Goal: Task Accomplishment & Management: Manage account settings

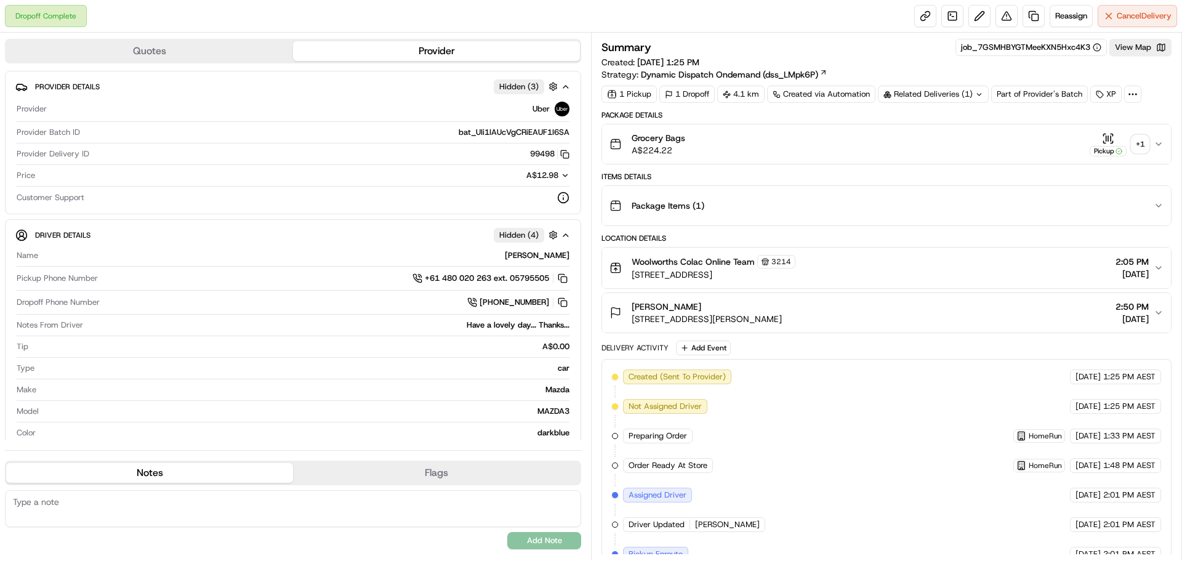
click at [1136, 142] on div "+ 1" at bounding box center [1139, 143] width 17 height 17
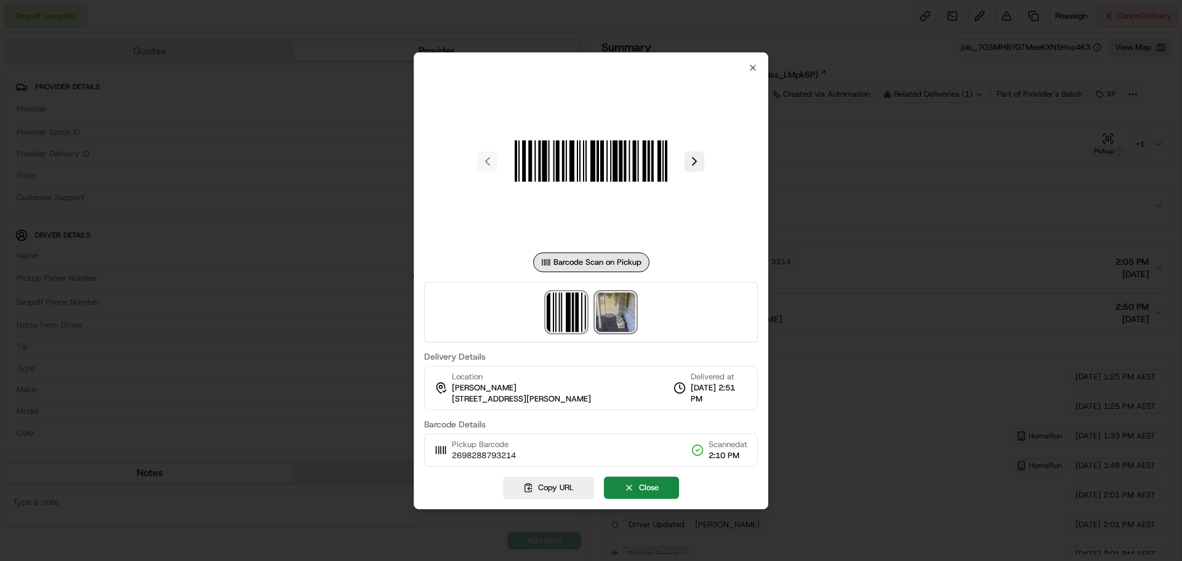
click at [608, 308] on img at bounding box center [615, 311] width 39 height 39
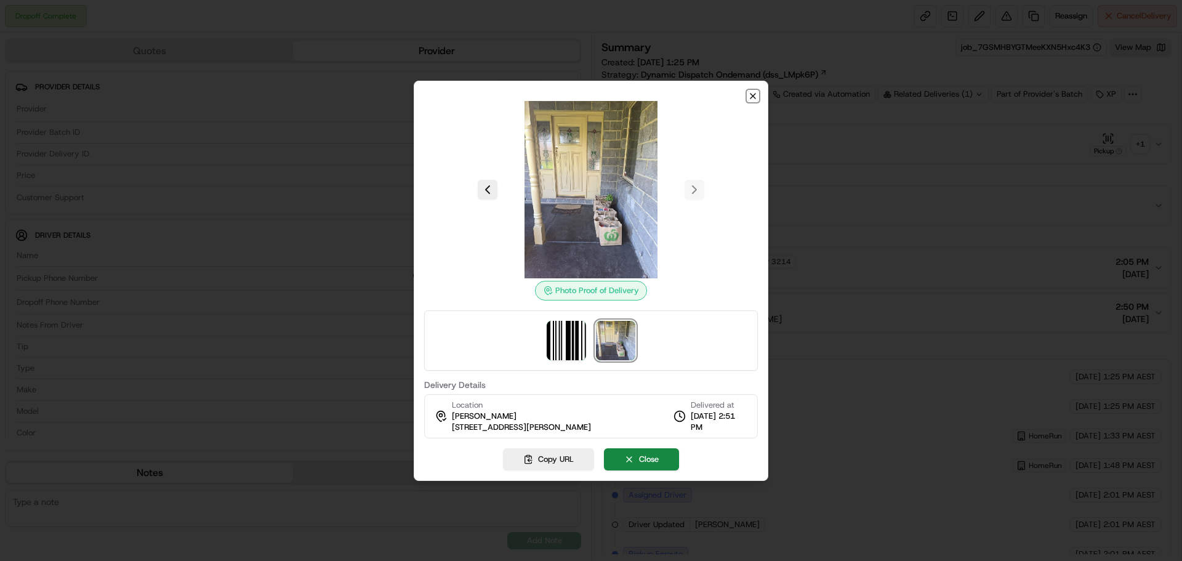
click at [754, 100] on icon "button" at bounding box center [753, 96] width 10 height 10
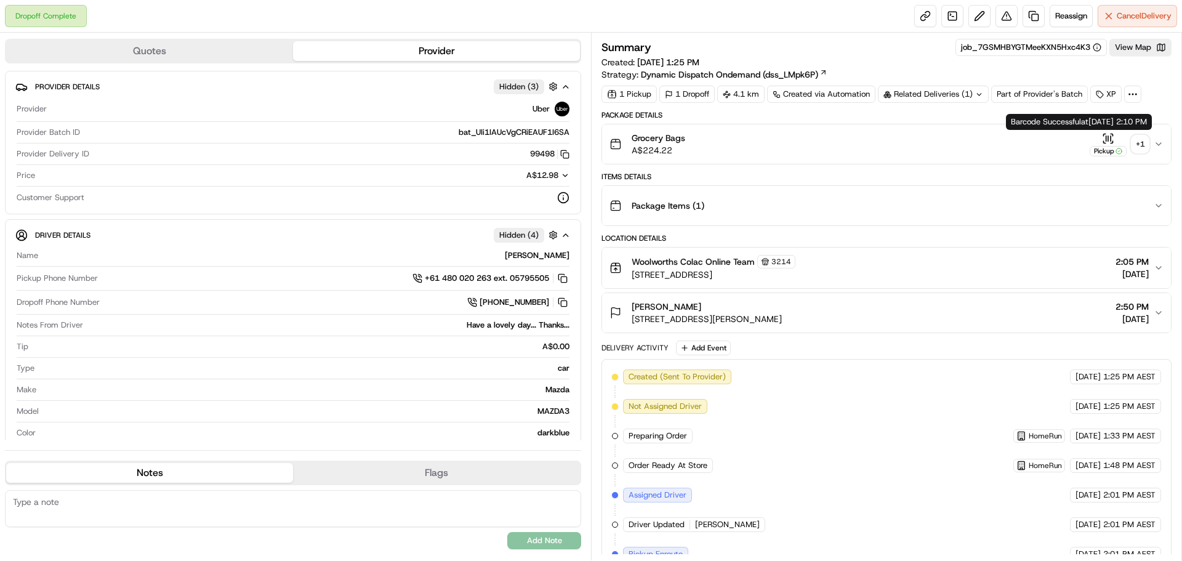
click at [1139, 142] on div "+ 1" at bounding box center [1139, 143] width 17 height 17
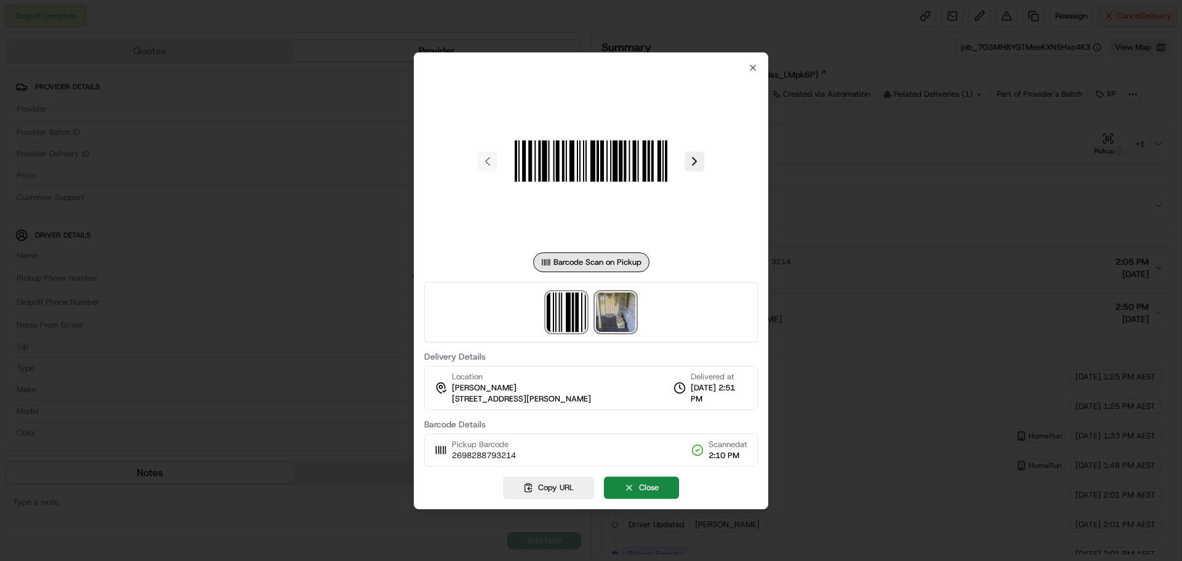
click at [601, 314] on img at bounding box center [615, 311] width 39 height 39
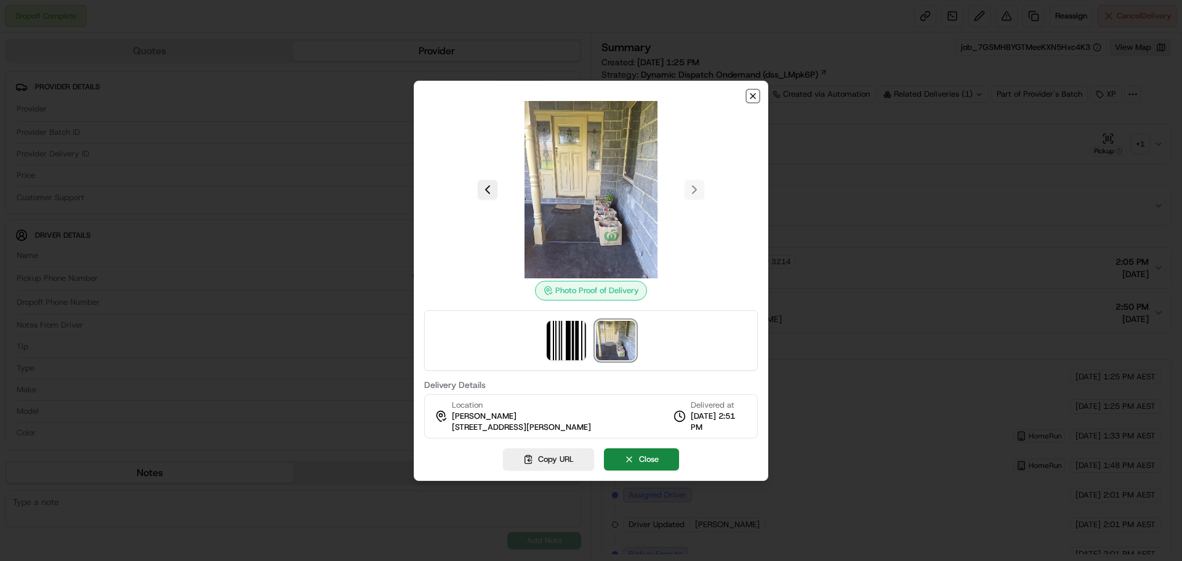
click at [752, 96] on icon "button" at bounding box center [752, 96] width 5 height 5
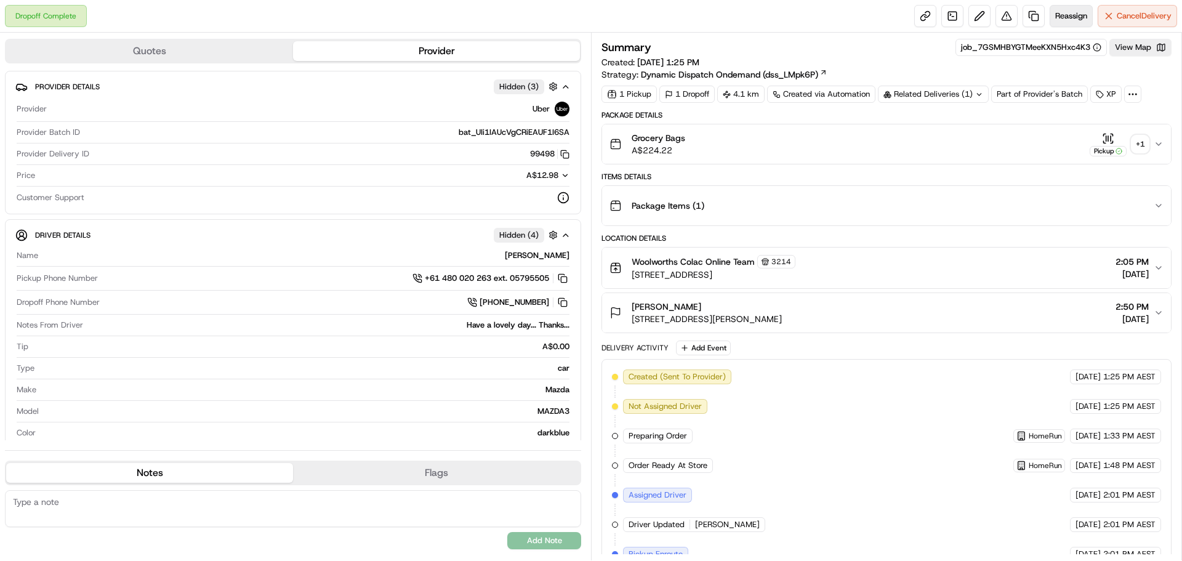
click at [1064, 15] on span "Reassign" at bounding box center [1071, 15] width 32 height 11
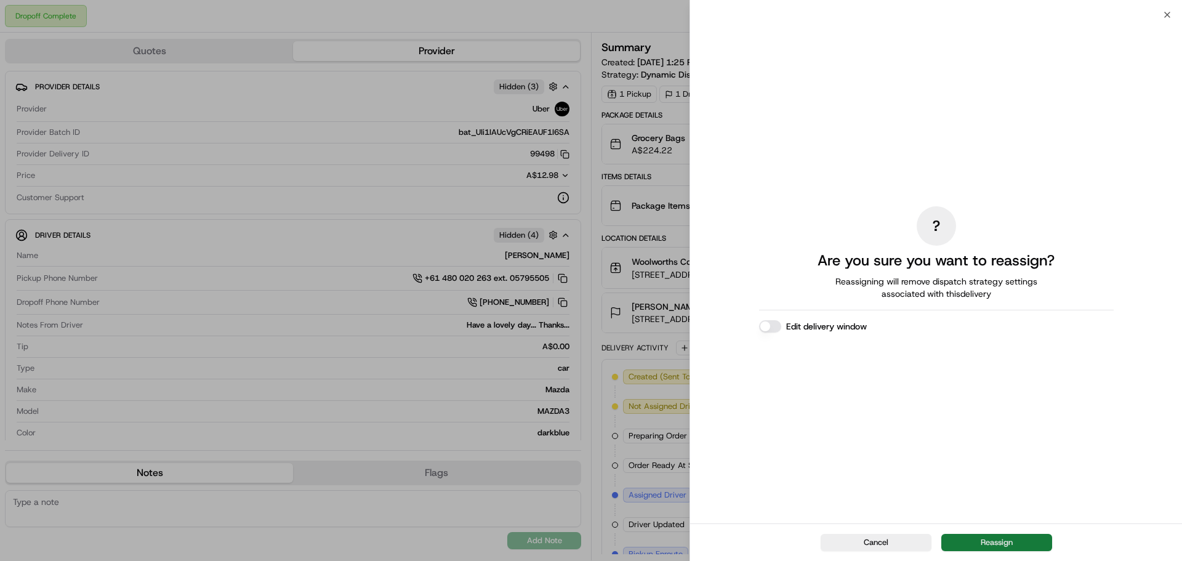
click at [1016, 541] on button "Reassign" at bounding box center [996, 542] width 111 height 17
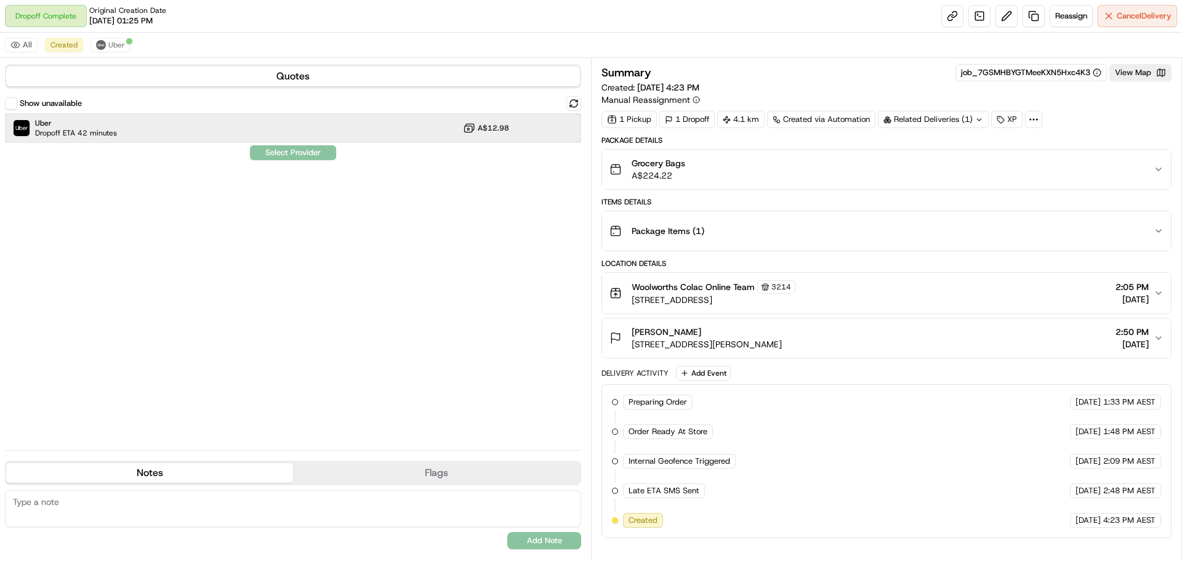
click at [106, 131] on span "Dropoff ETA 42 minutes" at bounding box center [76, 133] width 82 height 10
click at [314, 151] on button "Assign Provider" at bounding box center [292, 152] width 87 height 15
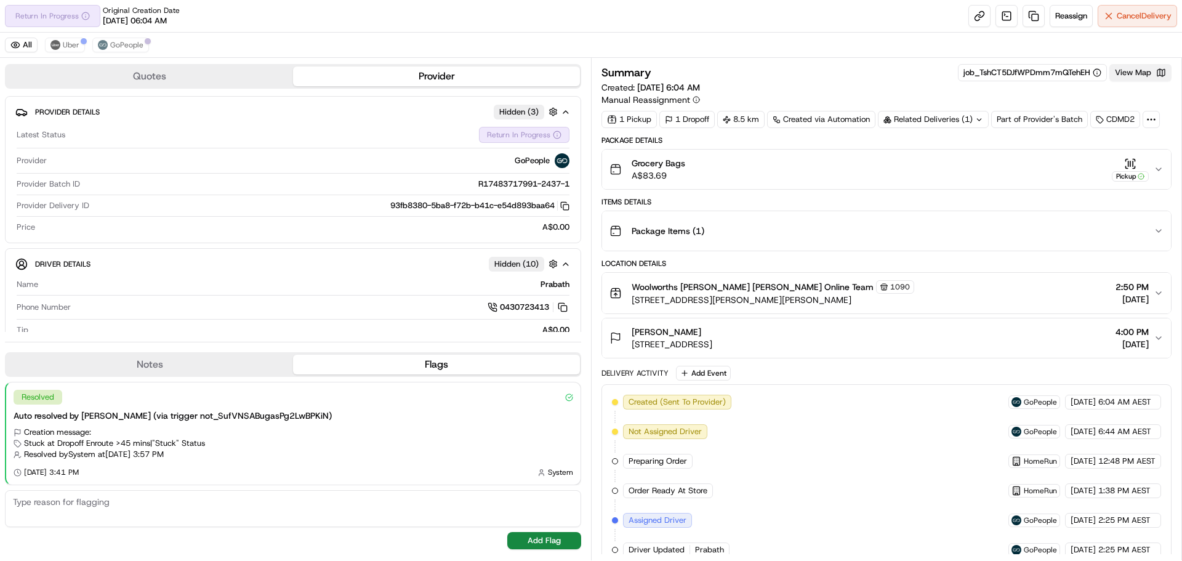
click at [1136, 76] on button "View Map" at bounding box center [1140, 72] width 62 height 17
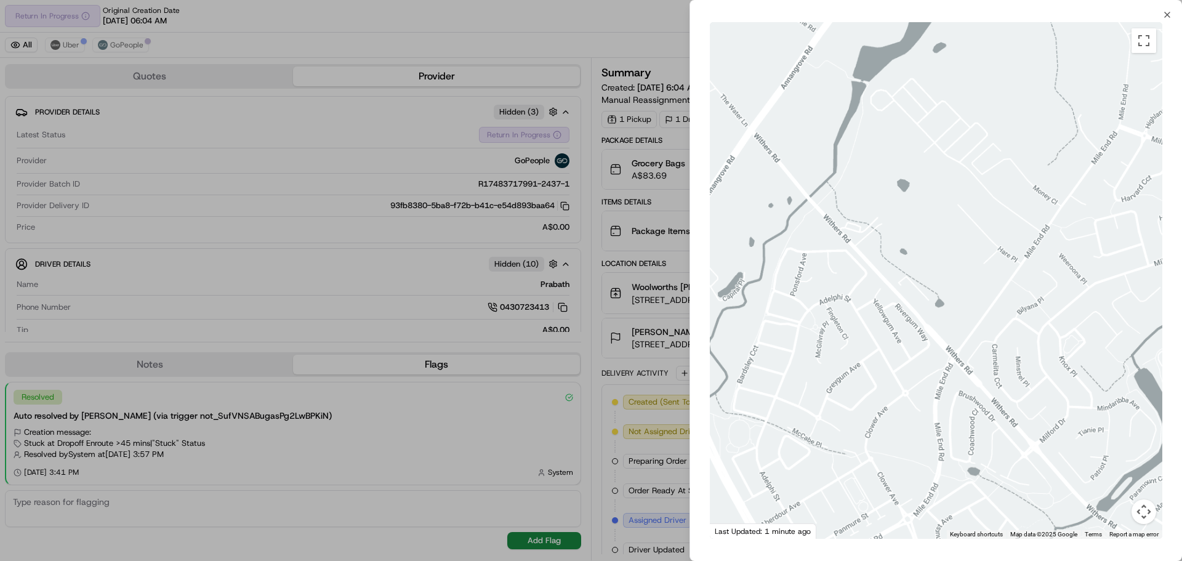
drag, startPoint x: 1056, startPoint y: 475, endPoint x: 845, endPoint y: -74, distance: 588.8
click at [845, 0] on html "Return In Progress Original Creation Date 09/17/2025 06:04 AM Reassign Cancel D…" at bounding box center [591, 280] width 1182 height 561
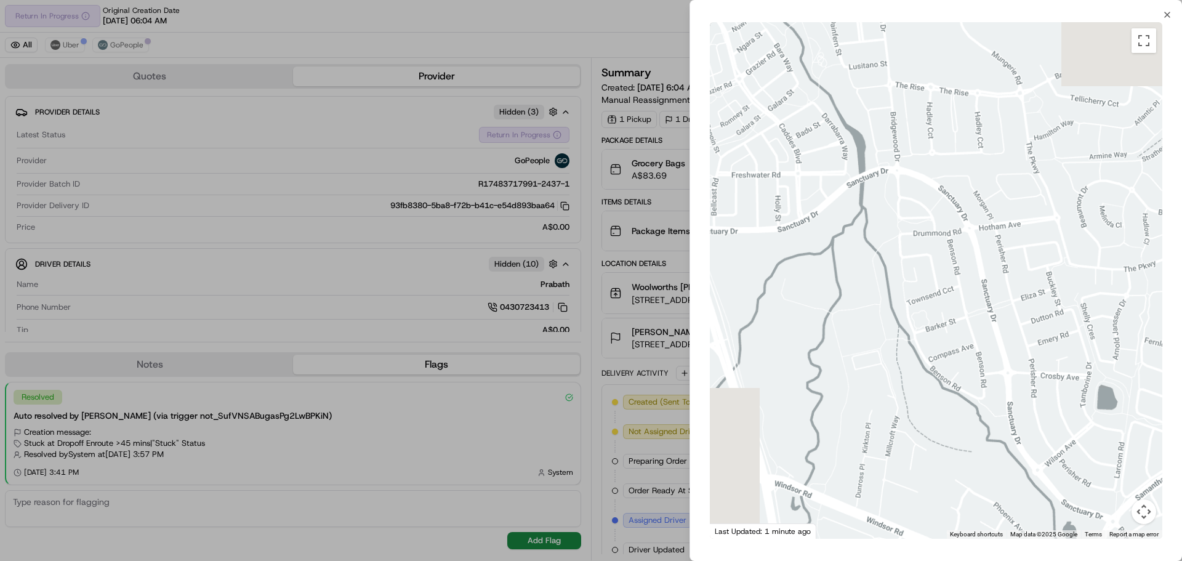
drag, startPoint x: 900, startPoint y: 35, endPoint x: 1176, endPoint y: 804, distance: 816.7
click at [1176, 560] on html "Return In Progress Original Creation Date 09/17/2025 06:04 AM Reassign Cancel D…" at bounding box center [591, 280] width 1182 height 561
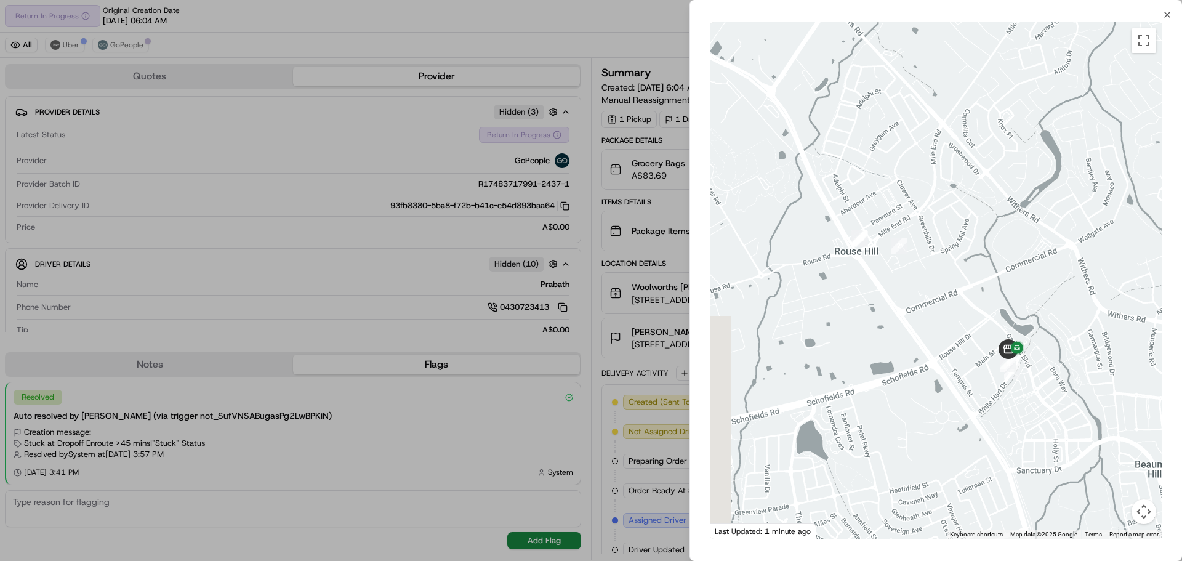
drag, startPoint x: 1017, startPoint y: 343, endPoint x: 1126, endPoint y: 446, distance: 150.2
click at [1126, 446] on div at bounding box center [936, 280] width 452 height 516
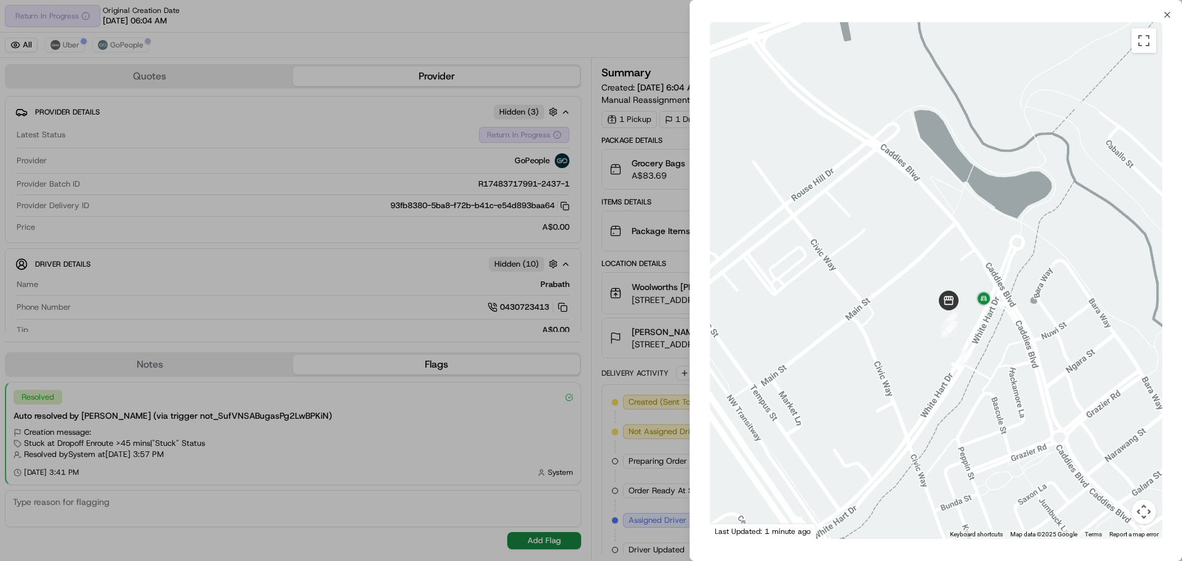
drag, startPoint x: 1032, startPoint y: 327, endPoint x: 1061, endPoint y: 323, distance: 29.3
click at [1061, 323] on div at bounding box center [936, 280] width 452 height 516
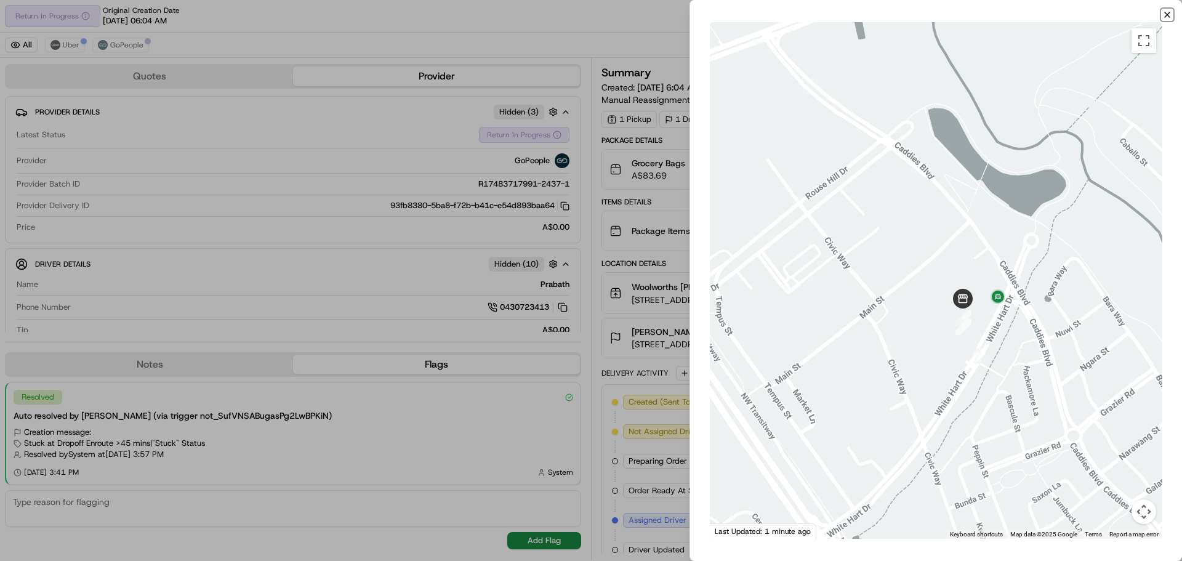
click at [1166, 12] on icon "button" at bounding box center [1167, 15] width 10 height 10
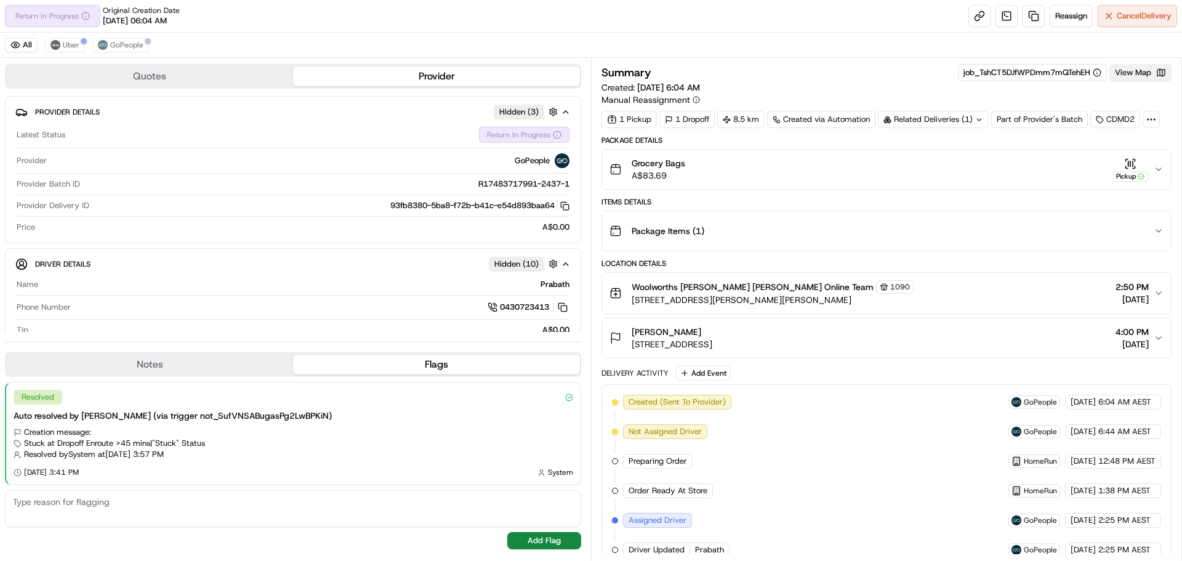
click at [1146, 71] on button "View Map" at bounding box center [1140, 72] width 62 height 17
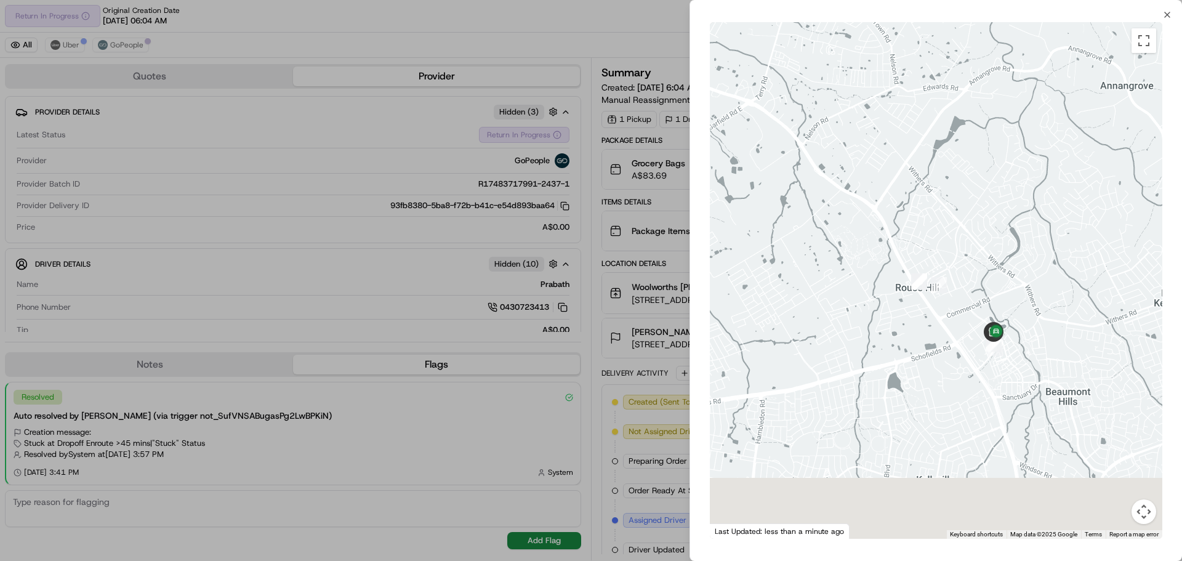
drag, startPoint x: 1089, startPoint y: 448, endPoint x: 1027, endPoint y: 329, distance: 134.4
click at [1027, 329] on div at bounding box center [936, 280] width 452 height 516
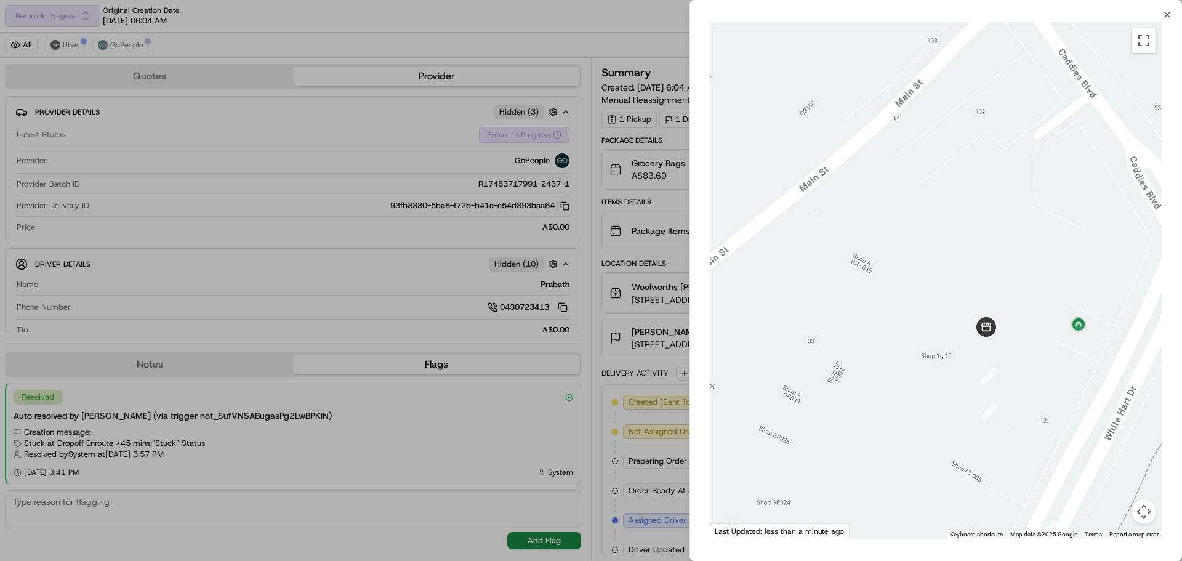
drag, startPoint x: 1043, startPoint y: 362, endPoint x: 1056, endPoint y: 374, distance: 17.4
click at [1056, 374] on div at bounding box center [936, 280] width 452 height 516
click at [612, 41] on div at bounding box center [591, 280] width 1182 height 561
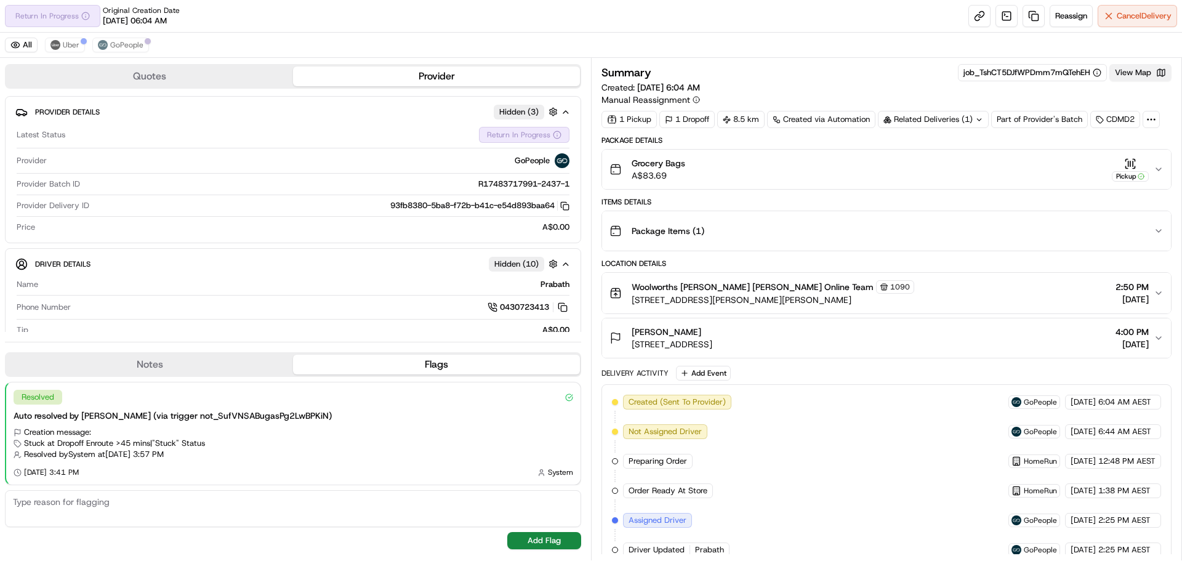
click at [1137, 68] on button "View Map" at bounding box center [1140, 72] width 62 height 17
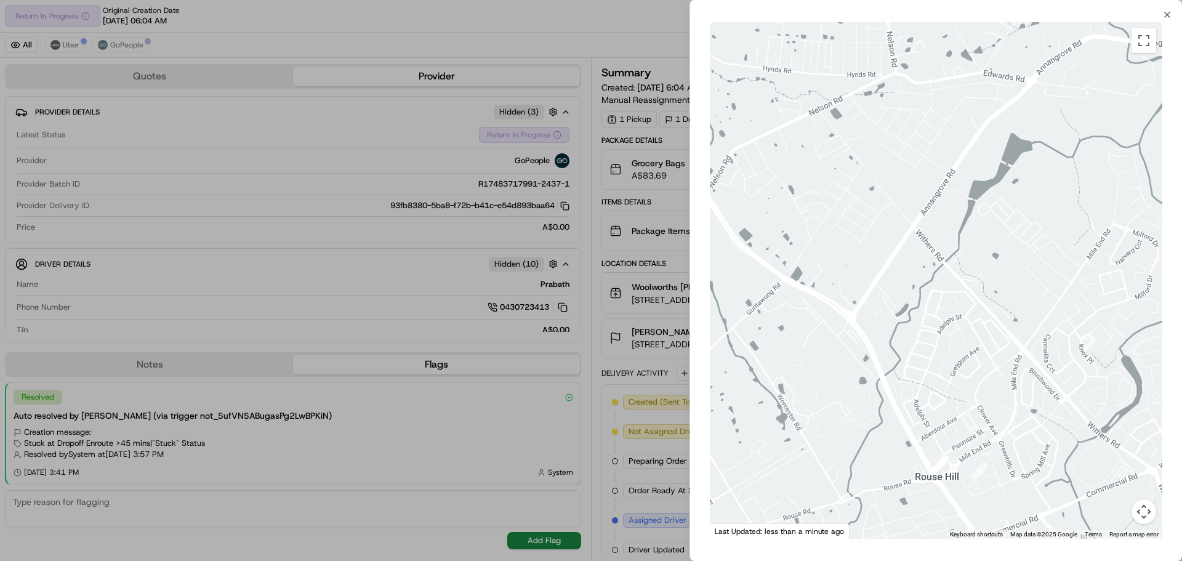
drag, startPoint x: 1045, startPoint y: 366, endPoint x: 947, endPoint y: 186, distance: 205.2
click at [947, 186] on div at bounding box center [936, 280] width 452 height 516
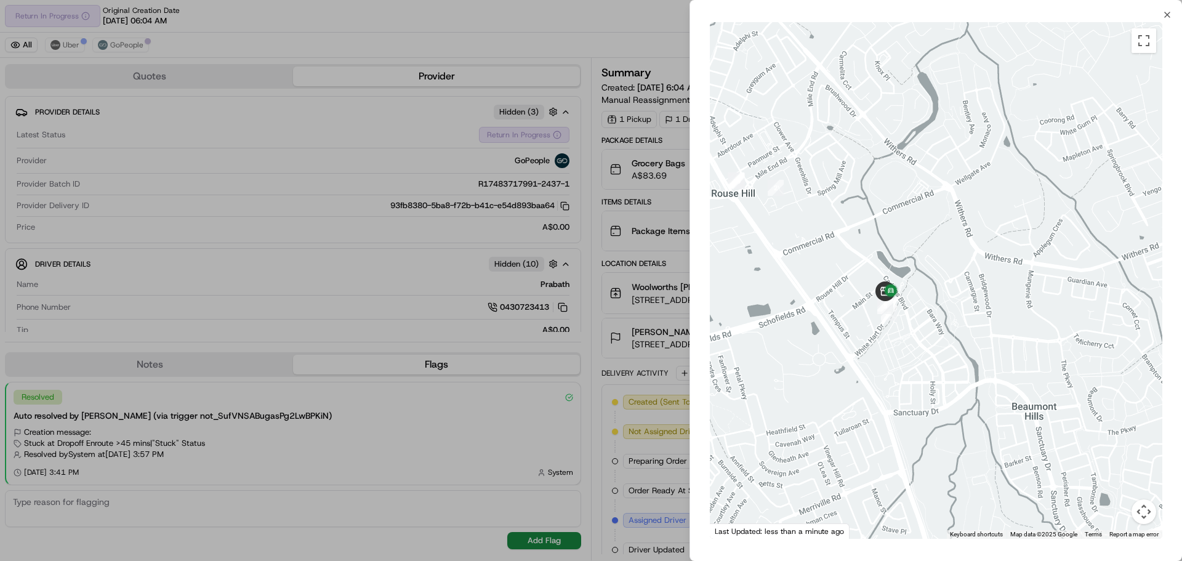
drag, startPoint x: 1012, startPoint y: 479, endPoint x: 825, endPoint y: 203, distance: 332.9
click at [825, 203] on div at bounding box center [936, 280] width 452 height 516
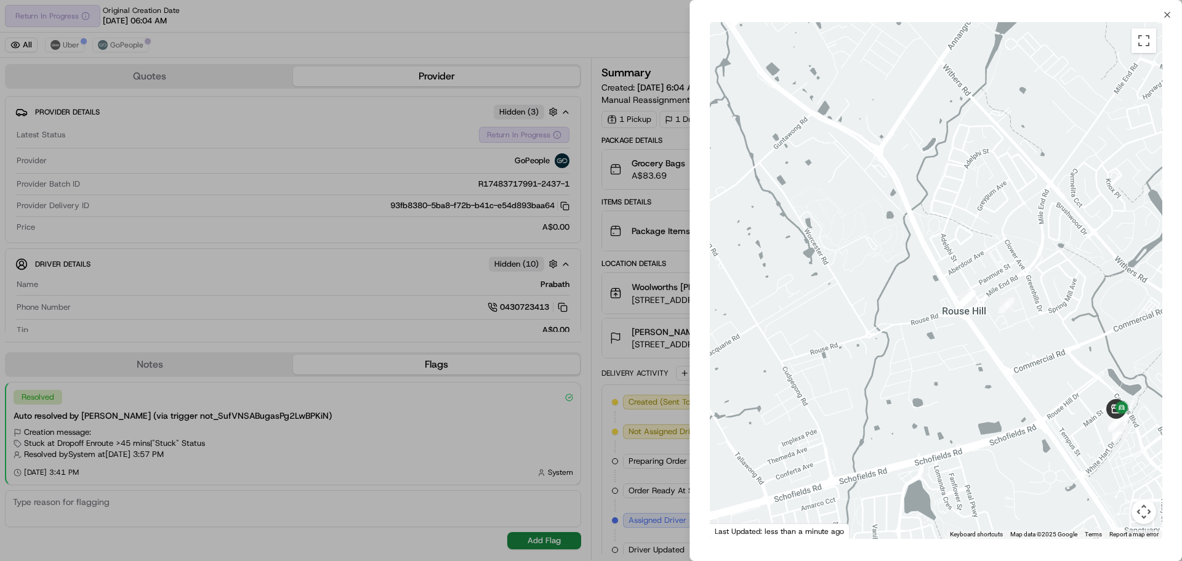
drag, startPoint x: 860, startPoint y: 265, endPoint x: 1068, endPoint y: 369, distance: 232.0
click at [1068, 369] on div at bounding box center [936, 280] width 452 height 516
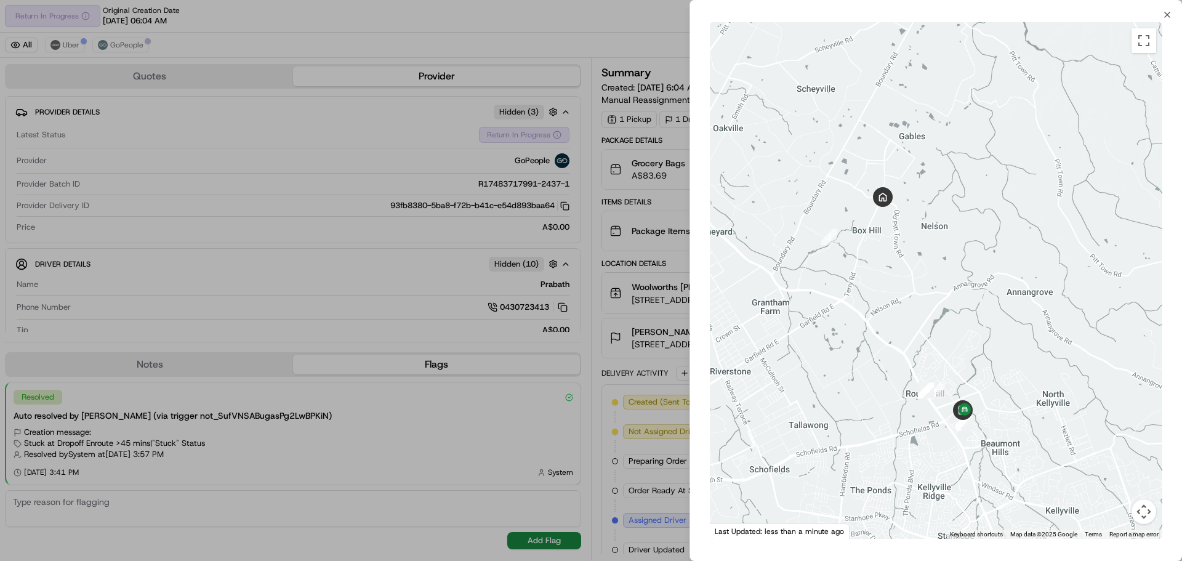
drag, startPoint x: 901, startPoint y: 203, endPoint x: 953, endPoint y: 289, distance: 100.0
click at [953, 289] on div at bounding box center [936, 280] width 452 height 516
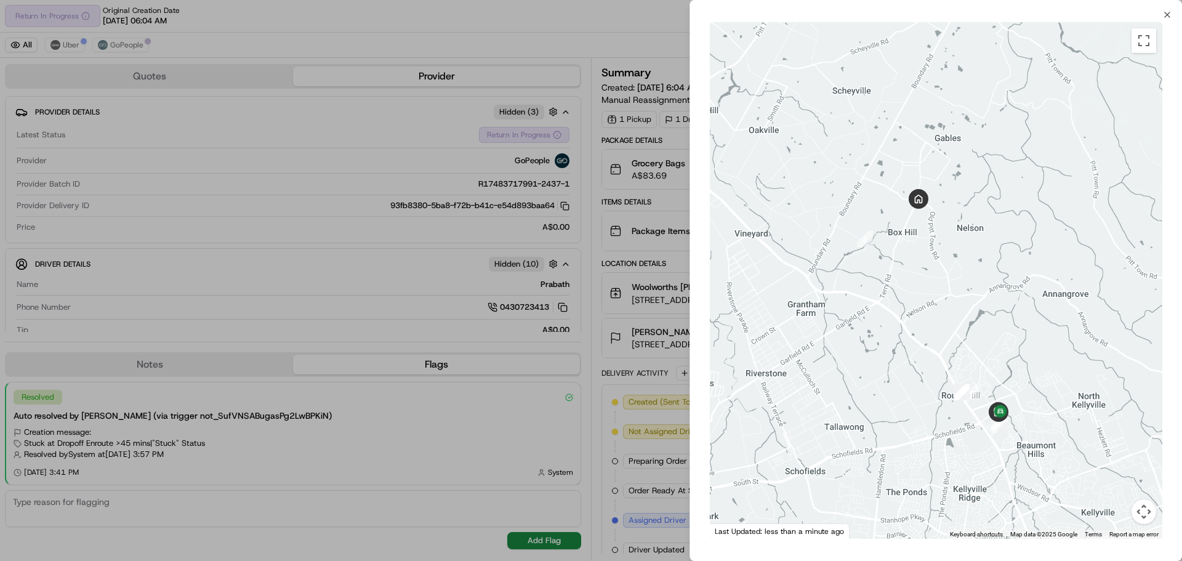
drag, startPoint x: 911, startPoint y: 258, endPoint x: 921, endPoint y: 258, distance: 10.5
click at [921, 258] on div at bounding box center [936, 280] width 452 height 516
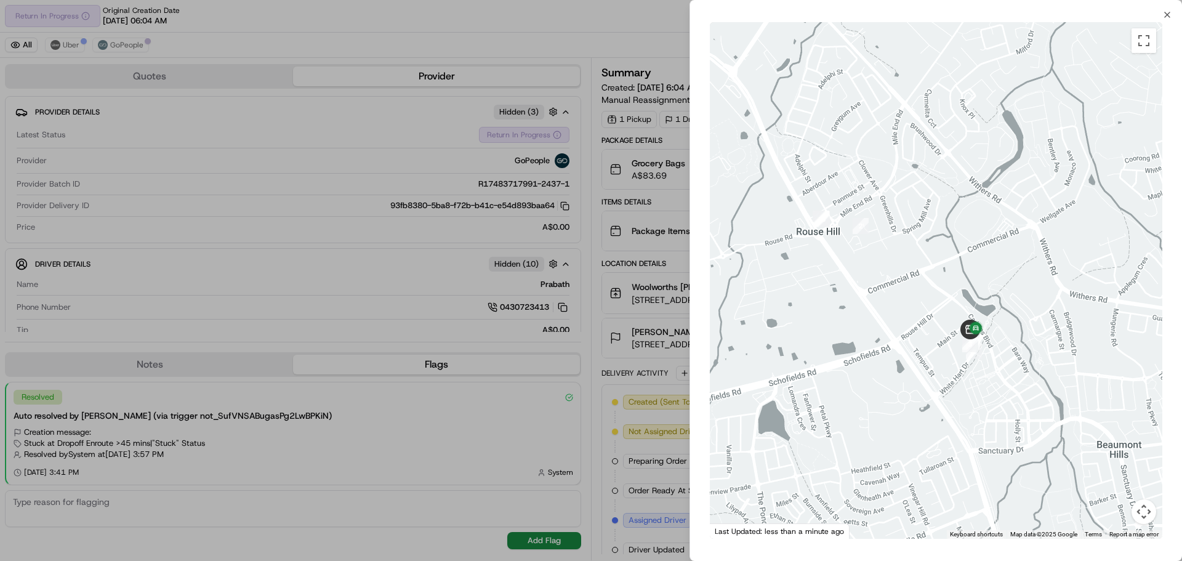
drag, startPoint x: 989, startPoint y: 403, endPoint x: 932, endPoint y: 262, distance: 151.9
click at [932, 262] on div at bounding box center [936, 280] width 452 height 516
click at [446, 423] on div at bounding box center [591, 280] width 1182 height 561
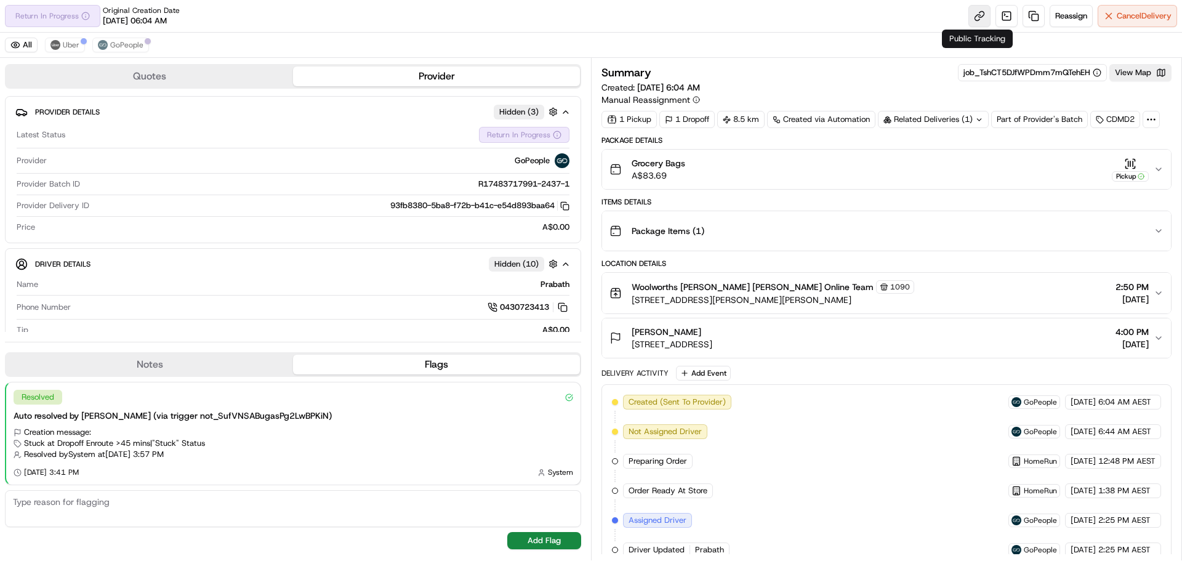
click at [974, 17] on link at bounding box center [979, 16] width 22 height 22
click at [945, 118] on div "Related Deliveries (1)" at bounding box center [933, 119] width 111 height 17
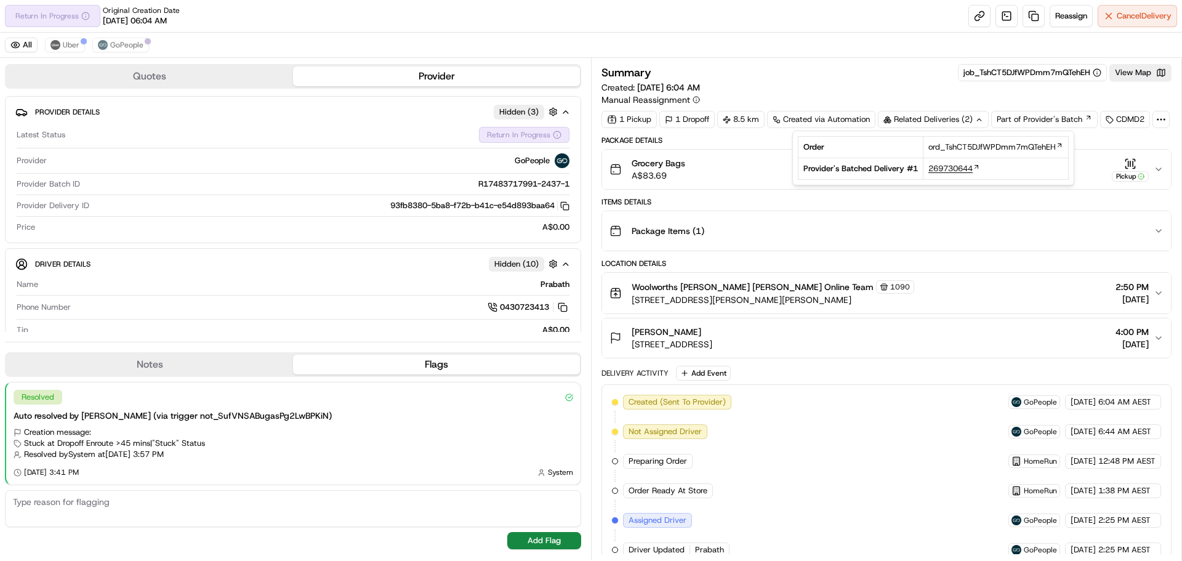
click at [960, 169] on span "269730644" at bounding box center [950, 168] width 44 height 11
click at [852, 82] on div "Summary job_TshCT5DJfWPDmm7mQTehEH View Map Created: 17/09/2025 6:04 AM Manual …" at bounding box center [886, 85] width 570 height 42
click at [1138, 74] on button "View Map" at bounding box center [1140, 72] width 62 height 17
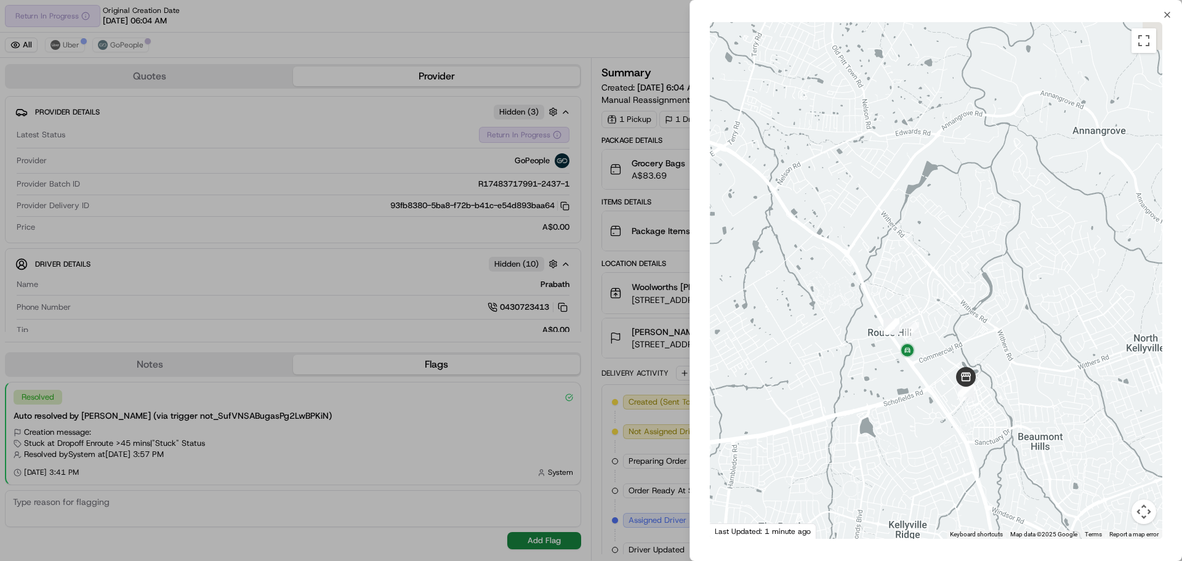
drag, startPoint x: 1064, startPoint y: 363, endPoint x: 964, endPoint y: 265, distance: 139.7
click at [964, 265] on div at bounding box center [936, 280] width 452 height 516
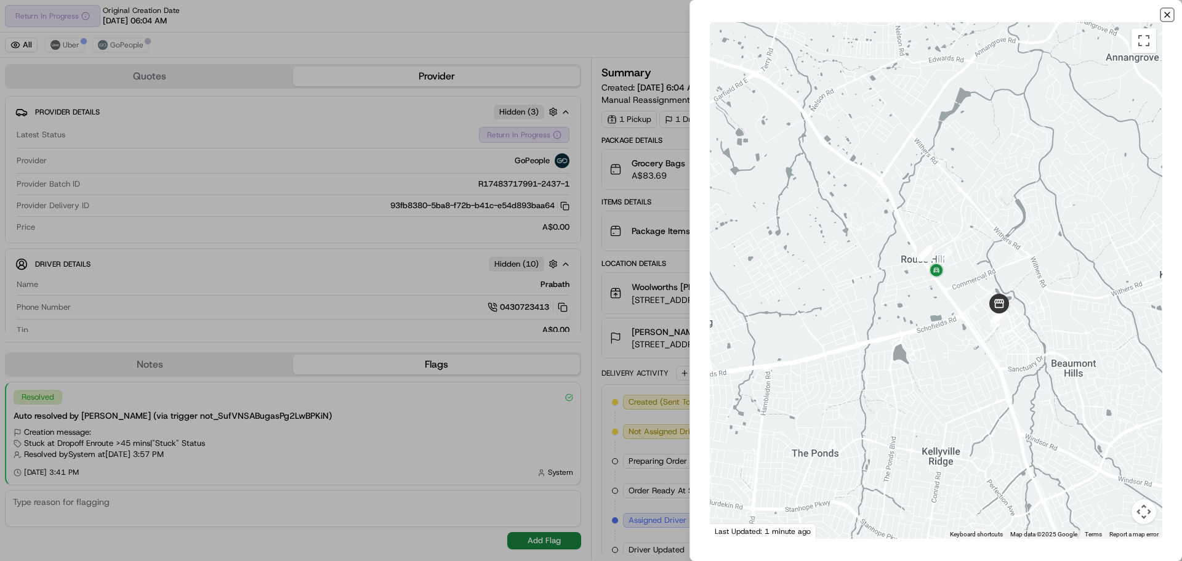
click at [1170, 12] on icon "button" at bounding box center [1167, 15] width 10 height 10
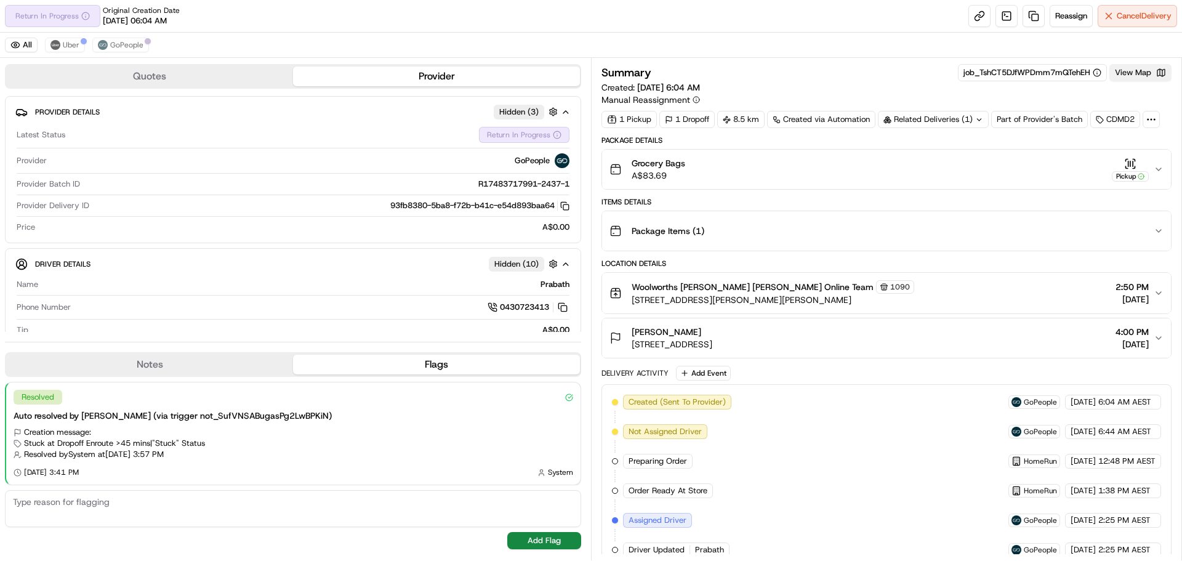
click at [1153, 69] on button "View Map" at bounding box center [1140, 72] width 62 height 17
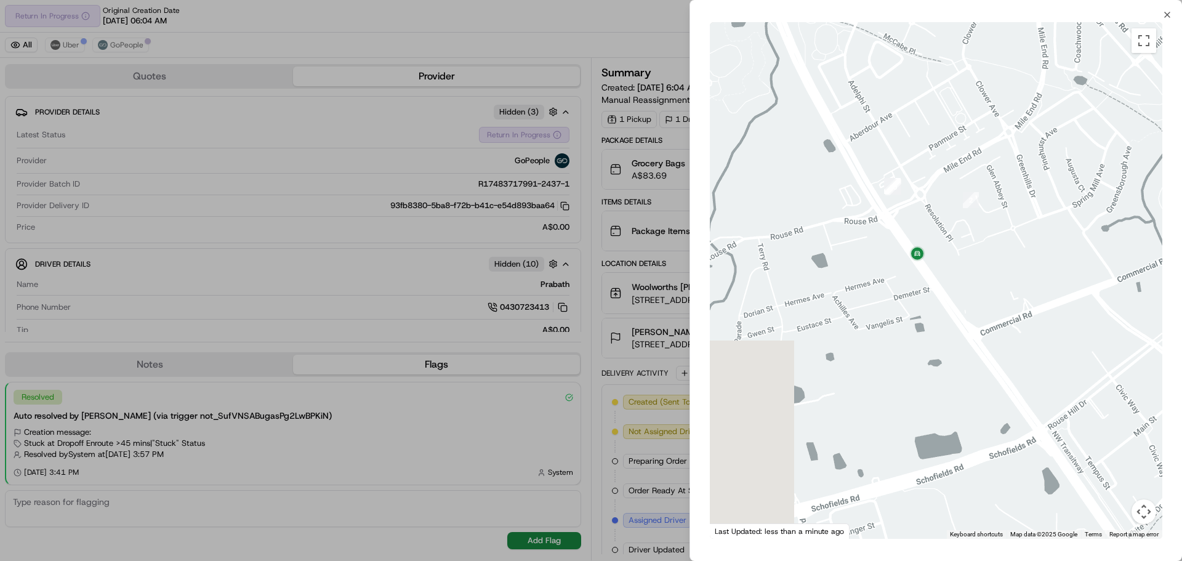
drag, startPoint x: 1007, startPoint y: 273, endPoint x: 970, endPoint y: -52, distance: 327.7
click at [970, 0] on html "Return In Progress Original Creation Date 09/17/2025 06:04 AM Reassign Cancel D…" at bounding box center [591, 280] width 1182 height 561
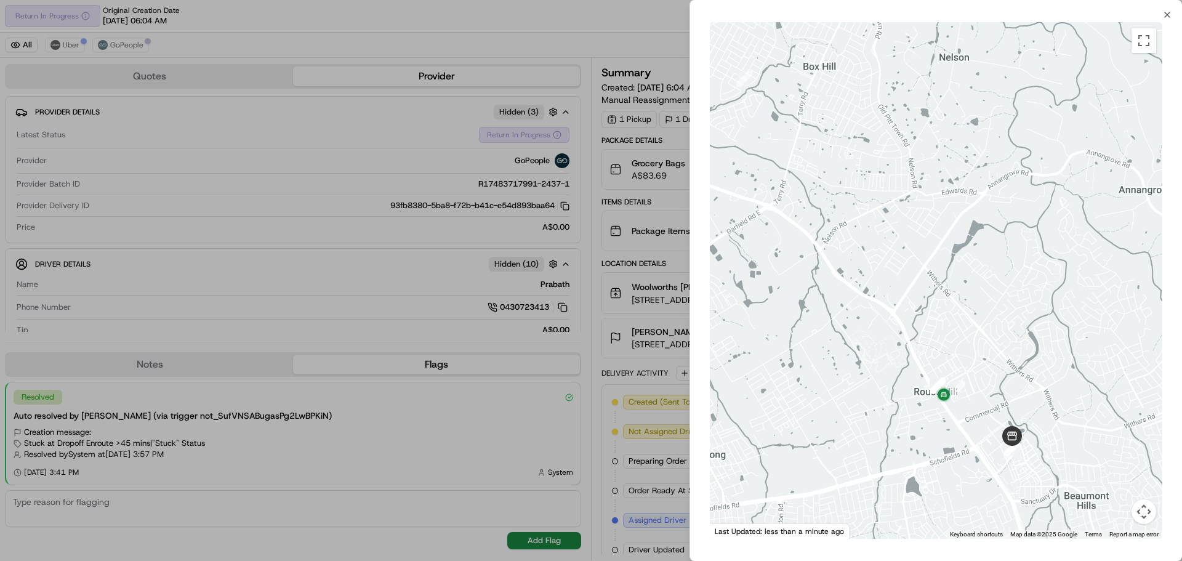
drag, startPoint x: 1000, startPoint y: 203, endPoint x: 975, endPoint y: 374, distance: 172.4
click at [975, 374] on div at bounding box center [936, 280] width 452 height 516
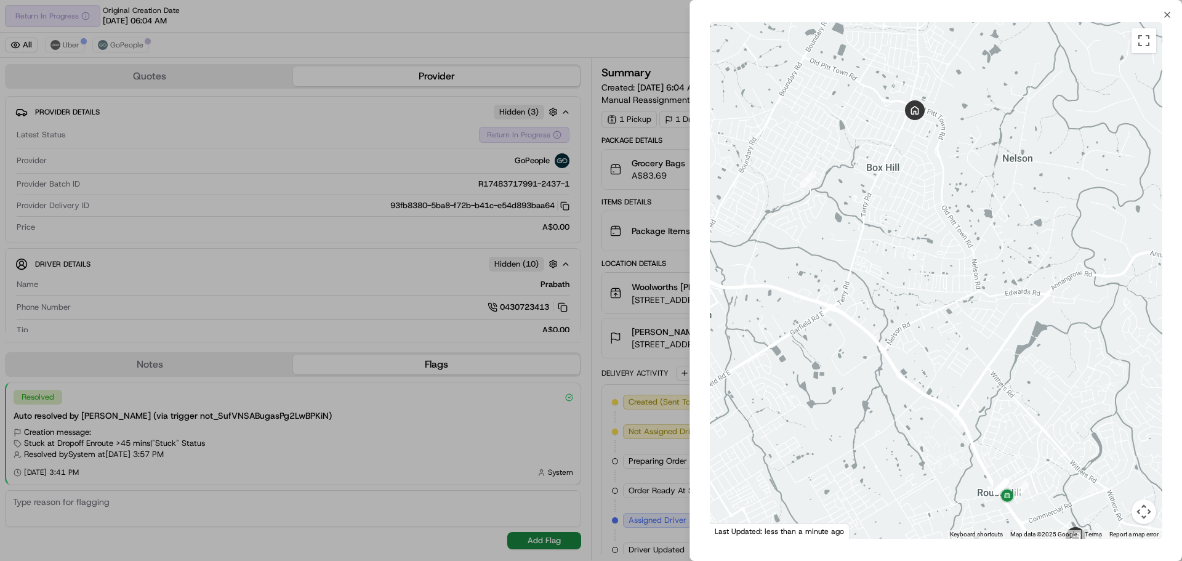
drag, startPoint x: 913, startPoint y: 276, endPoint x: 921, endPoint y: 160, distance: 116.0
click at [963, 329] on div at bounding box center [936, 280] width 452 height 516
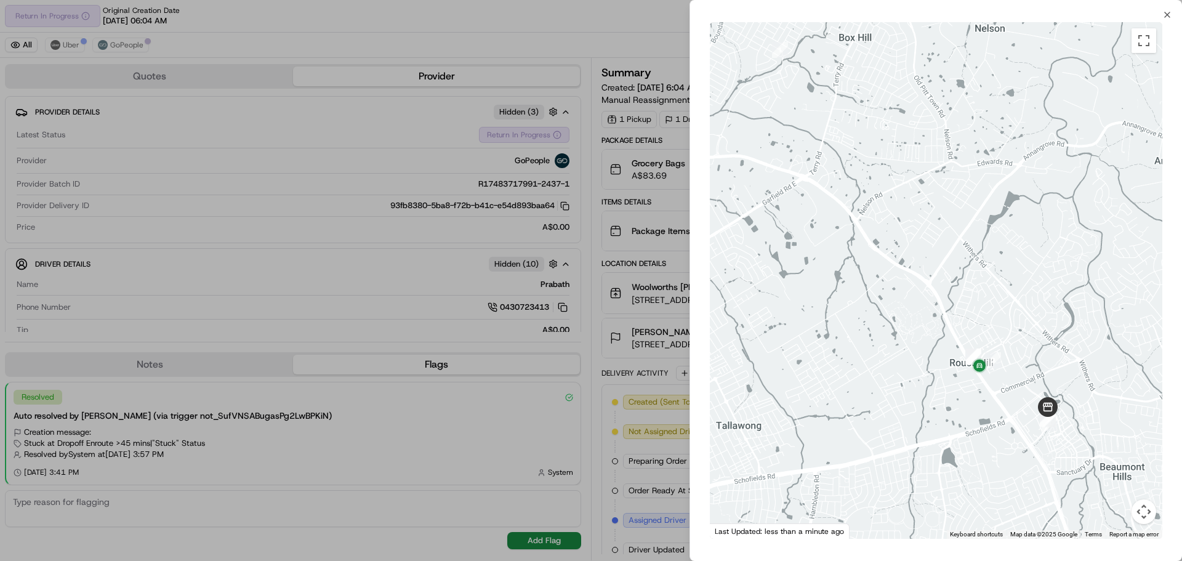
drag, startPoint x: 1045, startPoint y: 229, endPoint x: 1033, endPoint y: 187, distance: 43.5
click at [1033, 187] on div at bounding box center [936, 280] width 452 height 516
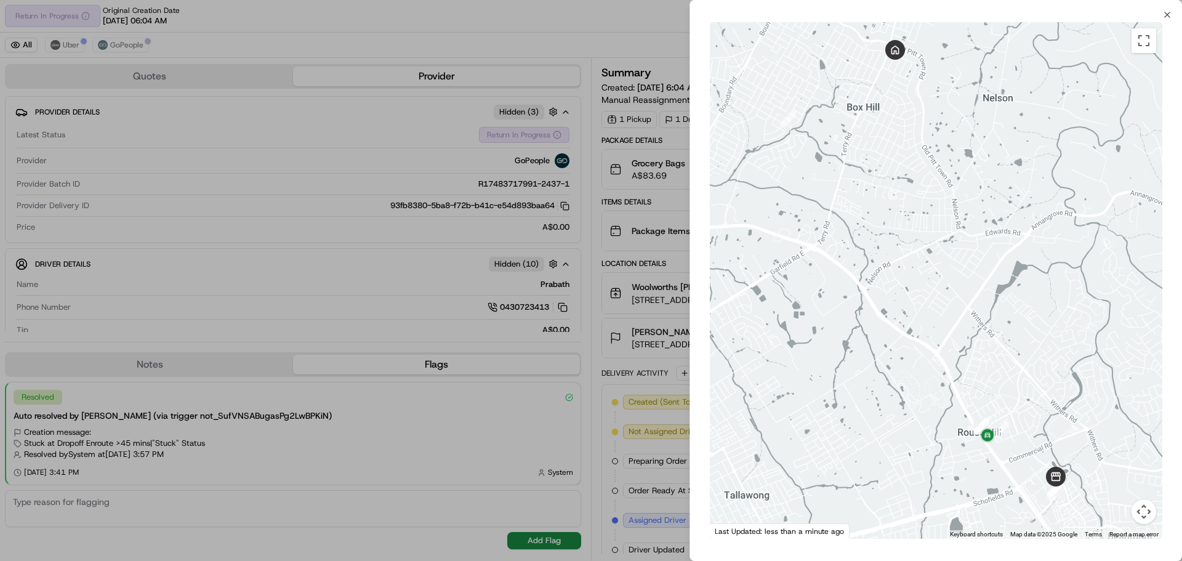
drag, startPoint x: 1023, startPoint y: 216, endPoint x: 1036, endPoint y: 294, distance: 79.2
click at [1036, 294] on div at bounding box center [936, 280] width 452 height 516
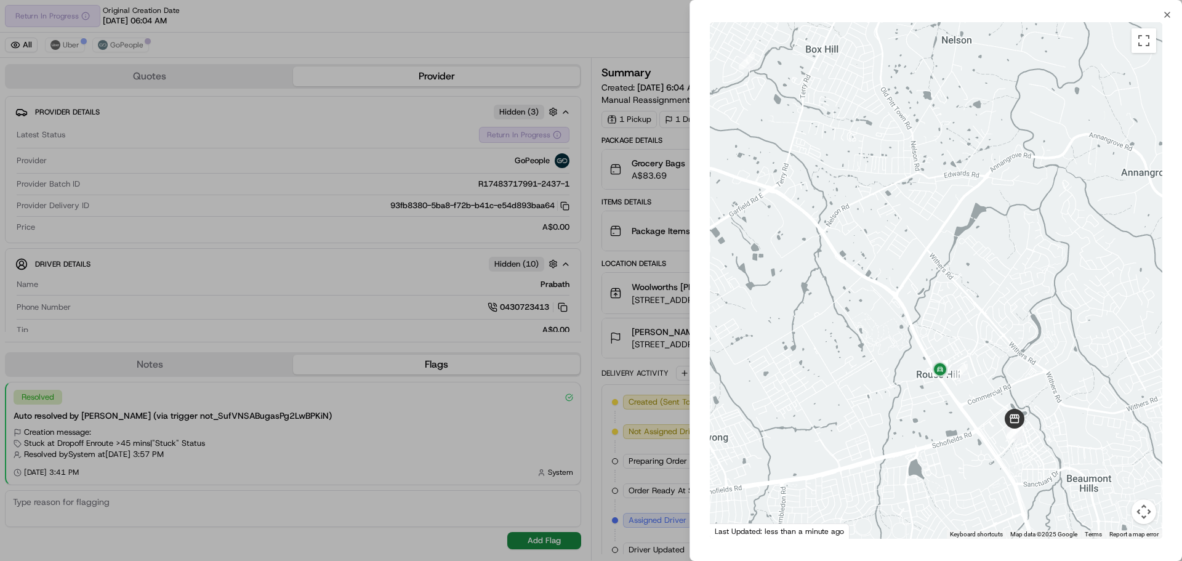
drag, startPoint x: 1003, startPoint y: 180, endPoint x: 991, endPoint y: 255, distance: 76.7
click at [1004, 252] on div at bounding box center [936, 280] width 452 height 516
click at [1169, 10] on icon "button" at bounding box center [1167, 15] width 10 height 10
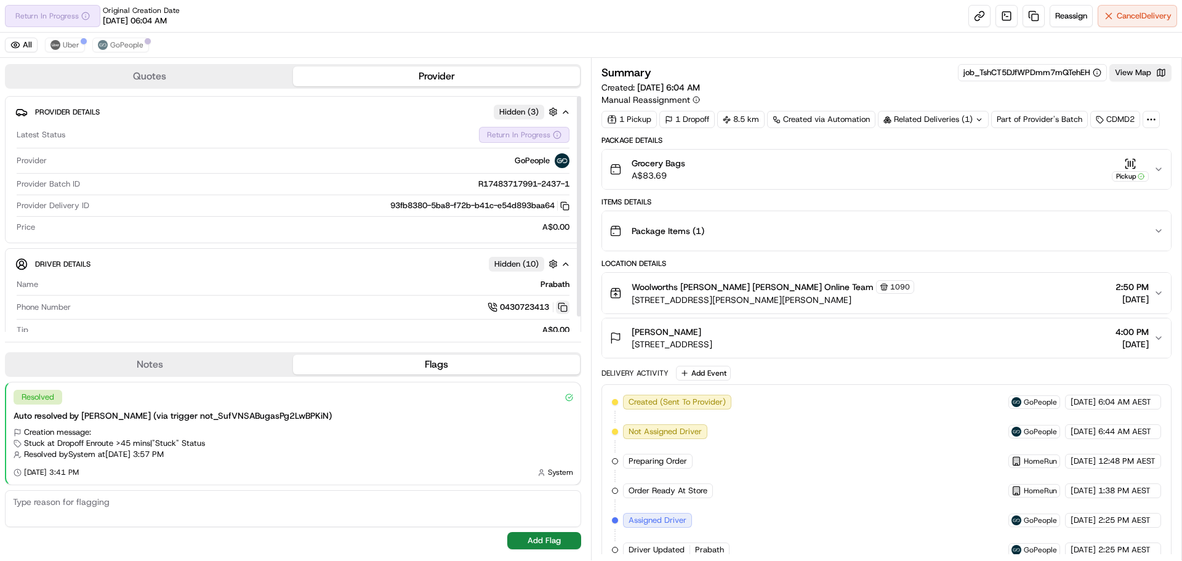
click at [561, 307] on button at bounding box center [563, 307] width 14 height 14
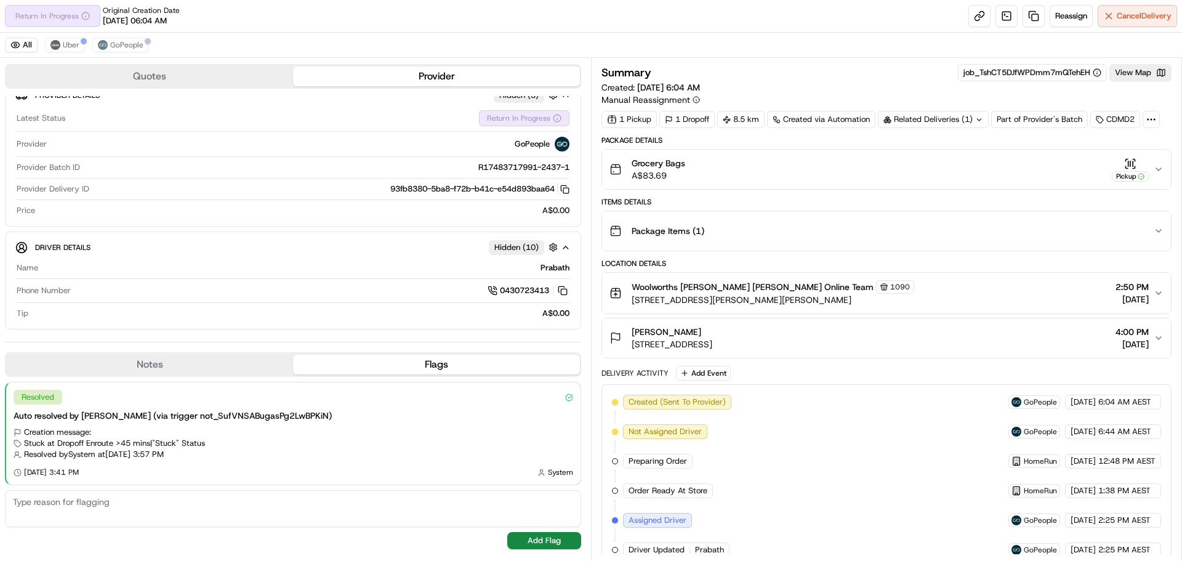
click at [1133, 82] on div "Summary job_TshCT5DJfWPDmm7mQTehEH View Map Created: 17/09/2025 6:04 AM Manual …" at bounding box center [886, 85] width 570 height 42
click at [1134, 73] on button "View Map" at bounding box center [1140, 72] width 62 height 17
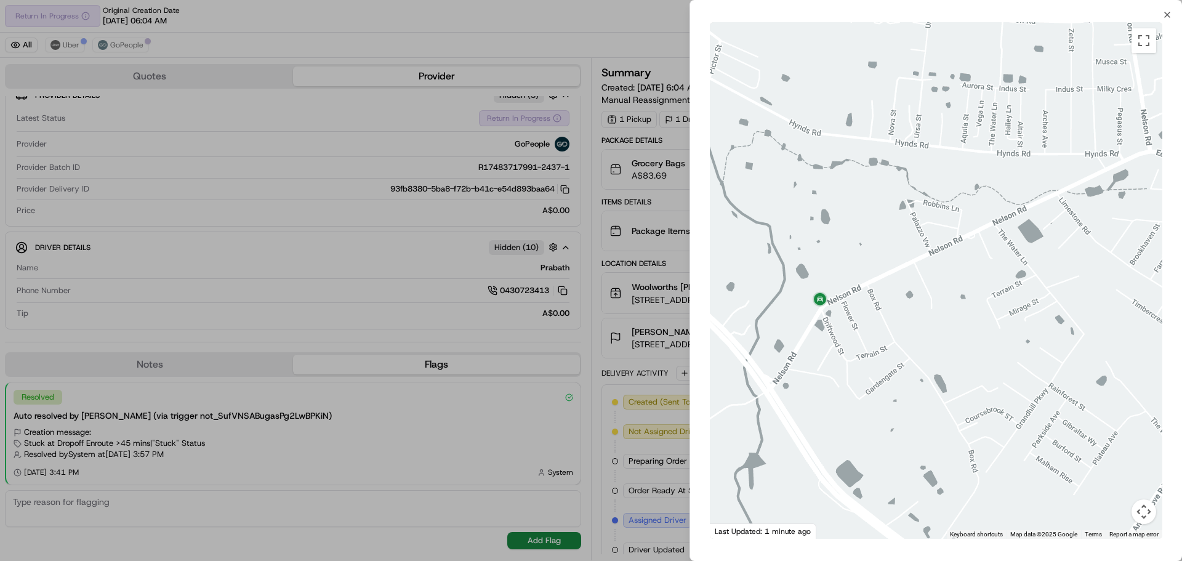
drag, startPoint x: 919, startPoint y: 271, endPoint x: 957, endPoint y: 347, distance: 84.8
click at [957, 347] on div at bounding box center [936, 280] width 452 height 516
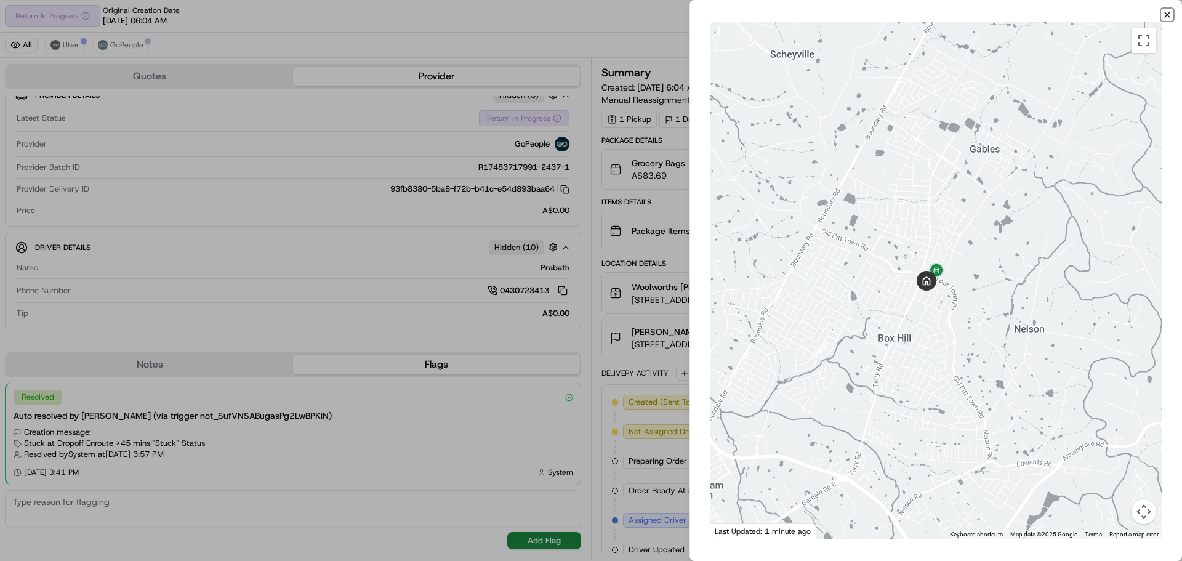
click at [1163, 15] on icon "button" at bounding box center [1167, 15] width 10 height 10
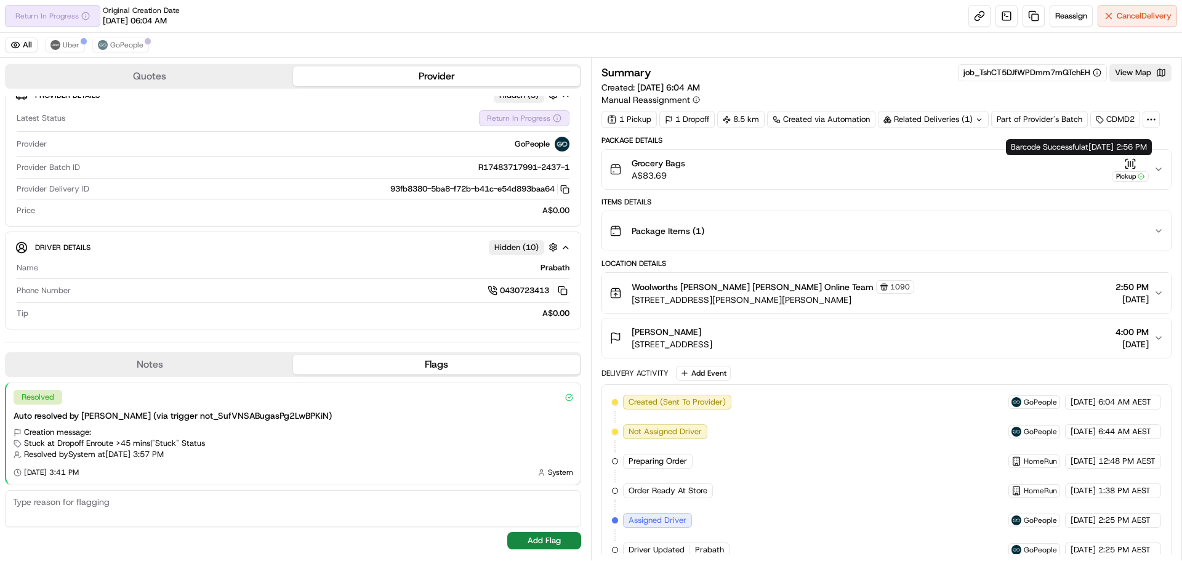
click at [1152, 171] on div "Grocery Bags A$83.69 Pickup" at bounding box center [881, 169] width 544 height 25
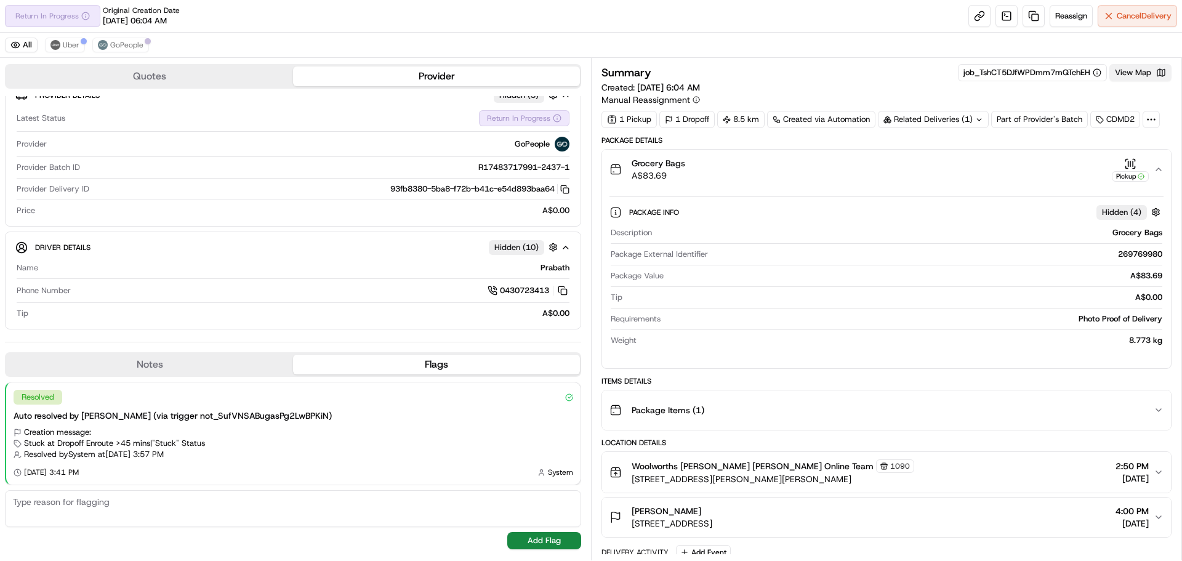
click at [1141, 66] on button "View Map" at bounding box center [1140, 72] width 62 height 17
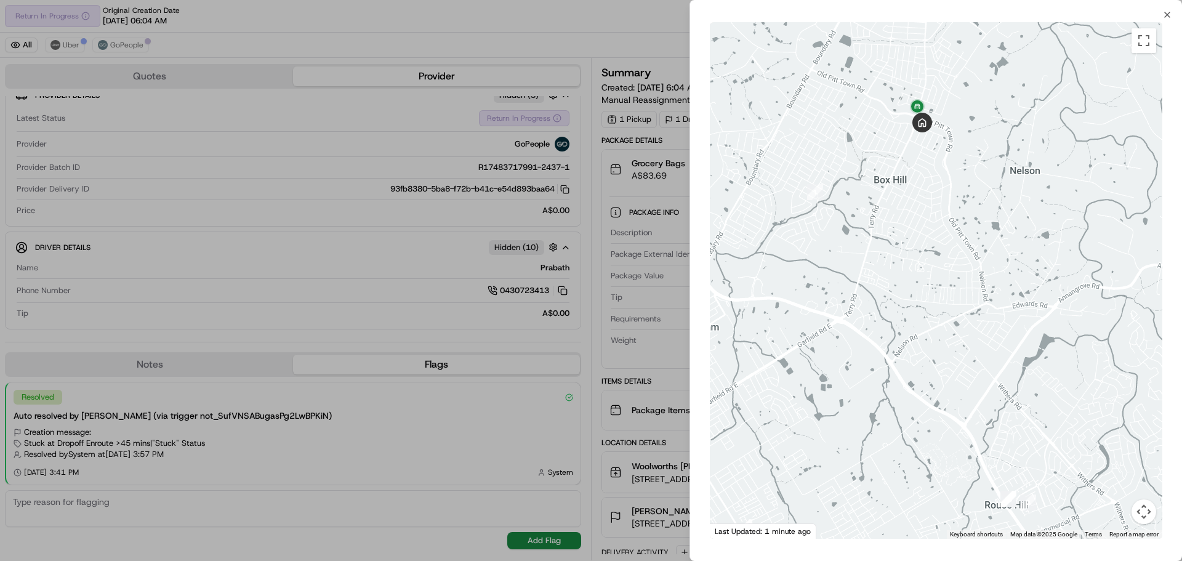
drag, startPoint x: 914, startPoint y: 212, endPoint x: 933, endPoint y: 342, distance: 130.7
click at [933, 342] on div at bounding box center [936, 280] width 452 height 516
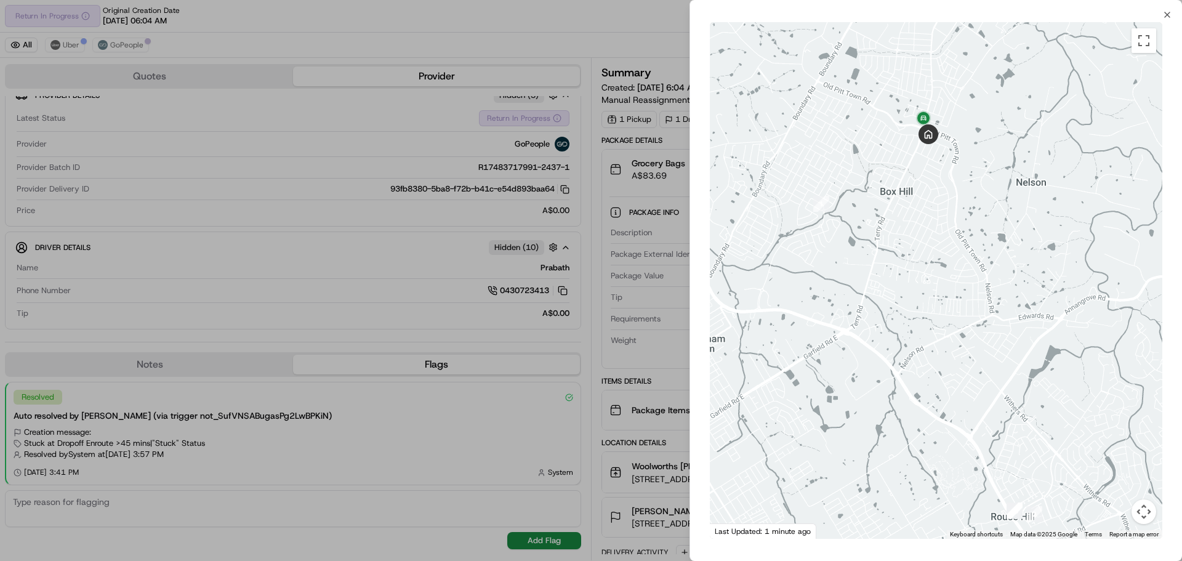
drag, startPoint x: 1004, startPoint y: 362, endPoint x: 923, endPoint y: 239, distance: 147.5
click at [923, 239] on div at bounding box center [936, 280] width 452 height 516
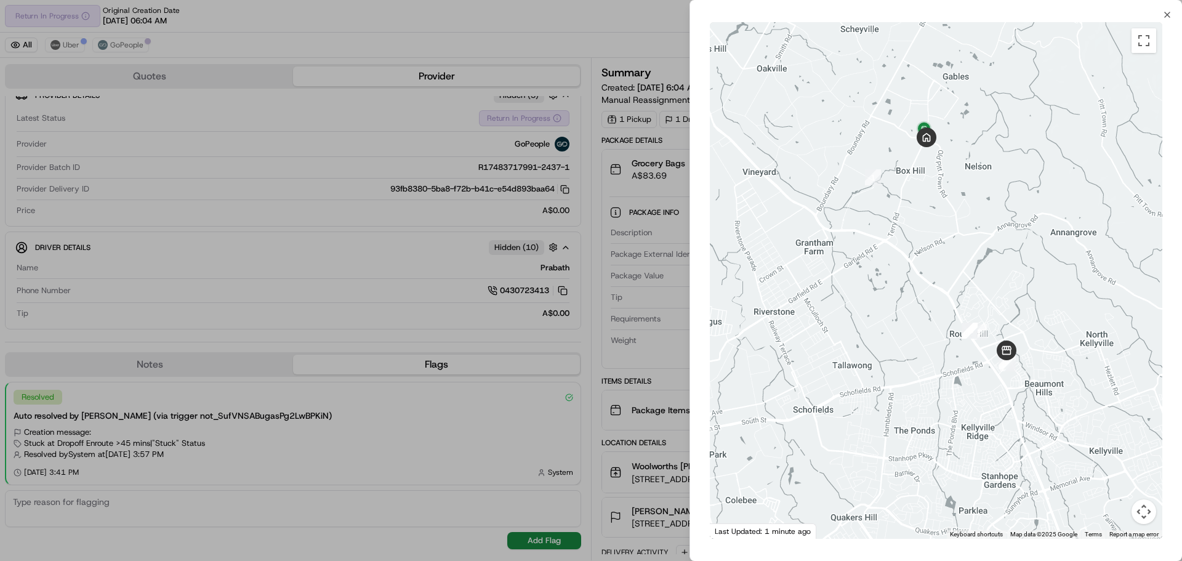
drag, startPoint x: 1025, startPoint y: 319, endPoint x: 982, endPoint y: 268, distance: 66.8
click at [982, 268] on div at bounding box center [936, 280] width 452 height 516
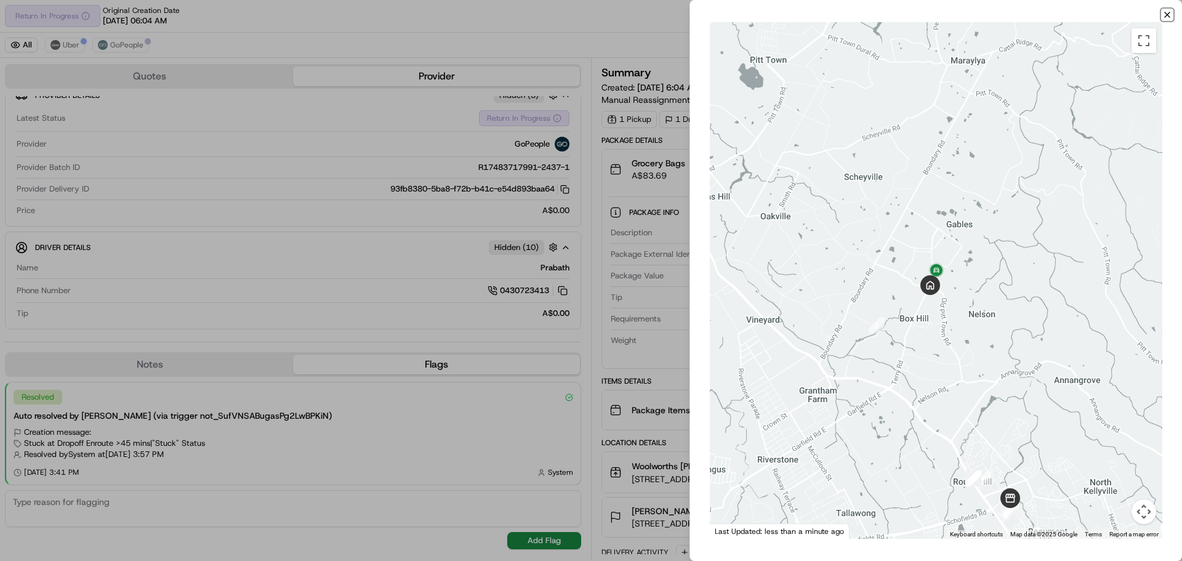
click at [1171, 17] on icon "button" at bounding box center [1167, 15] width 10 height 10
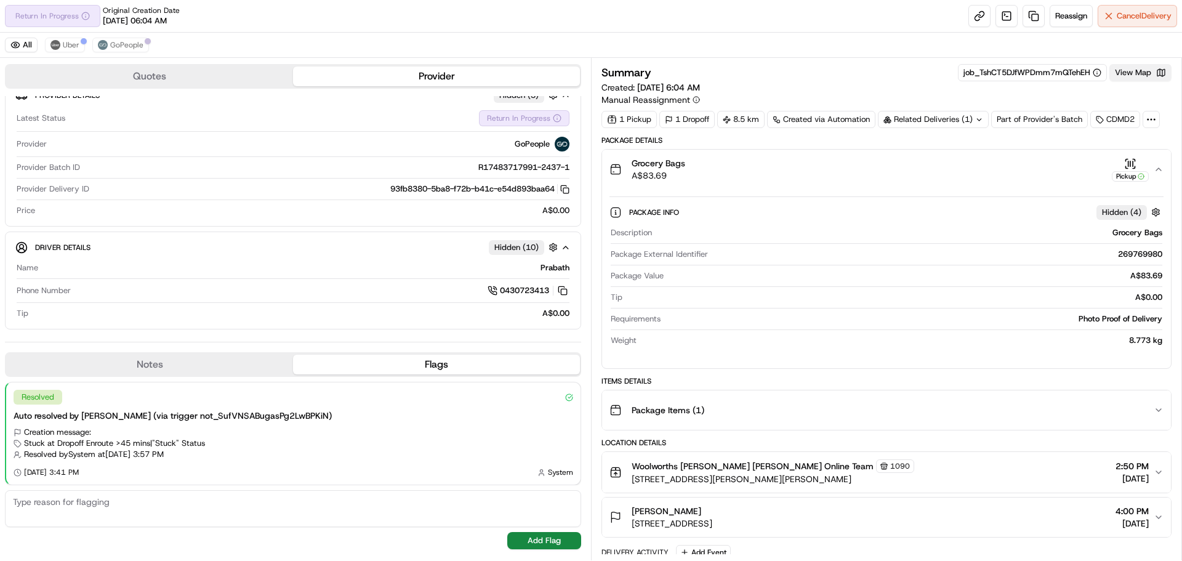
click at [1125, 75] on button "View Map" at bounding box center [1140, 72] width 62 height 17
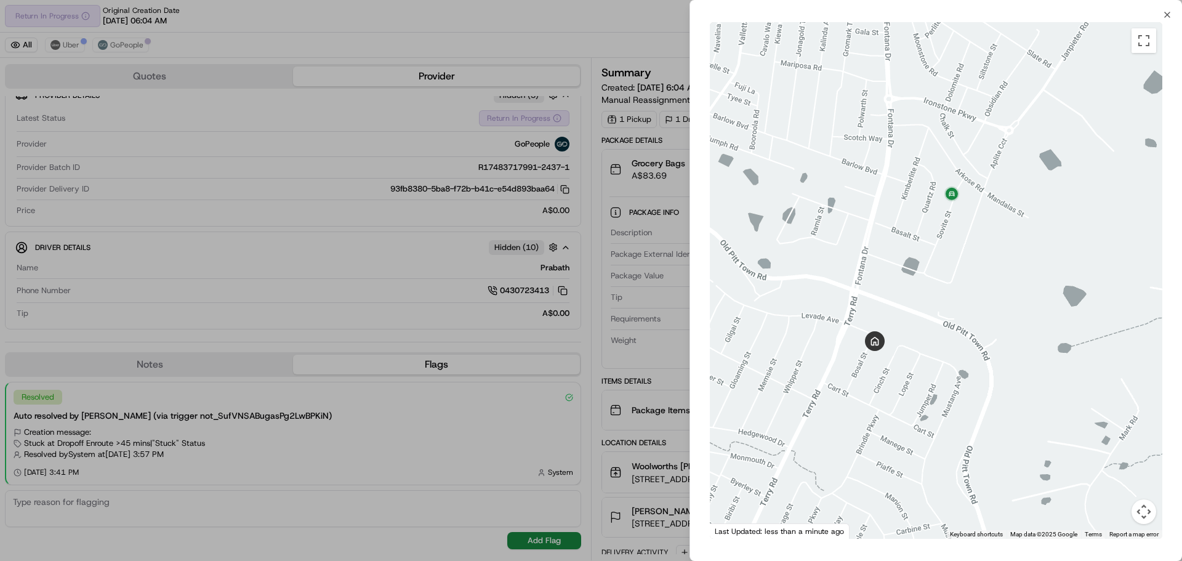
drag, startPoint x: 940, startPoint y: 244, endPoint x: 956, endPoint y: 291, distance: 50.0
click at [956, 291] on div at bounding box center [936, 280] width 452 height 516
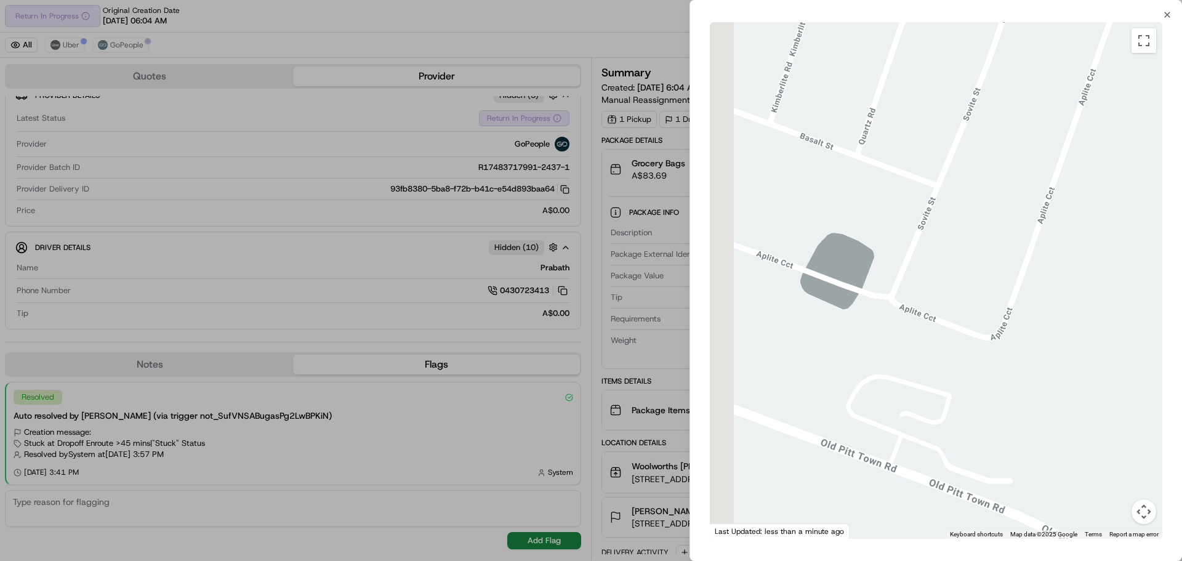
drag, startPoint x: 1040, startPoint y: 298, endPoint x: 1069, endPoint y: 302, distance: 28.6
click at [1069, 302] on div at bounding box center [936, 280] width 452 height 516
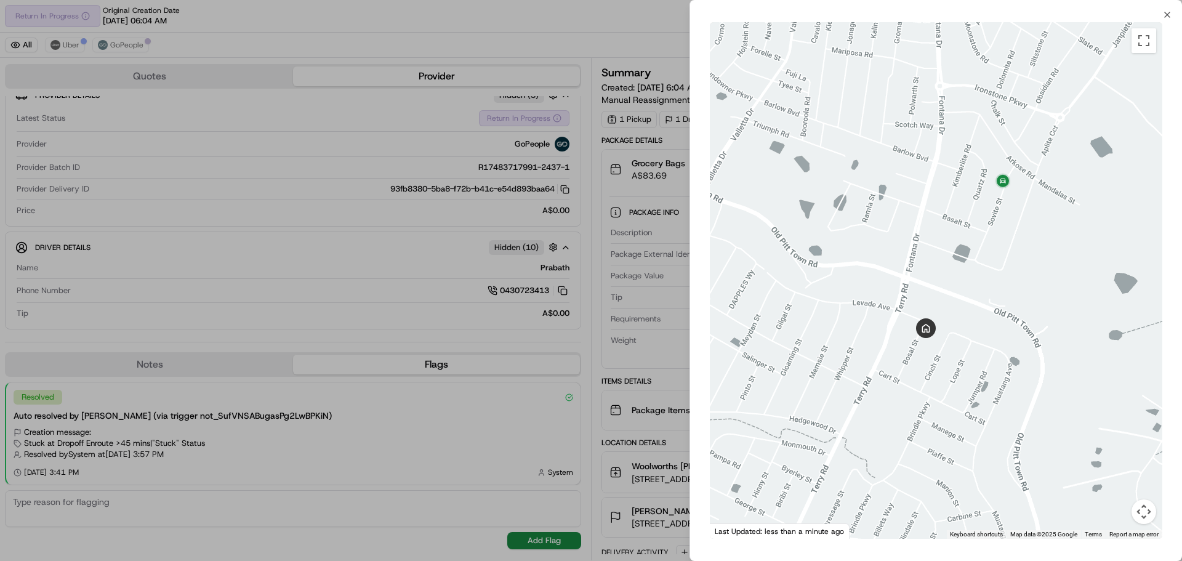
drag, startPoint x: 1045, startPoint y: 304, endPoint x: 984, endPoint y: 264, distance: 72.9
click at [984, 264] on div at bounding box center [936, 280] width 452 height 516
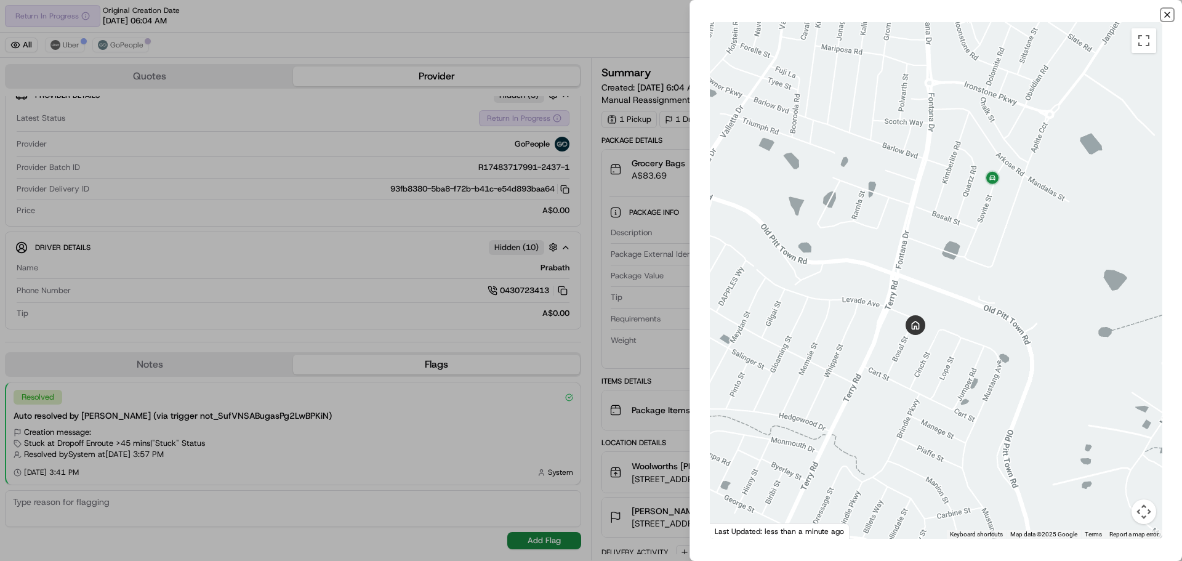
click at [1169, 15] on icon "button" at bounding box center [1167, 15] width 10 height 10
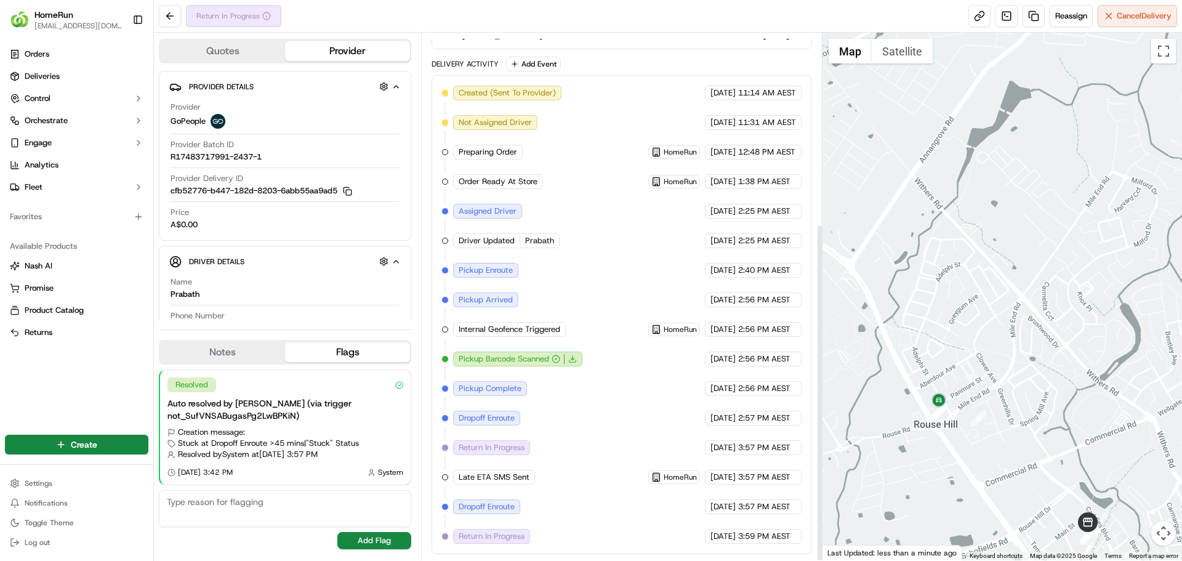
scroll to position [113, 0]
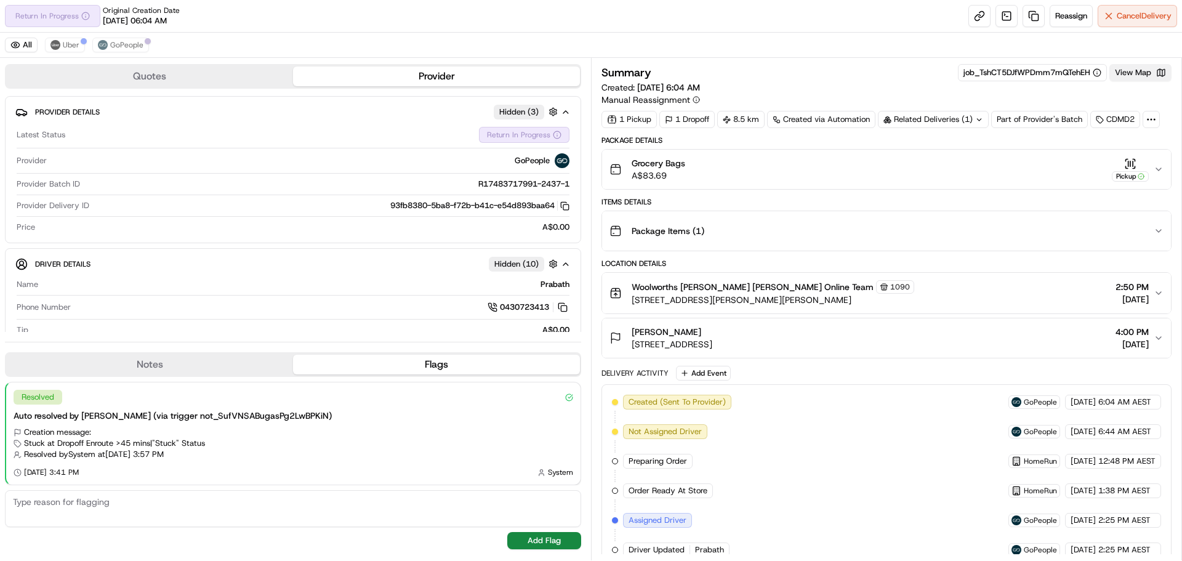
click at [1156, 73] on button "View Map" at bounding box center [1140, 72] width 62 height 17
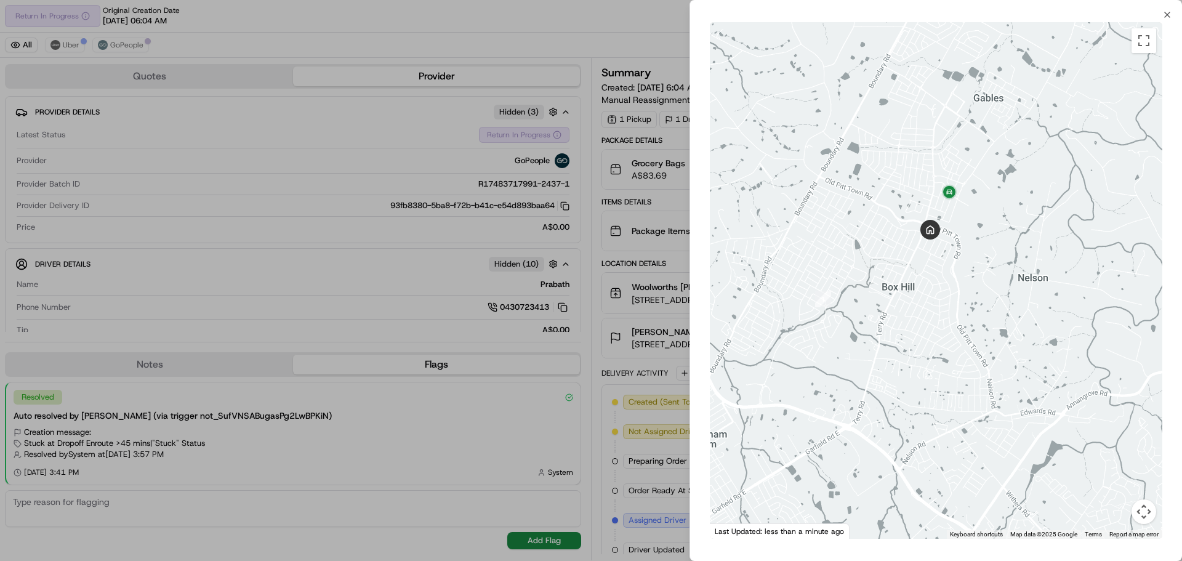
drag, startPoint x: 876, startPoint y: 214, endPoint x: 888, endPoint y: 327, distance: 114.5
click at [888, 327] on div at bounding box center [936, 280] width 452 height 516
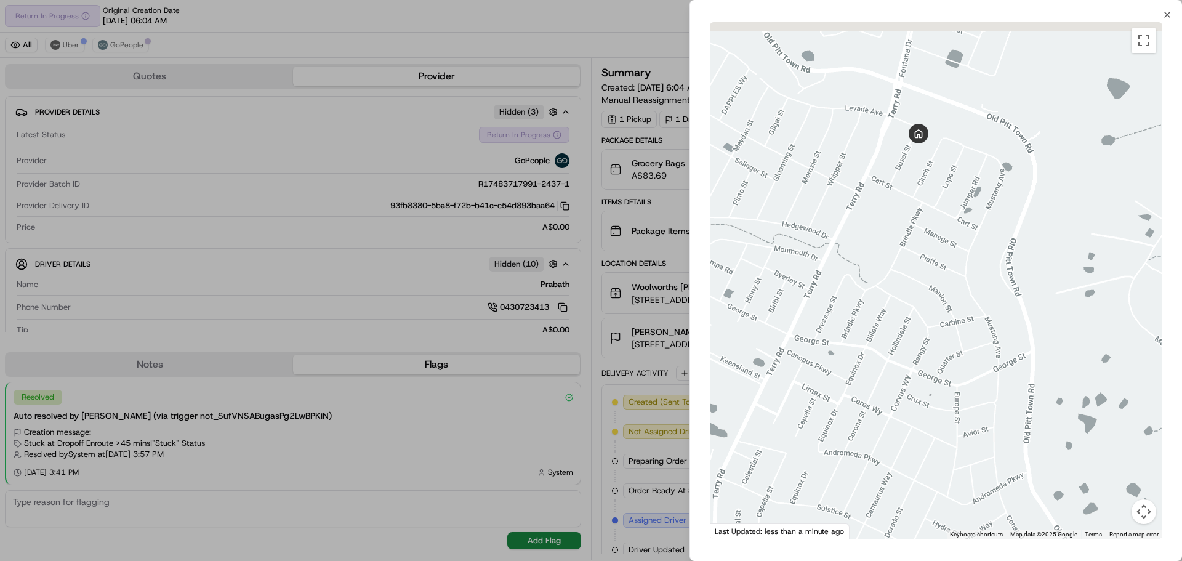
drag, startPoint x: 854, startPoint y: 363, endPoint x: 794, endPoint y: 433, distance: 93.0
click at [794, 433] on div at bounding box center [936, 280] width 452 height 516
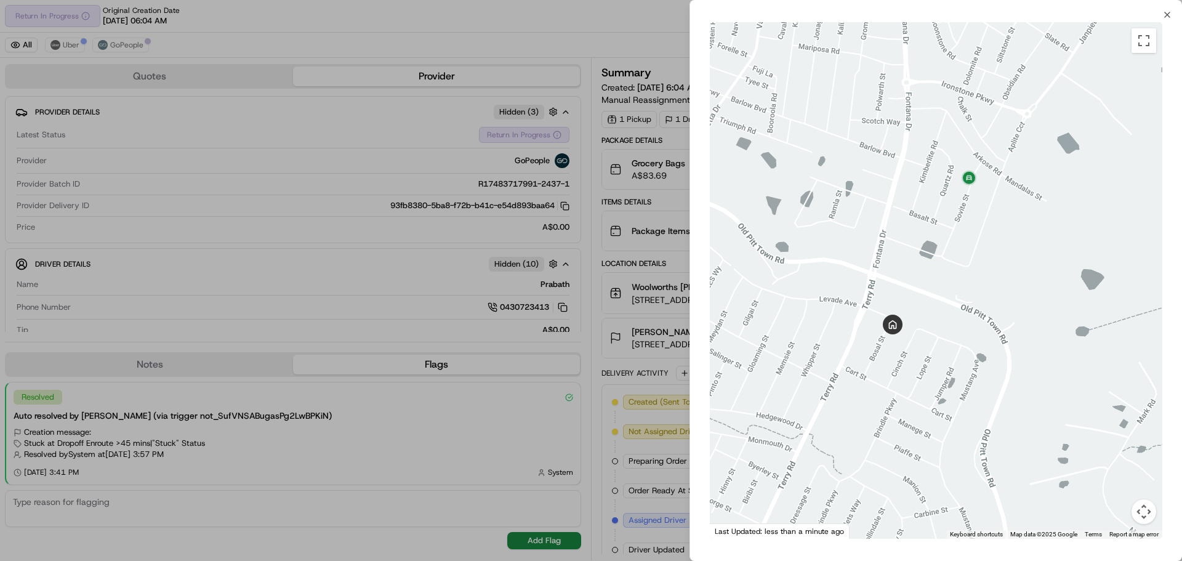
drag, startPoint x: 873, startPoint y: 267, endPoint x: 875, endPoint y: 411, distance: 144.7
click at [867, 434] on div at bounding box center [936, 280] width 452 height 516
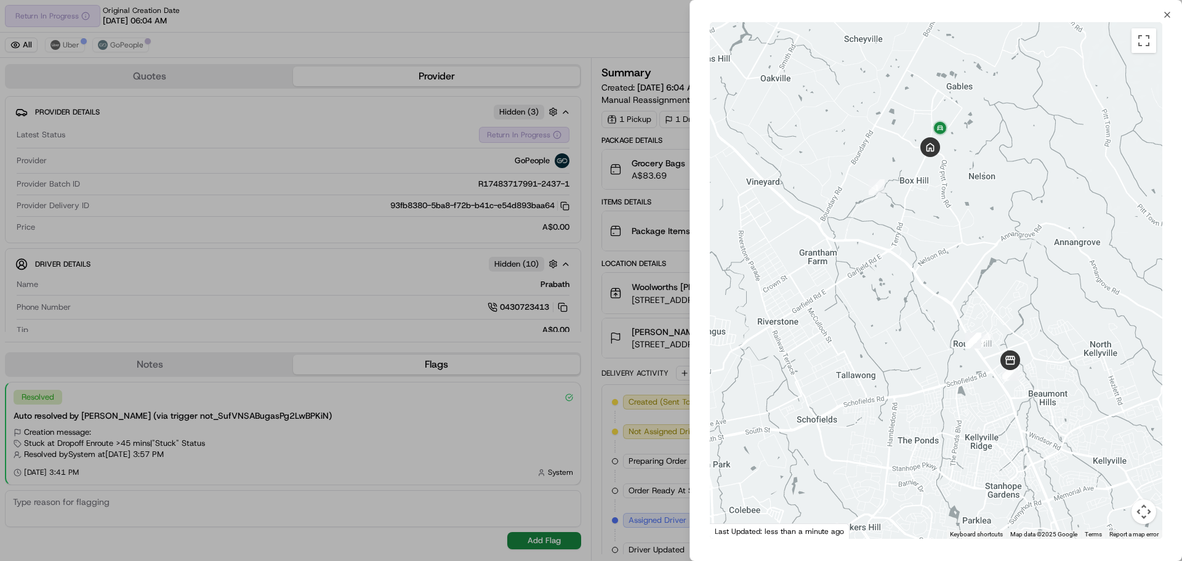
drag, startPoint x: 1006, startPoint y: 138, endPoint x: 995, endPoint y: 294, distance: 156.8
click at [995, 294] on div at bounding box center [936, 280] width 452 height 516
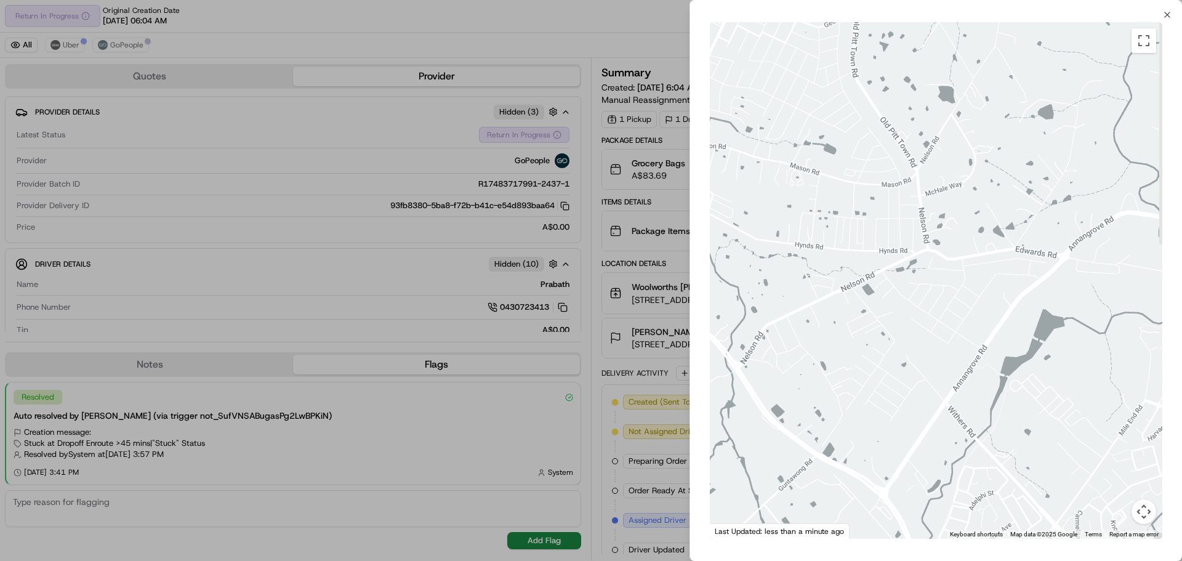
drag, startPoint x: 855, startPoint y: 95, endPoint x: 953, endPoint y: 260, distance: 192.3
click at [953, 260] on div at bounding box center [936, 280] width 452 height 516
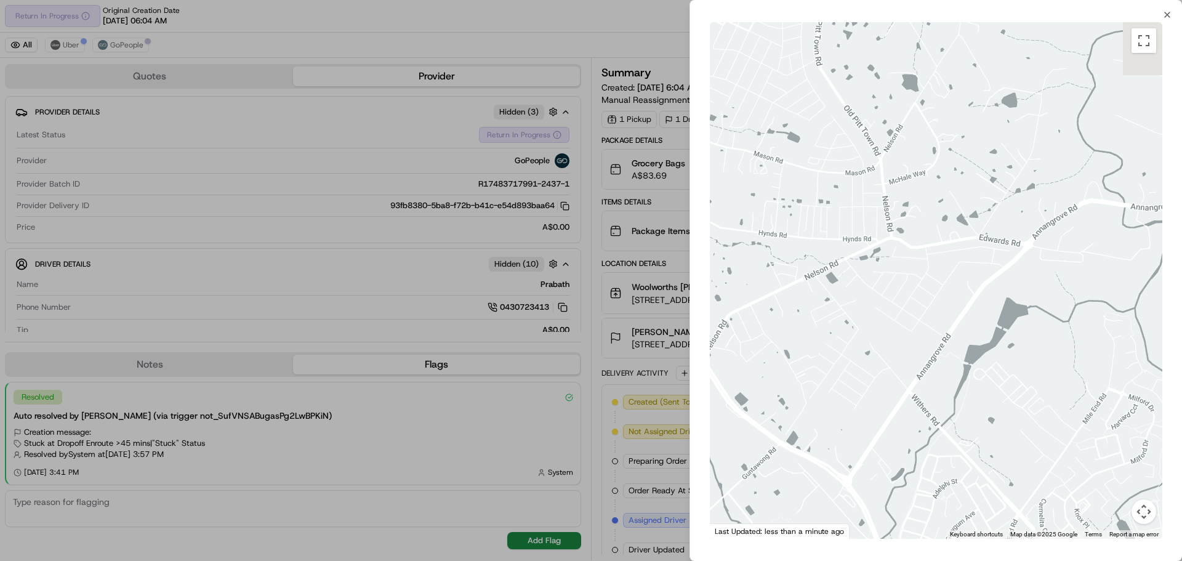
drag, startPoint x: 891, startPoint y: 94, endPoint x: 872, endPoint y: 412, distance: 319.4
click at [898, 467] on div at bounding box center [936, 280] width 452 height 516
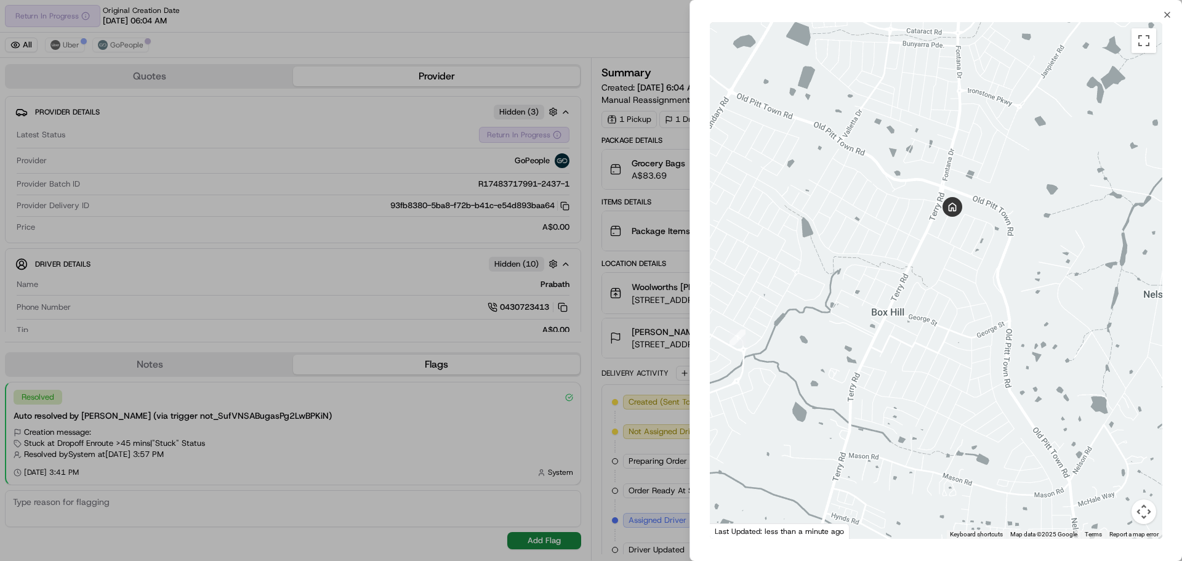
drag, startPoint x: 823, startPoint y: 111, endPoint x: 991, endPoint y: 363, distance: 302.7
click at [1006, 411] on div at bounding box center [936, 280] width 452 height 516
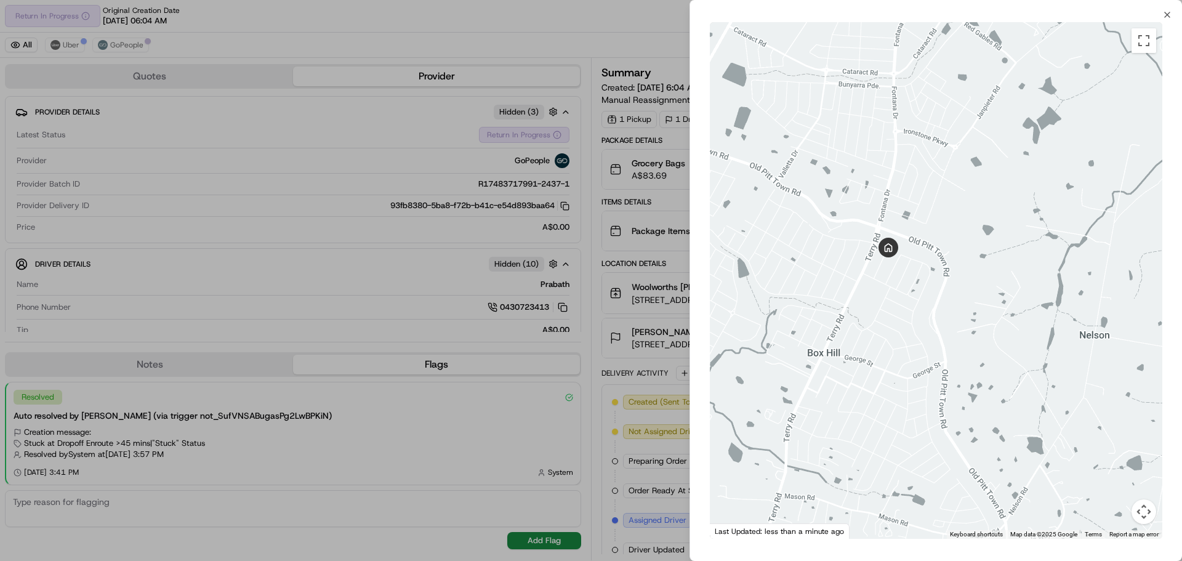
drag, startPoint x: 955, startPoint y: 197, endPoint x: 928, endPoint y: 257, distance: 65.6
click at [928, 257] on div at bounding box center [936, 280] width 452 height 516
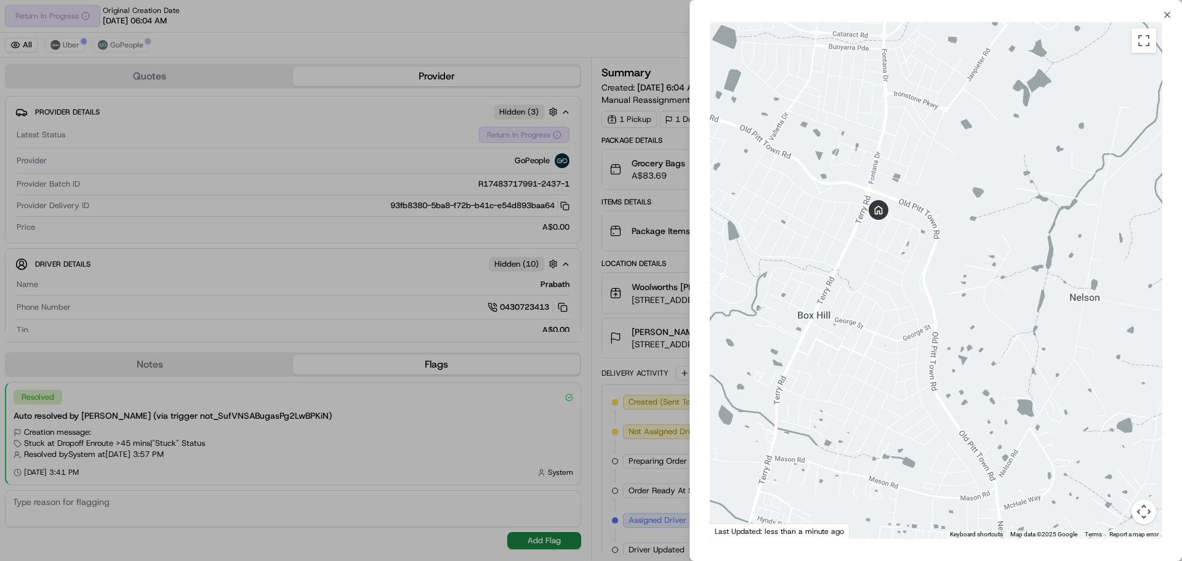
drag, startPoint x: 868, startPoint y: 175, endPoint x: 939, endPoint y: 227, distance: 88.2
click at [939, 227] on div at bounding box center [936, 280] width 452 height 516
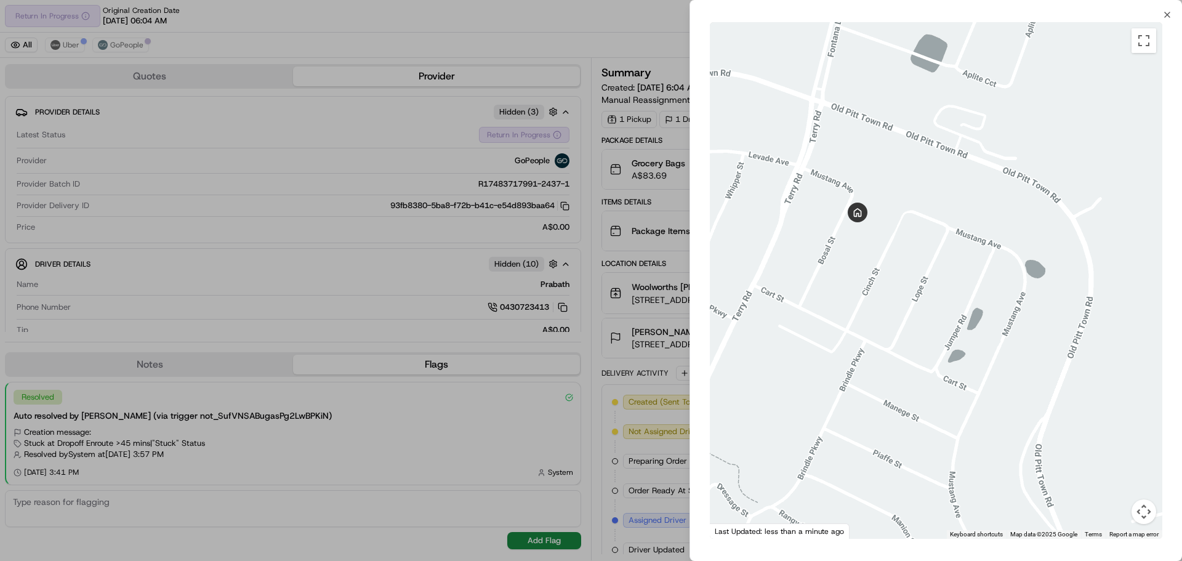
drag, startPoint x: 865, startPoint y: 217, endPoint x: 1034, endPoint y: 243, distance: 171.2
click at [1034, 243] on div at bounding box center [936, 280] width 452 height 516
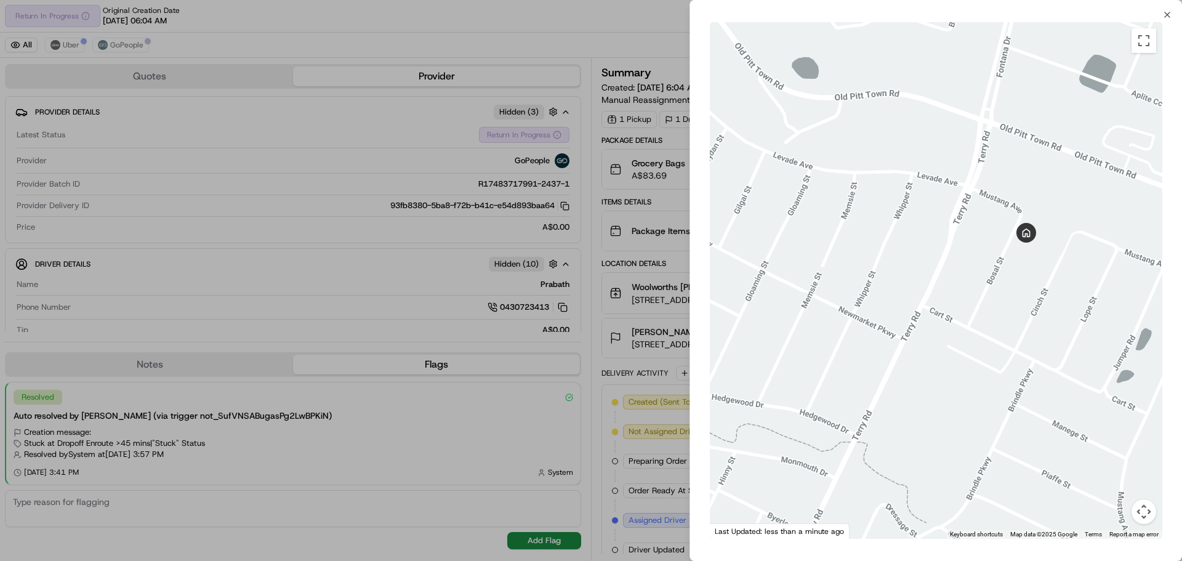
drag, startPoint x: 907, startPoint y: 279, endPoint x: 1061, endPoint y: 292, distance: 155.0
click at [1061, 292] on div at bounding box center [936, 280] width 452 height 516
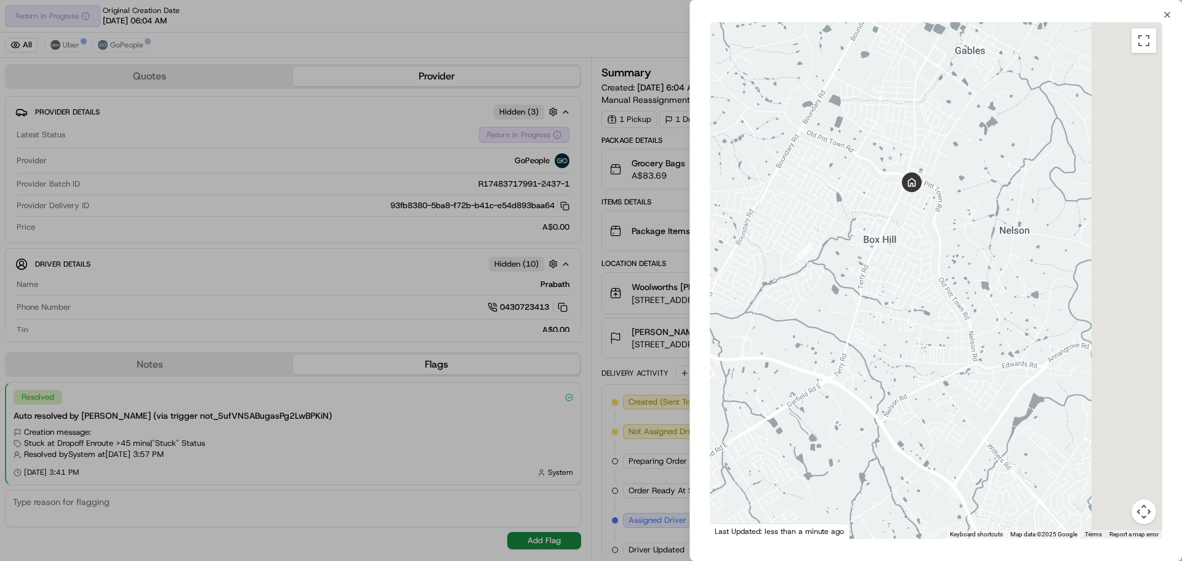
drag, startPoint x: 1065, startPoint y: 337, endPoint x: 869, endPoint y: 215, distance: 231.1
click at [869, 215] on div at bounding box center [936, 280] width 452 height 516
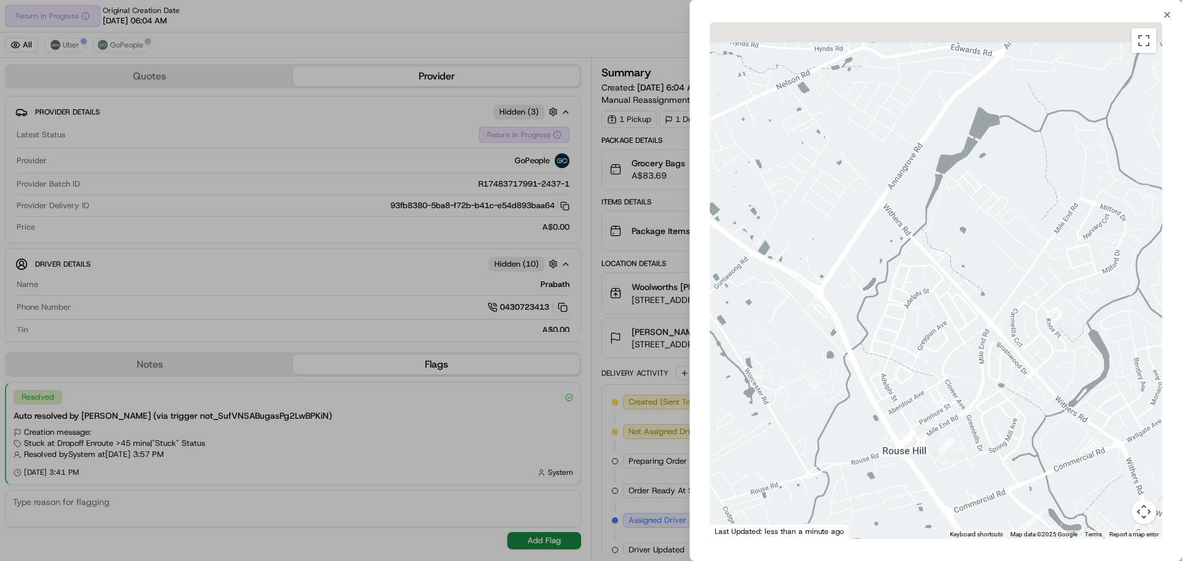
drag, startPoint x: 942, startPoint y: 276, endPoint x: 988, endPoint y: 304, distance: 53.8
click at [1019, 384] on div at bounding box center [936, 280] width 452 height 516
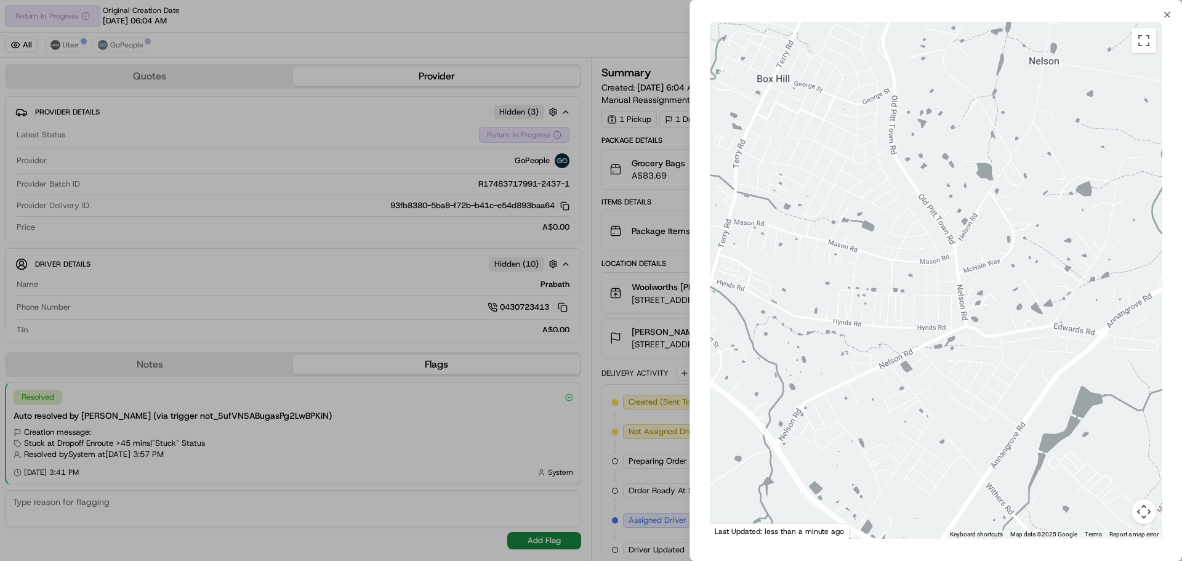
drag, startPoint x: 953, startPoint y: 298, endPoint x: 953, endPoint y: 306, distance: 8.0
click at [957, 351] on div at bounding box center [936, 280] width 452 height 516
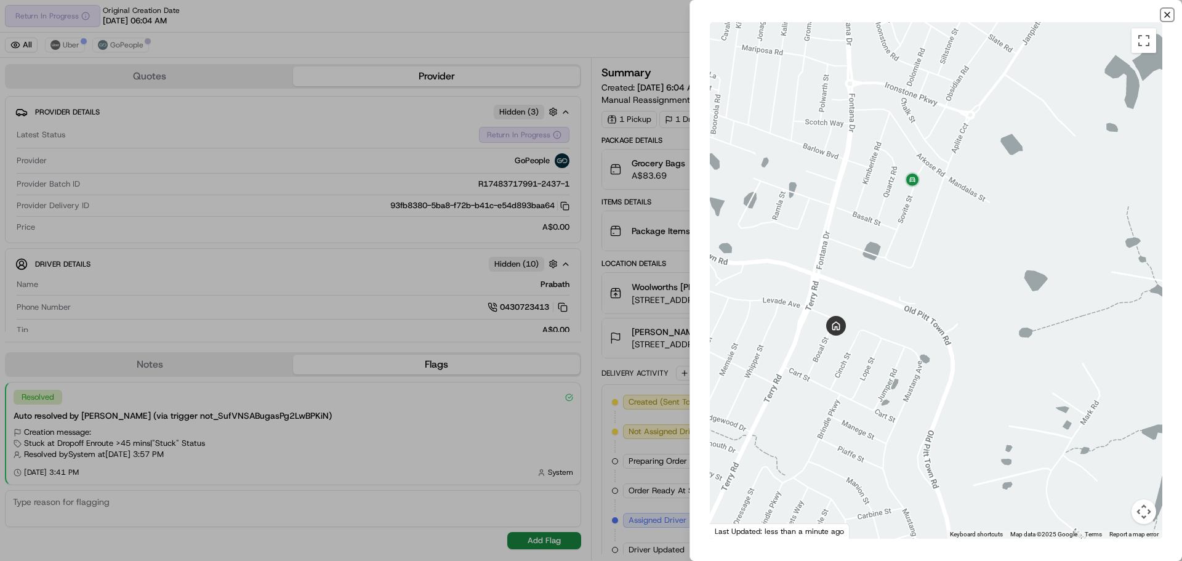
click at [1164, 15] on icon "button" at bounding box center [1167, 15] width 10 height 10
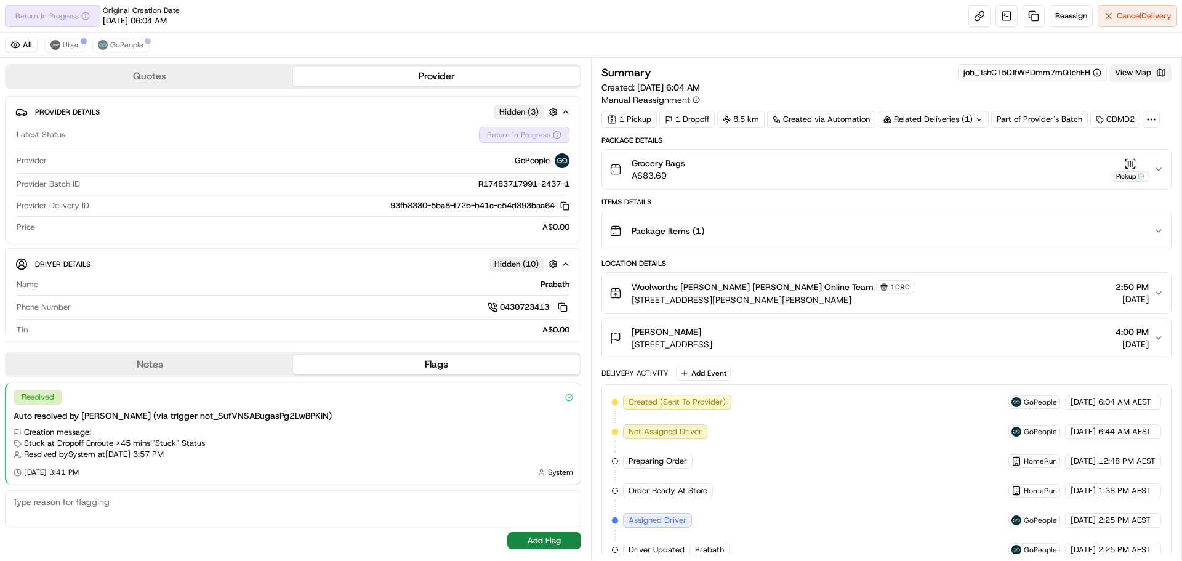
click at [1141, 75] on button "View Map" at bounding box center [1140, 72] width 62 height 17
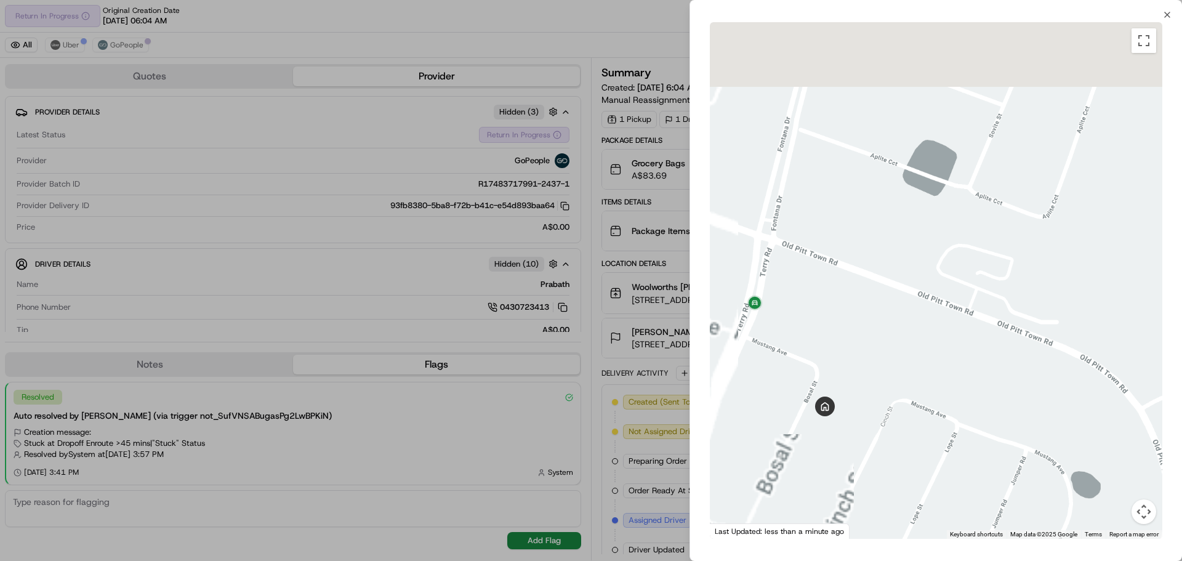
drag, startPoint x: 832, startPoint y: 90, endPoint x: 1012, endPoint y: 407, distance: 365.5
click at [1084, 473] on div at bounding box center [936, 280] width 452 height 516
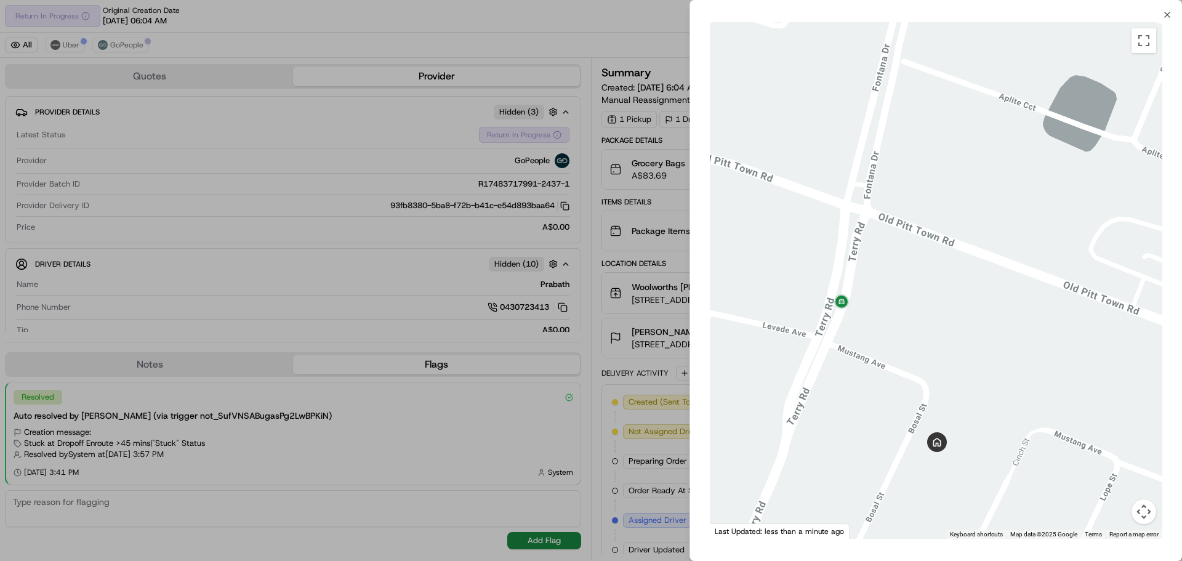
drag, startPoint x: 856, startPoint y: 337, endPoint x: 971, endPoint y: 239, distance: 150.6
click at [971, 239] on div at bounding box center [936, 280] width 452 height 516
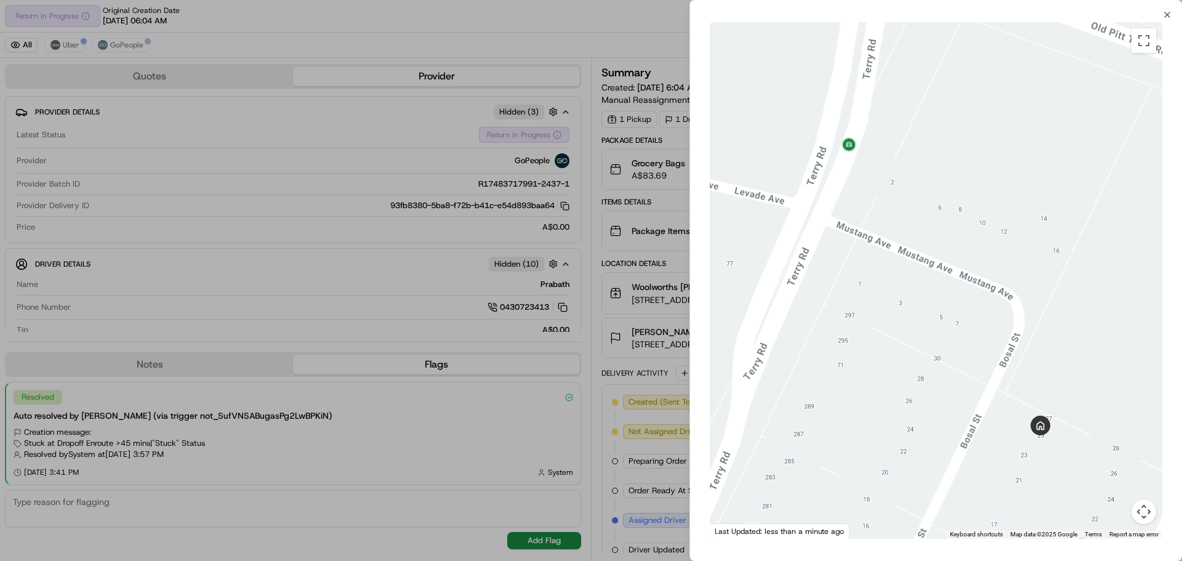
drag, startPoint x: 944, startPoint y: 262, endPoint x: 932, endPoint y: 187, distance: 75.4
click at [932, 187] on div at bounding box center [936, 280] width 452 height 516
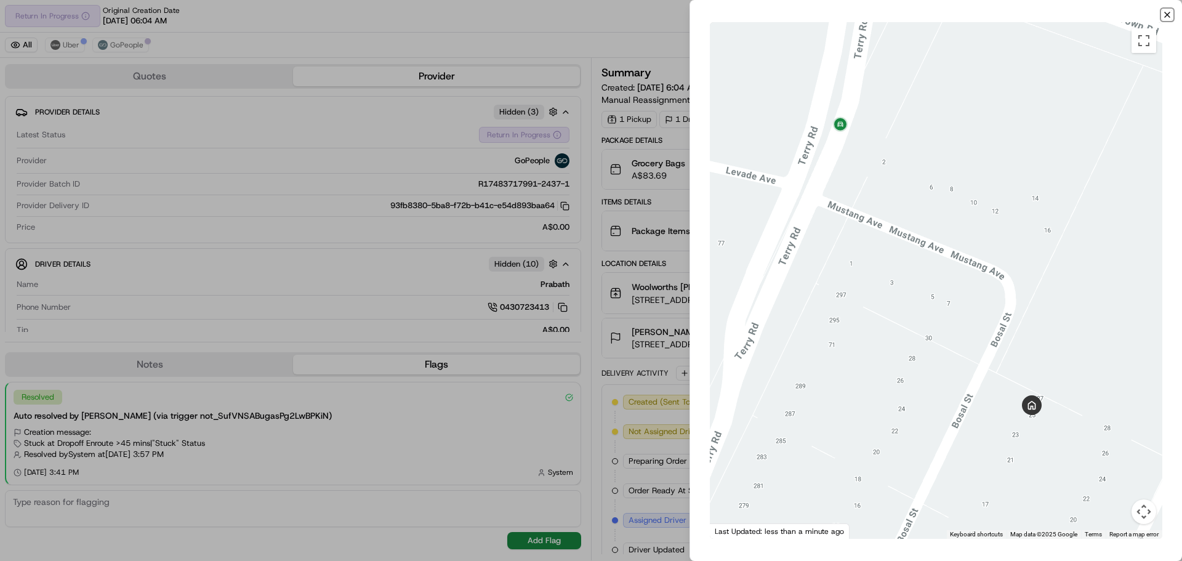
click at [1164, 15] on icon "button" at bounding box center [1167, 15] width 10 height 10
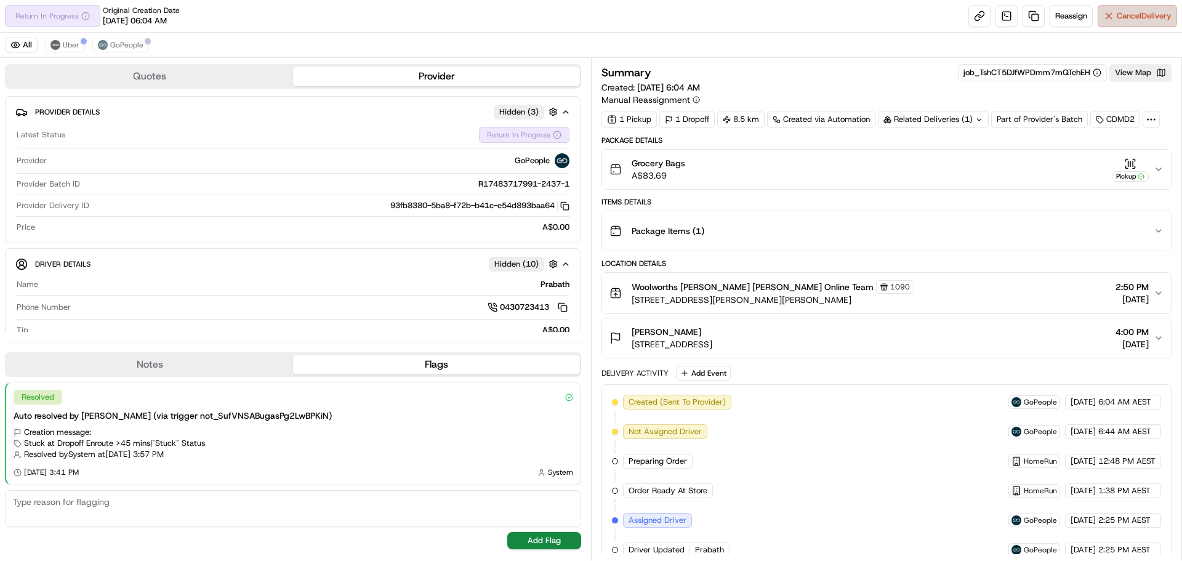
click at [1149, 17] on span "Cancel Delivery" at bounding box center [1144, 15] width 55 height 11
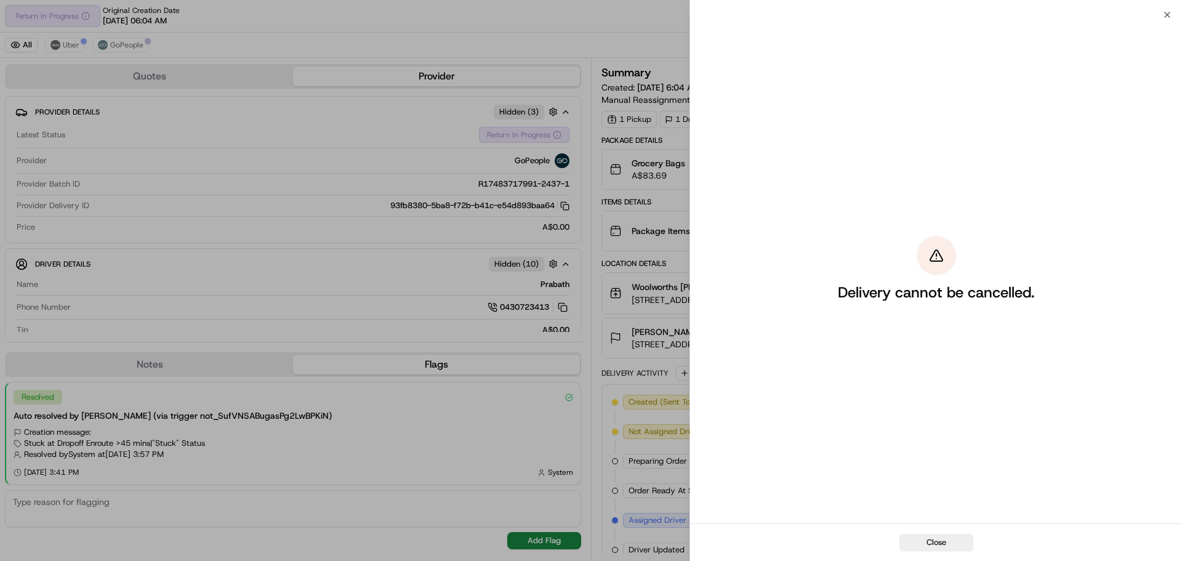
click at [1166, 15] on div "Delivery cannot be cancelled." at bounding box center [936, 269] width 492 height 508
click at [1165, 12] on icon "button" at bounding box center [1167, 15] width 10 height 10
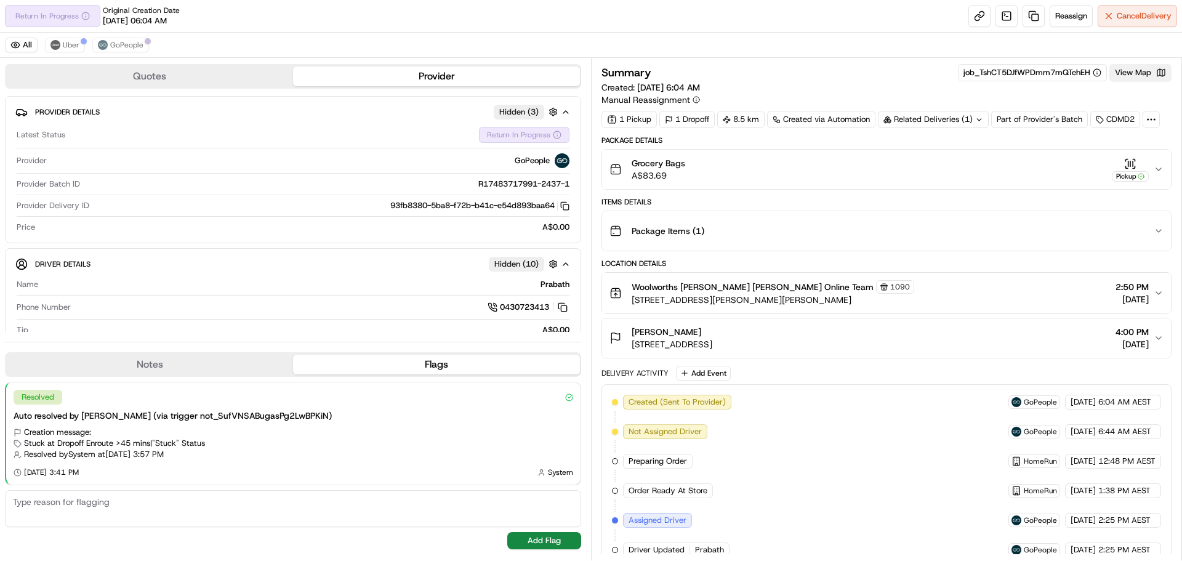
click at [1142, 77] on button "View Map" at bounding box center [1140, 72] width 62 height 17
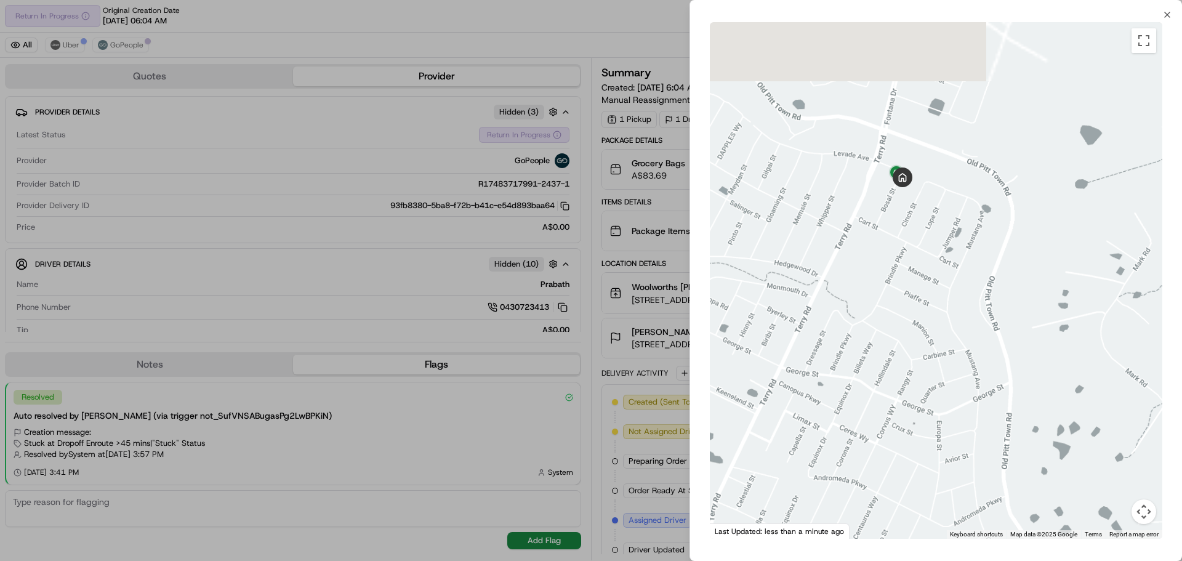
drag, startPoint x: 903, startPoint y: 122, endPoint x: 873, endPoint y: 443, distance: 322.1
click at [872, 503] on div at bounding box center [936, 280] width 452 height 516
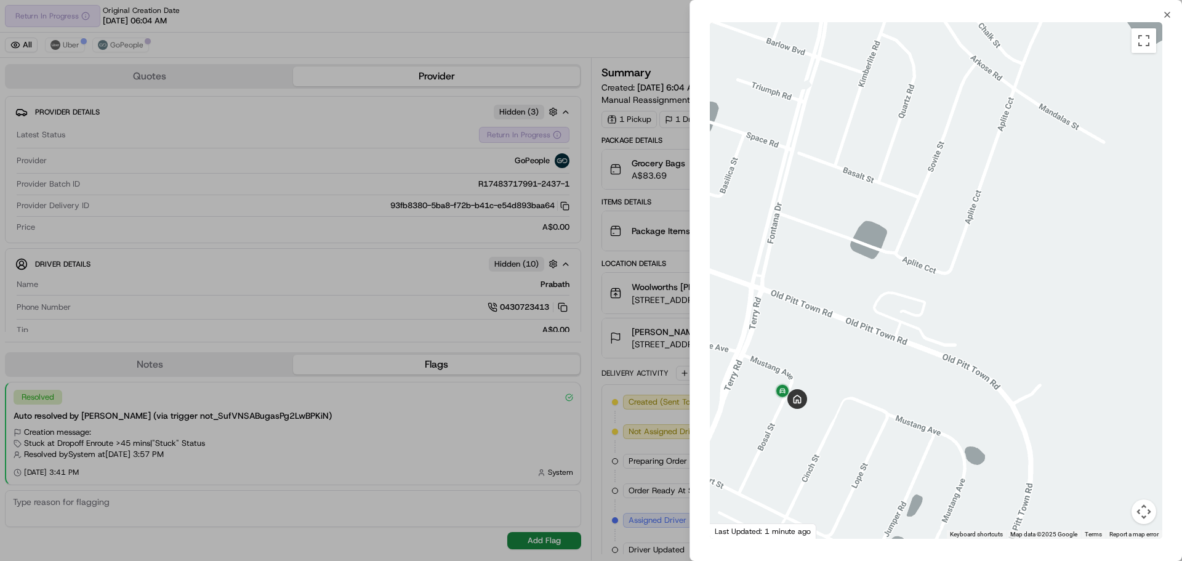
click at [396, 238] on div at bounding box center [591, 280] width 1182 height 561
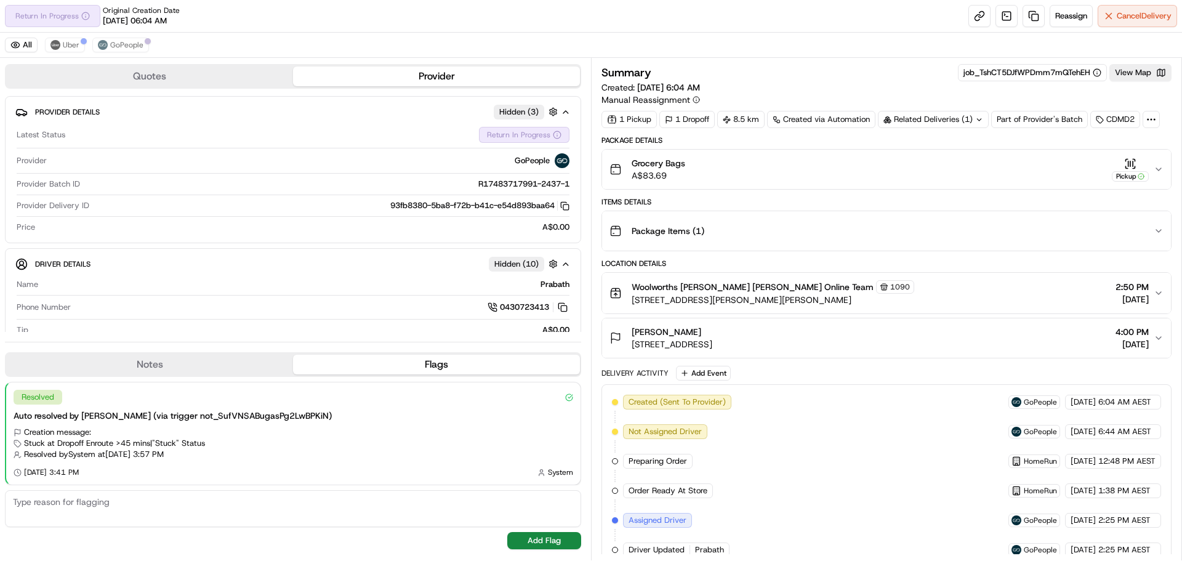
click at [118, 509] on textarea at bounding box center [293, 508] width 576 height 37
type textarea "order cancelled please do not deliver"
click at [535, 540] on button "Add Flag" at bounding box center [544, 540] width 74 height 17
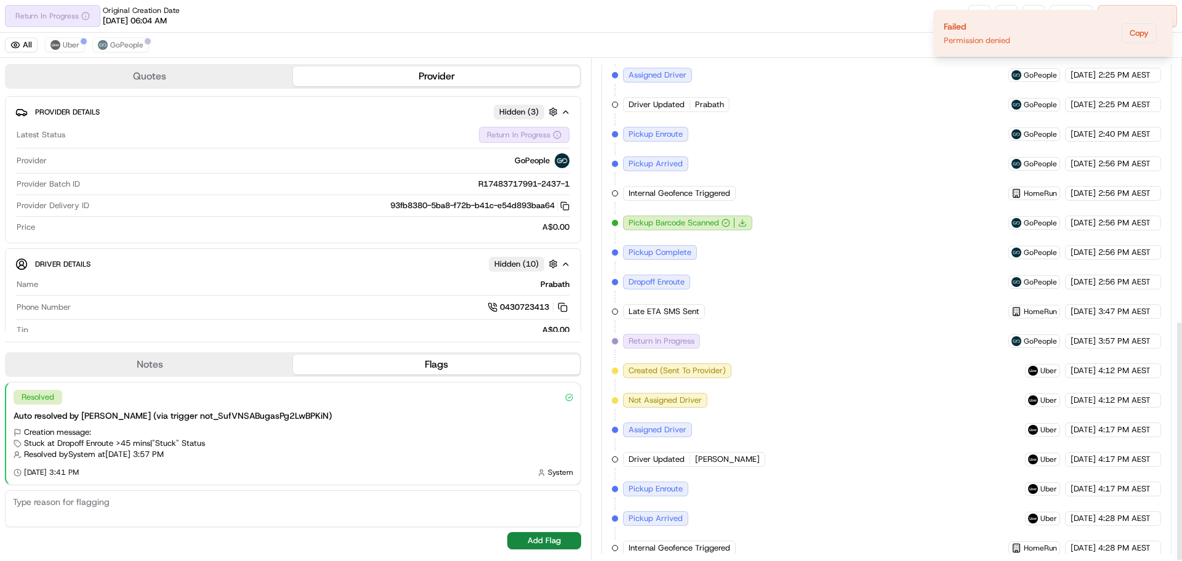
scroll to position [545, 0]
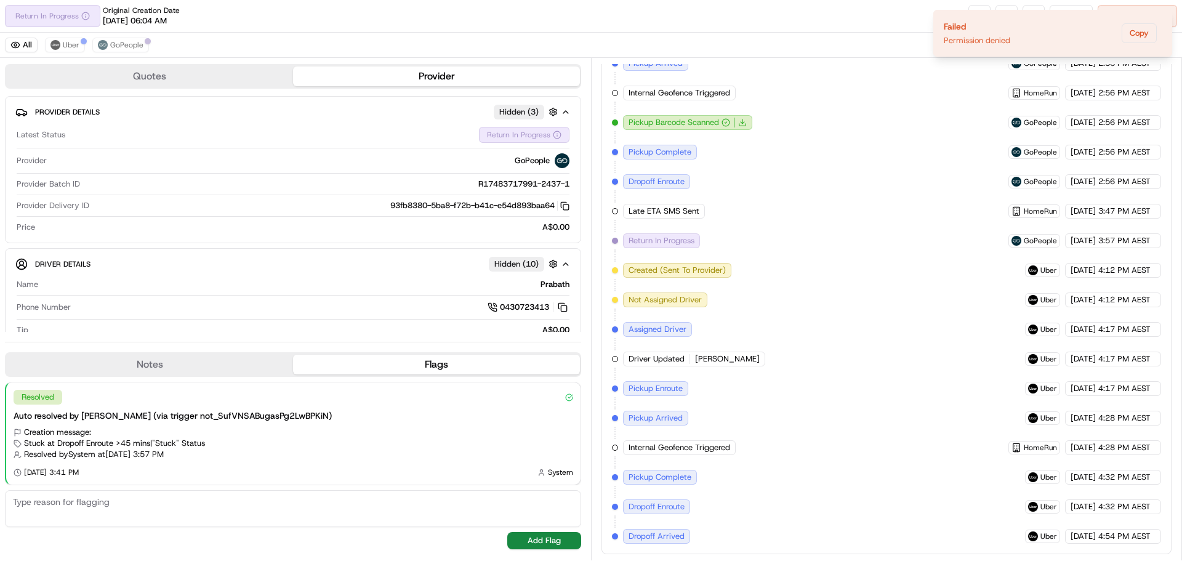
click at [828, 24] on div "Return In Progress Original Creation Date 09/17/2025 06:04 AM Reassign Cancel D…" at bounding box center [591, 16] width 1182 height 33
click at [1136, 33] on button "Copy" at bounding box center [1138, 33] width 35 height 20
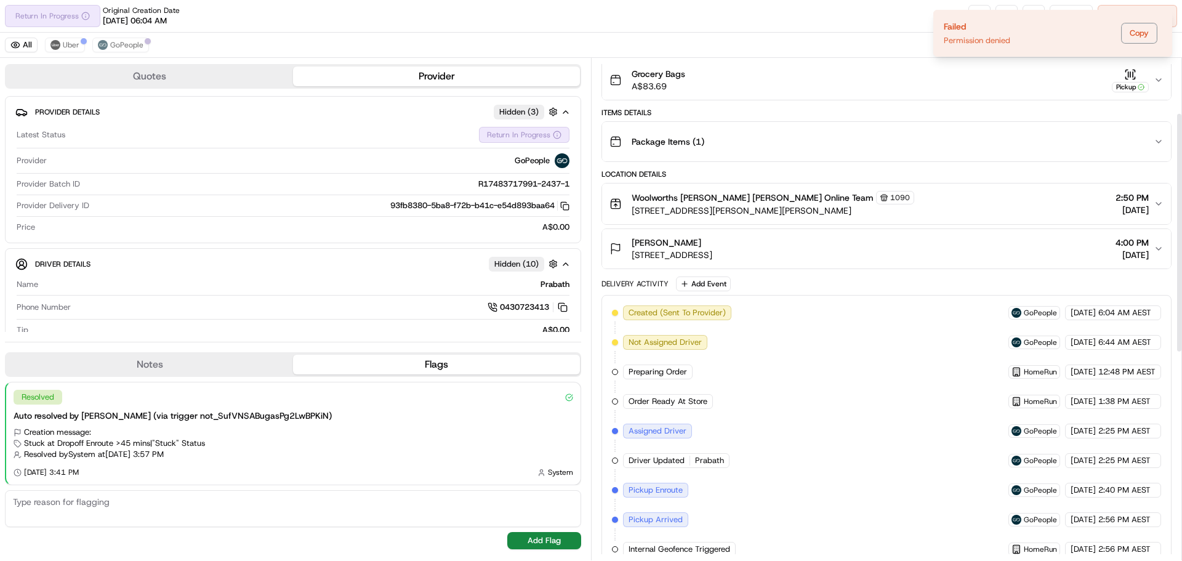
scroll to position [0, 0]
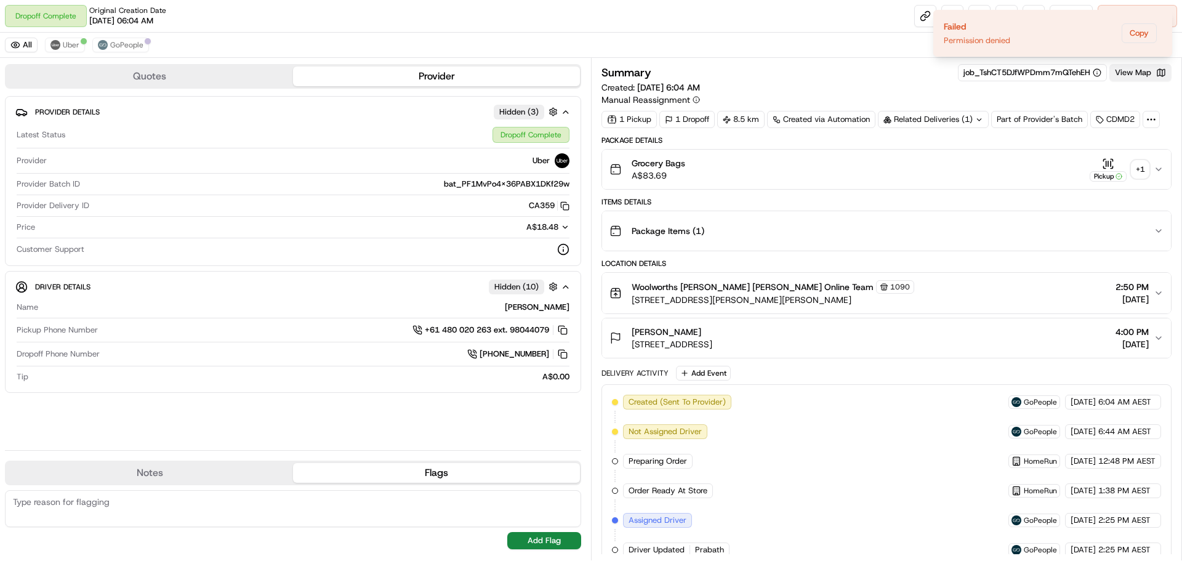
click at [1136, 73] on button "View Map" at bounding box center [1140, 72] width 62 height 17
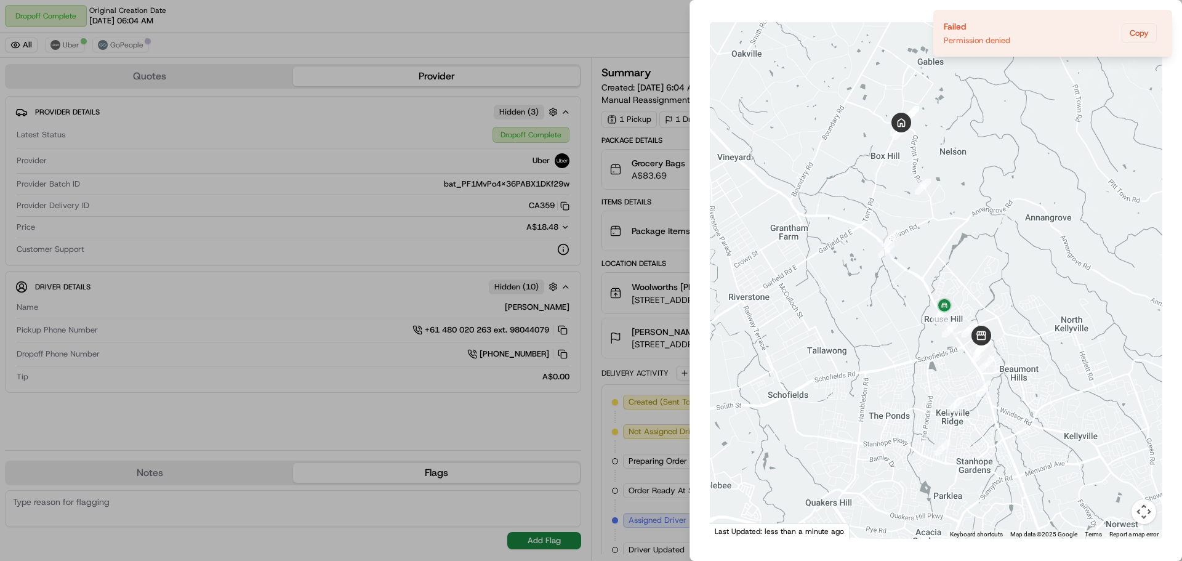
click at [342, 134] on div at bounding box center [591, 280] width 1182 height 561
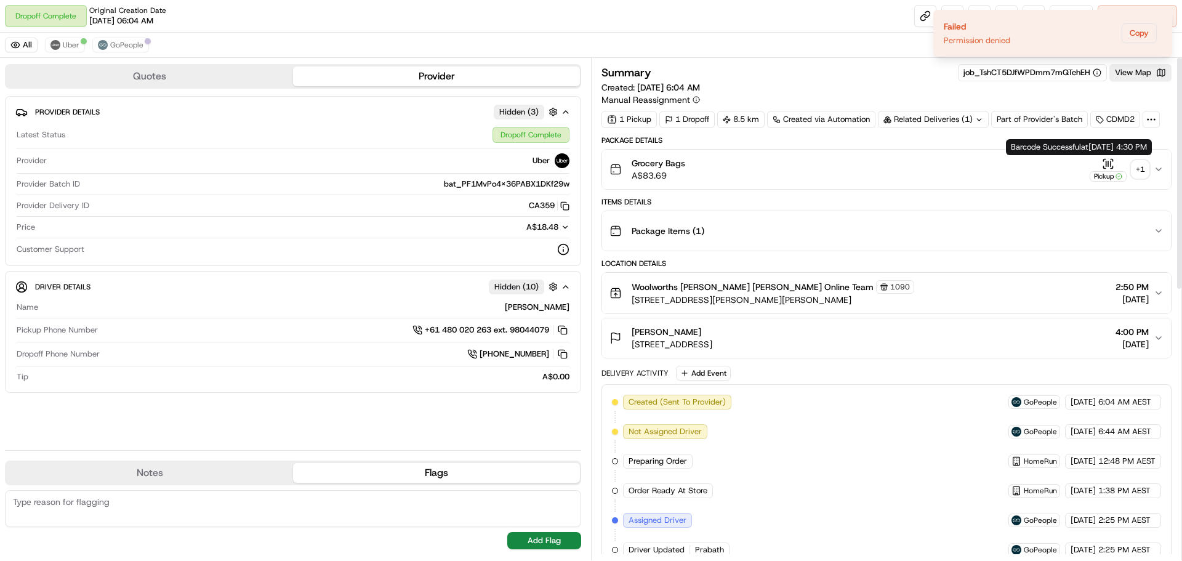
click at [1142, 170] on div "+ 1" at bounding box center [1139, 169] width 17 height 17
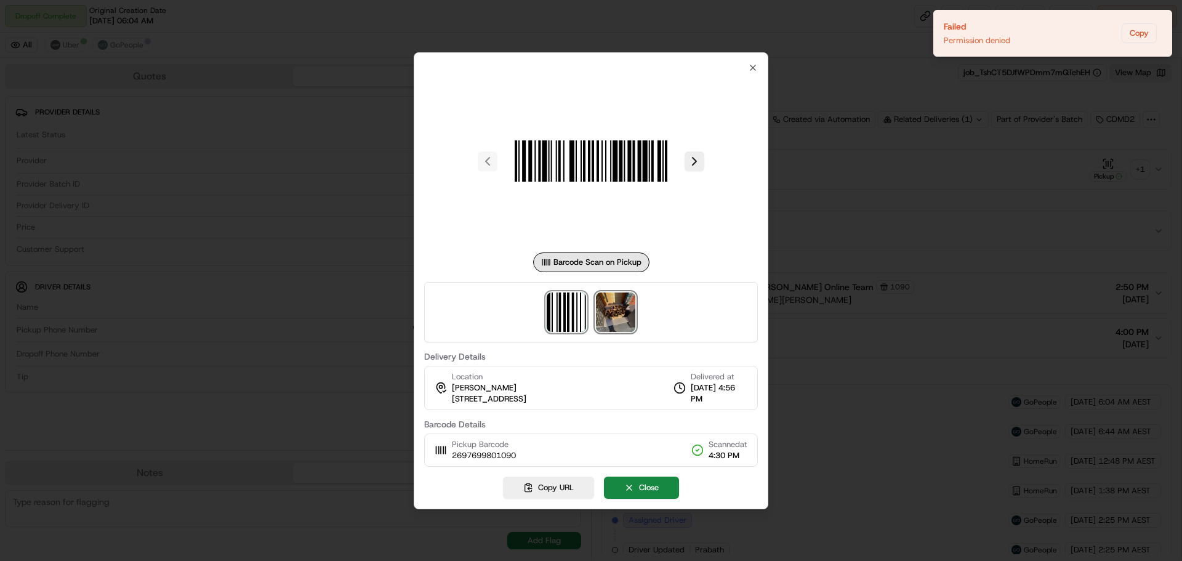
click at [617, 310] on img at bounding box center [615, 311] width 39 height 39
click at [911, 116] on div at bounding box center [591, 280] width 1182 height 561
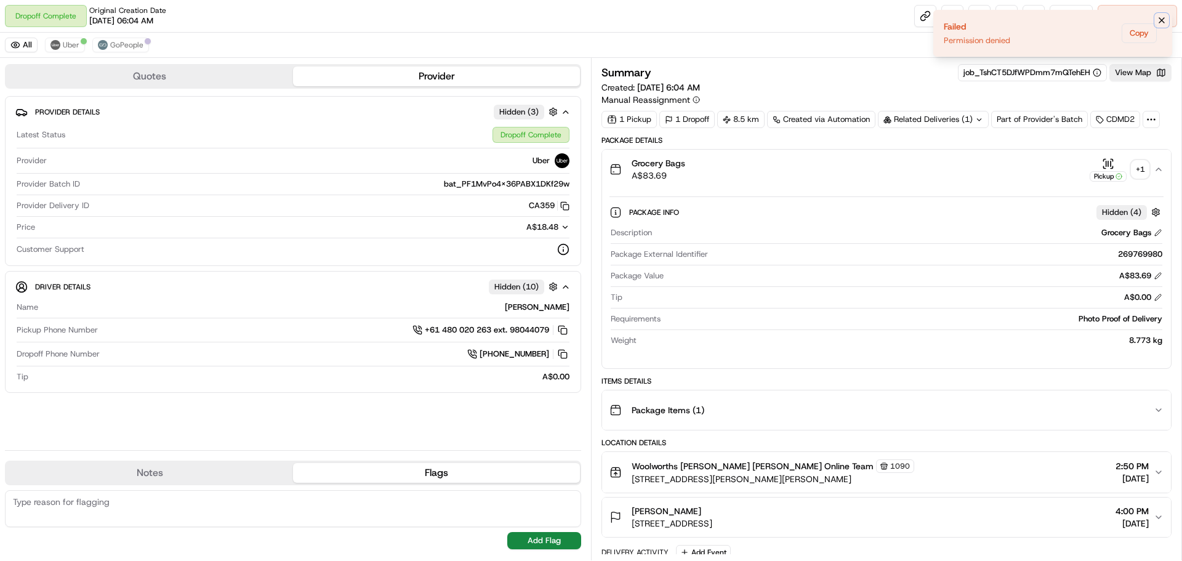
click at [1162, 20] on icon "Notifications (F8)" at bounding box center [1162, 20] width 10 height 10
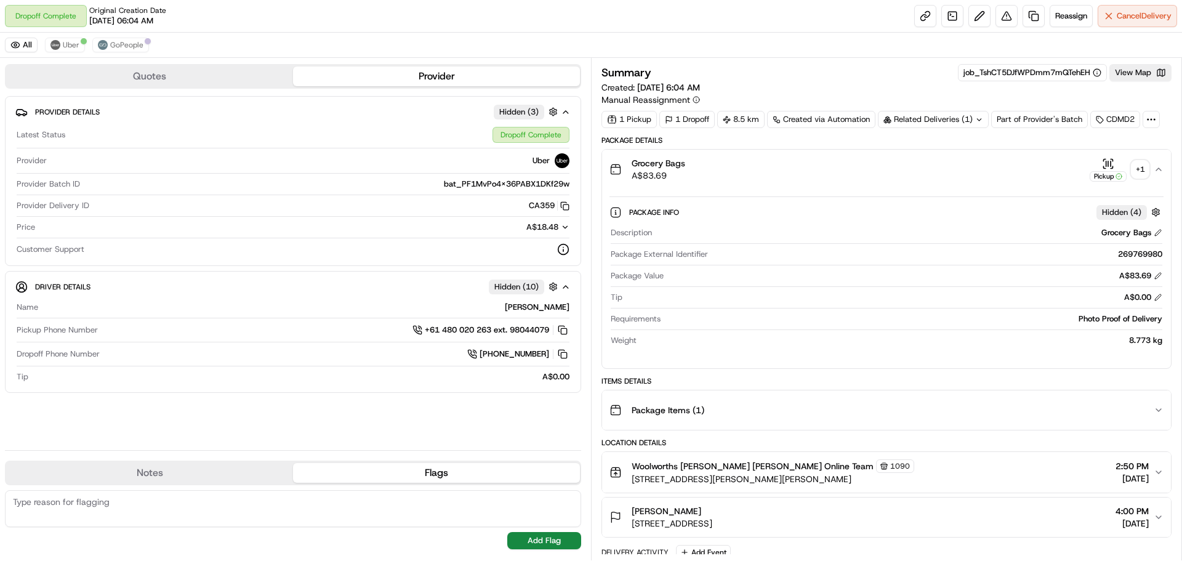
click at [182, 475] on button "Notes" at bounding box center [149, 473] width 287 height 20
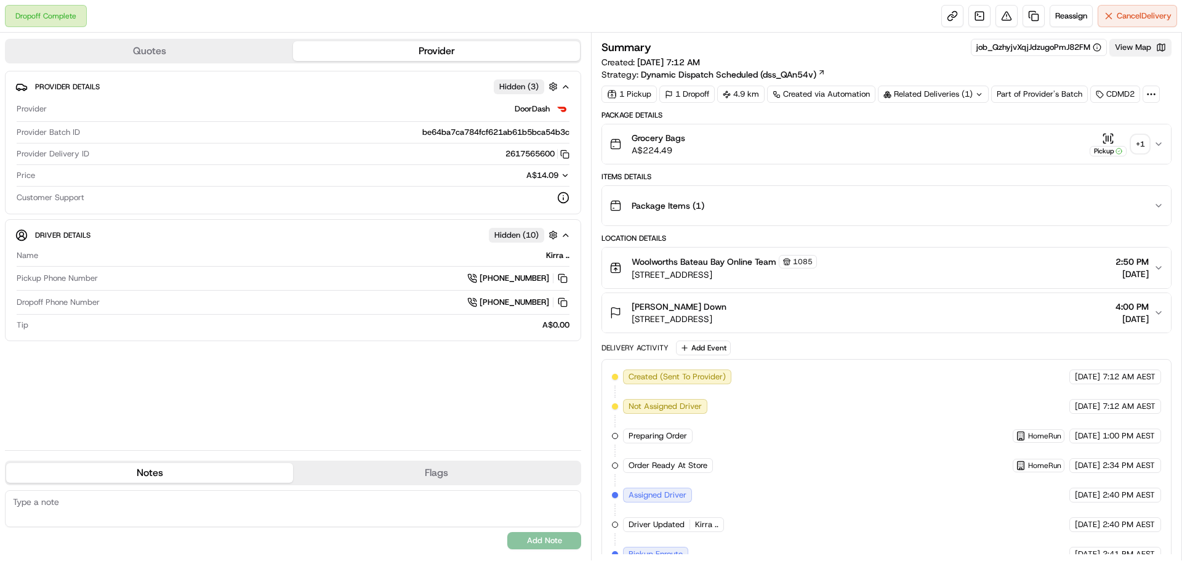
click at [1136, 52] on button "View Map" at bounding box center [1140, 47] width 62 height 17
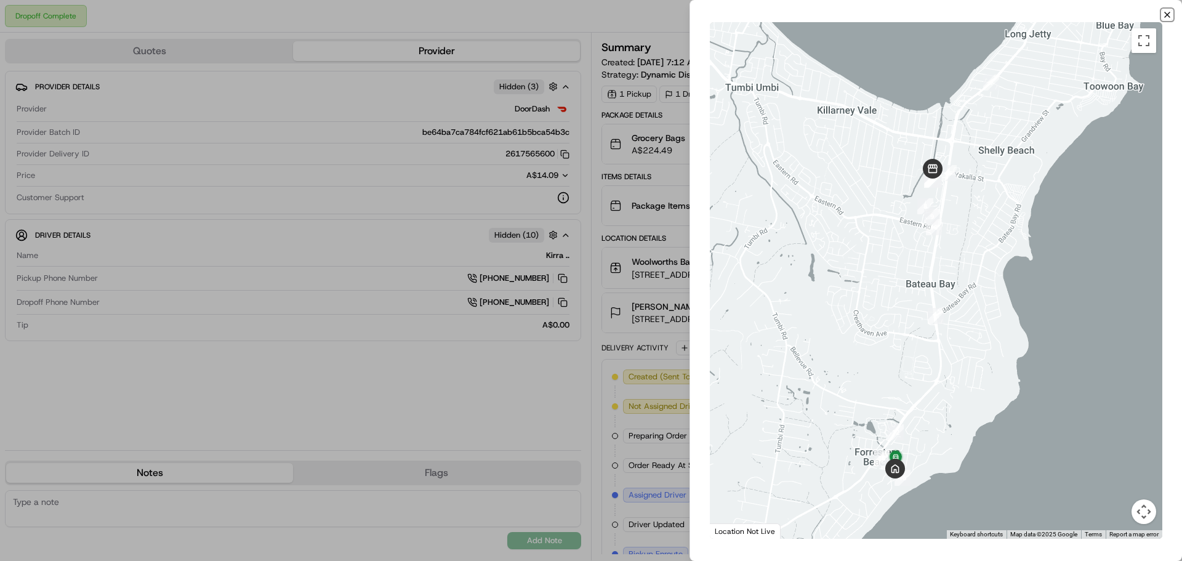
click at [1166, 14] on icon "button" at bounding box center [1167, 15] width 10 height 10
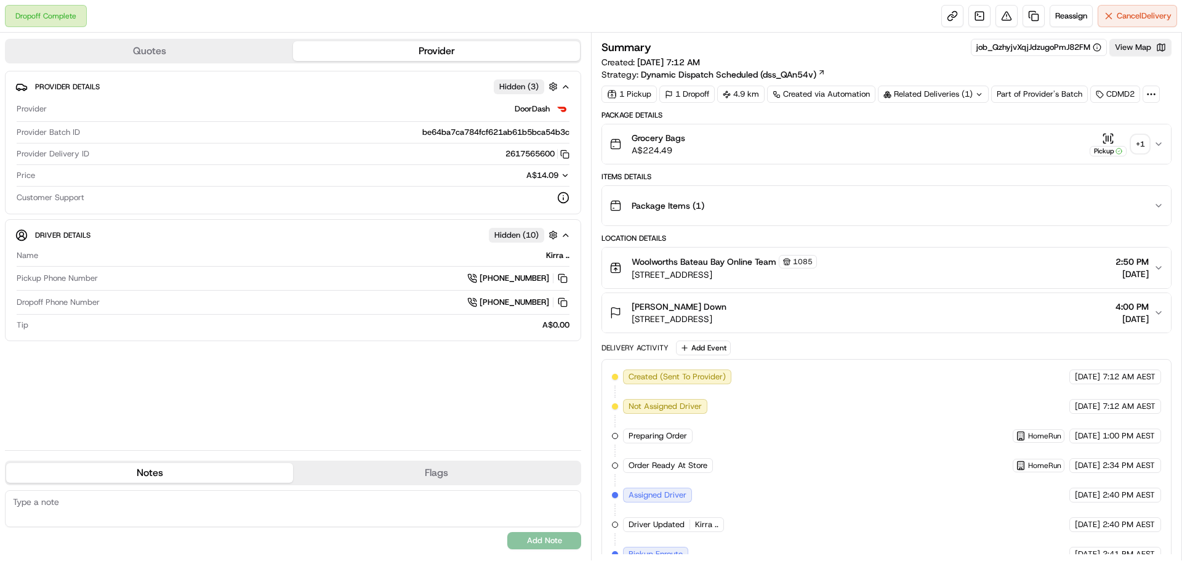
click at [1143, 140] on div "+ 1" at bounding box center [1139, 143] width 17 height 17
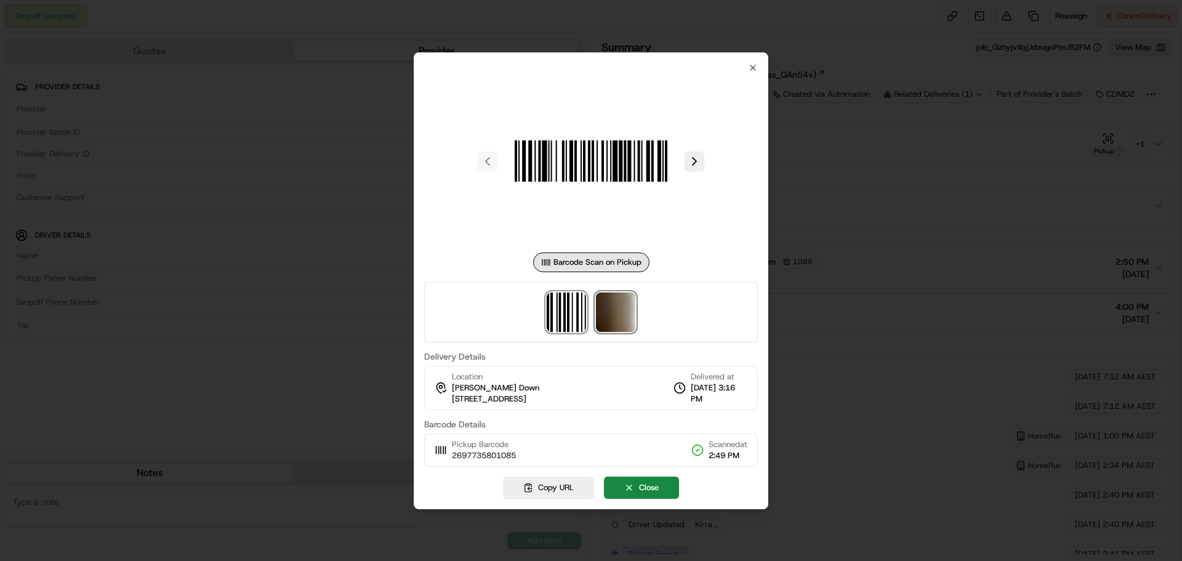
click at [606, 310] on img at bounding box center [615, 311] width 39 height 39
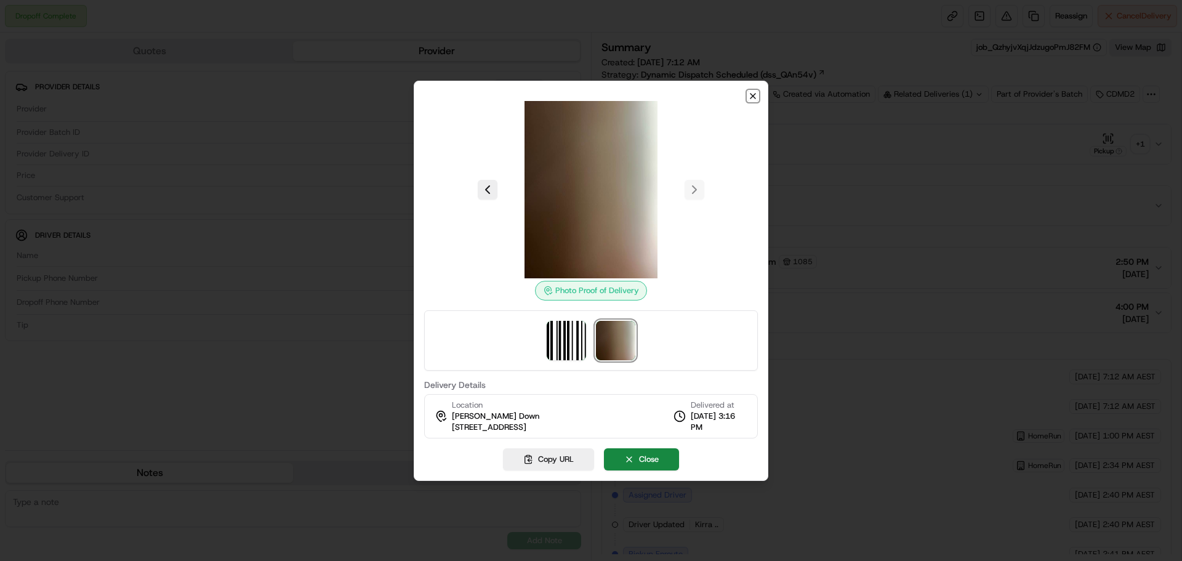
click at [751, 91] on icon "button" at bounding box center [753, 96] width 10 height 10
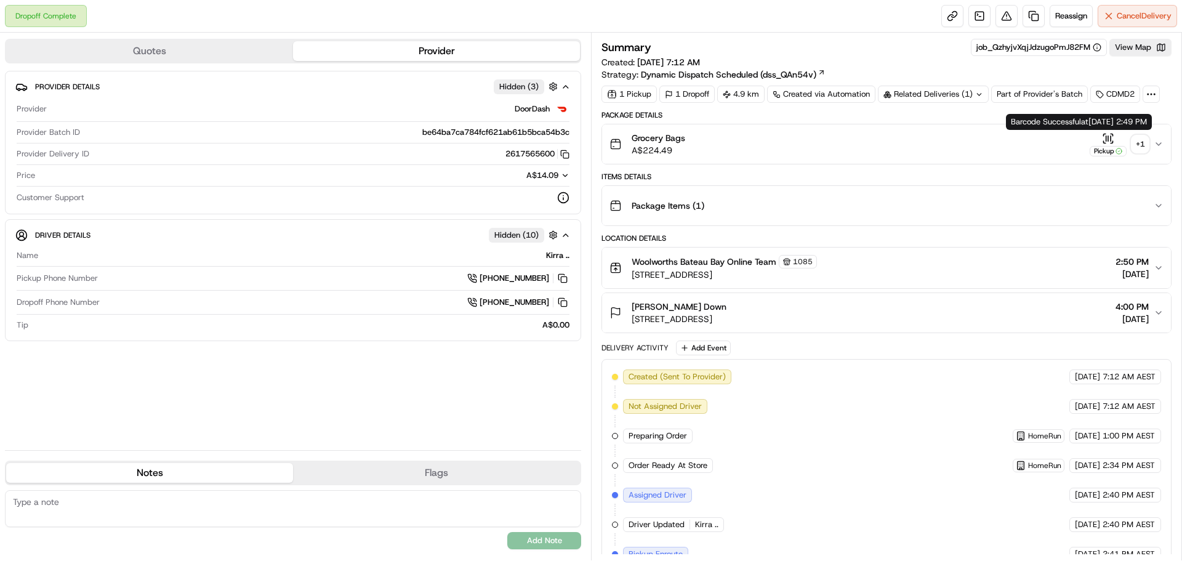
click at [1132, 140] on div "+ 1" at bounding box center [1139, 143] width 17 height 17
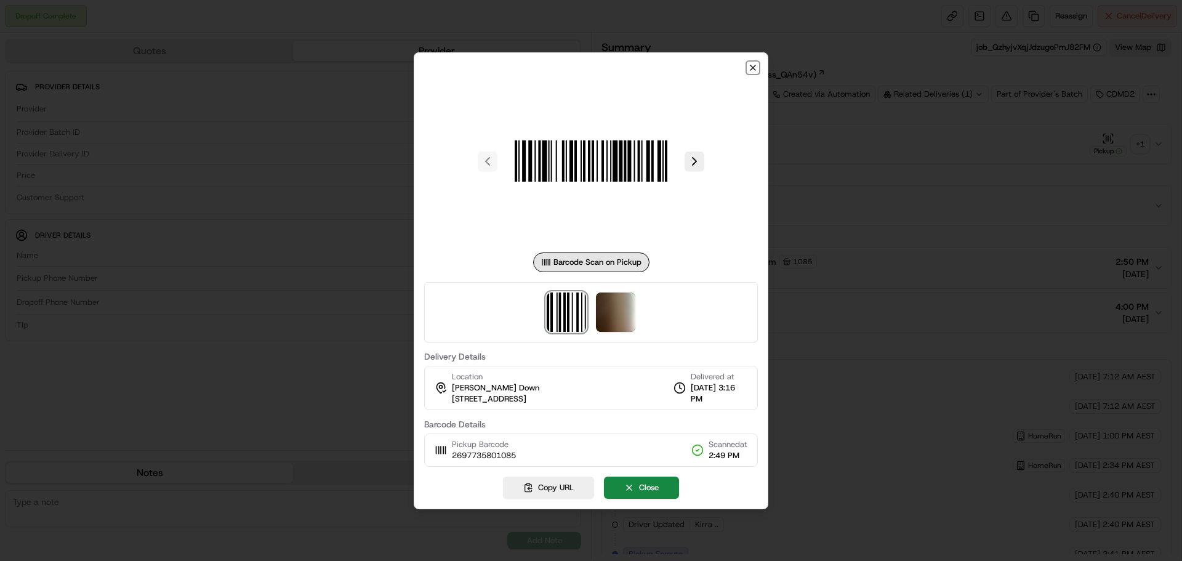
click at [752, 64] on icon "button" at bounding box center [753, 68] width 10 height 10
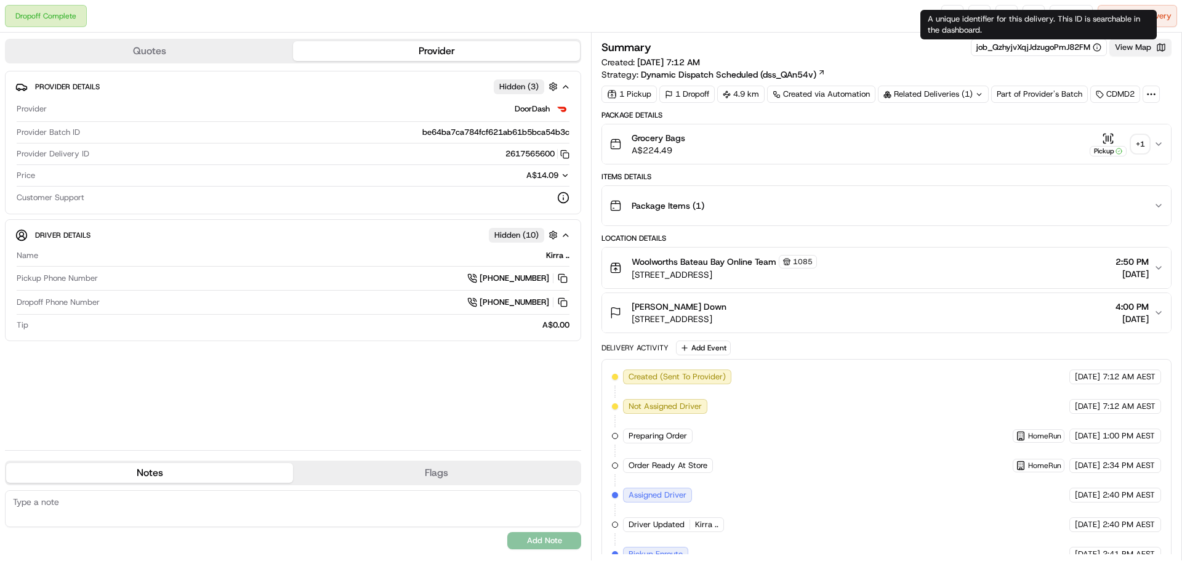
click at [1139, 45] on button "View Map" at bounding box center [1140, 47] width 62 height 17
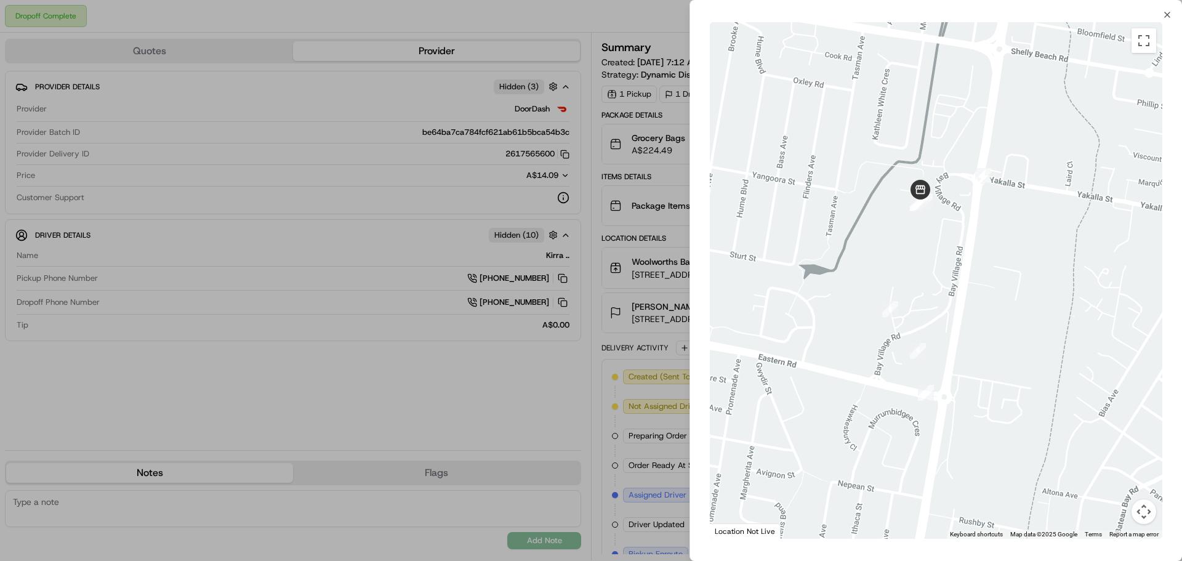
drag, startPoint x: 876, startPoint y: 116, endPoint x: 947, endPoint y: 225, distance: 130.4
click at [947, 225] on div at bounding box center [936, 280] width 452 height 516
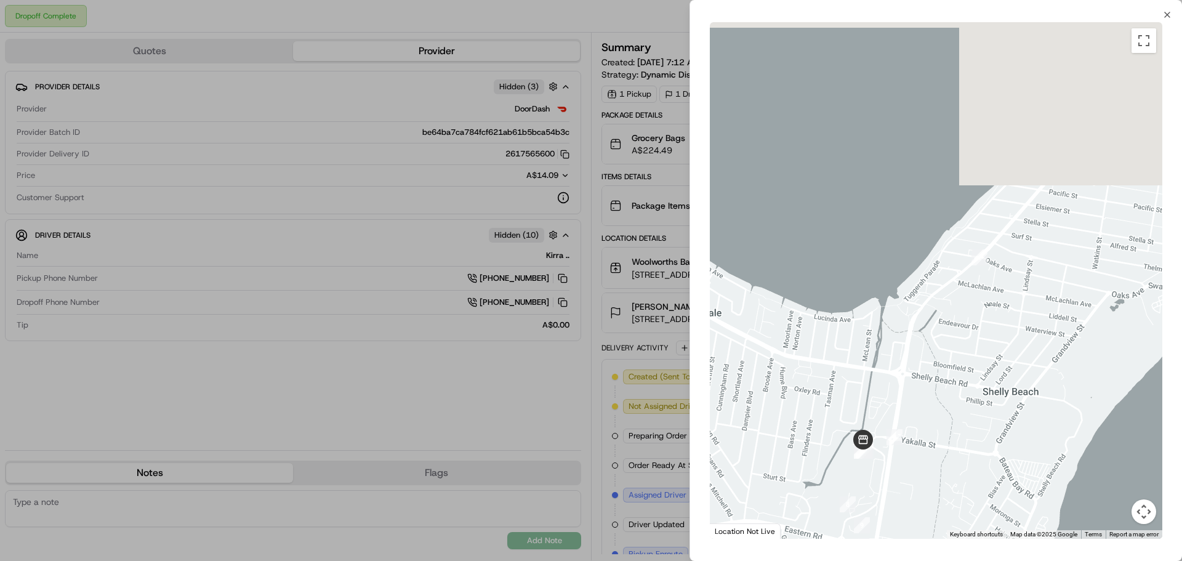
drag, startPoint x: 1075, startPoint y: 201, endPoint x: 970, endPoint y: 353, distance: 184.9
click at [980, 404] on div at bounding box center [936, 280] width 452 height 516
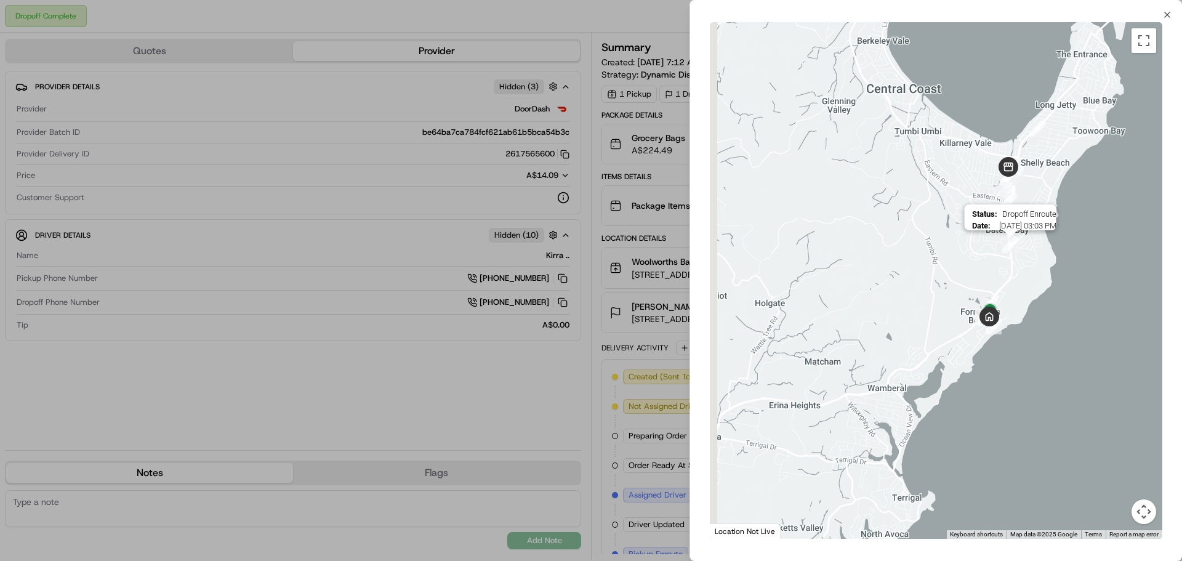
drag, startPoint x: 977, startPoint y: 299, endPoint x: 1007, endPoint y: 247, distance: 59.3
click at [1007, 247] on img "11" at bounding box center [1010, 245] width 16 height 16
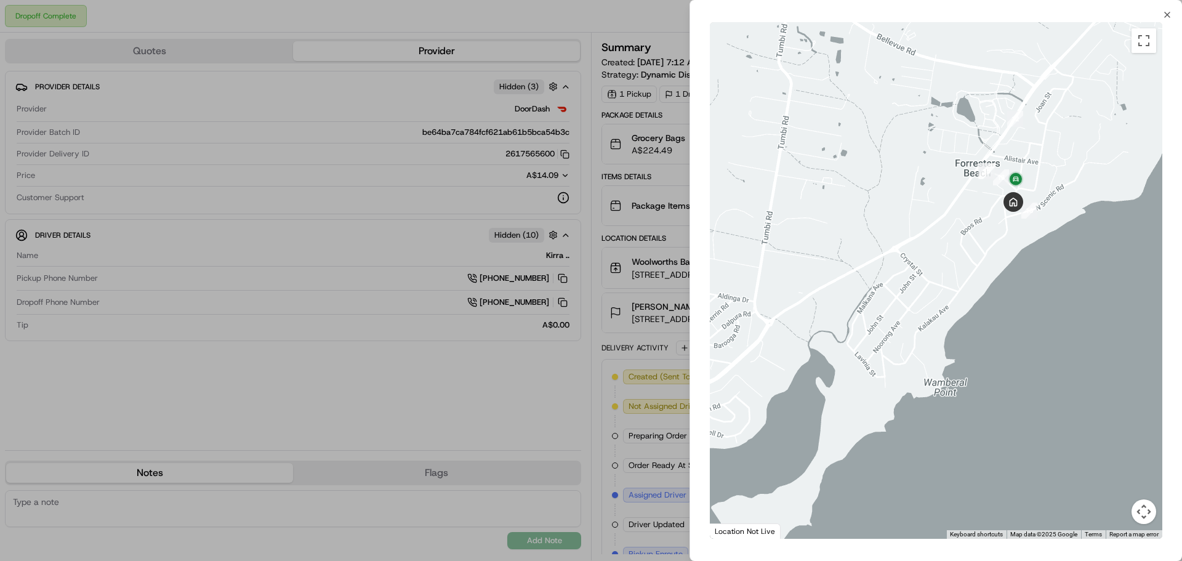
drag, startPoint x: 1053, startPoint y: 329, endPoint x: 882, endPoint y: 144, distance: 251.8
click at [882, 144] on div at bounding box center [936, 280] width 452 height 516
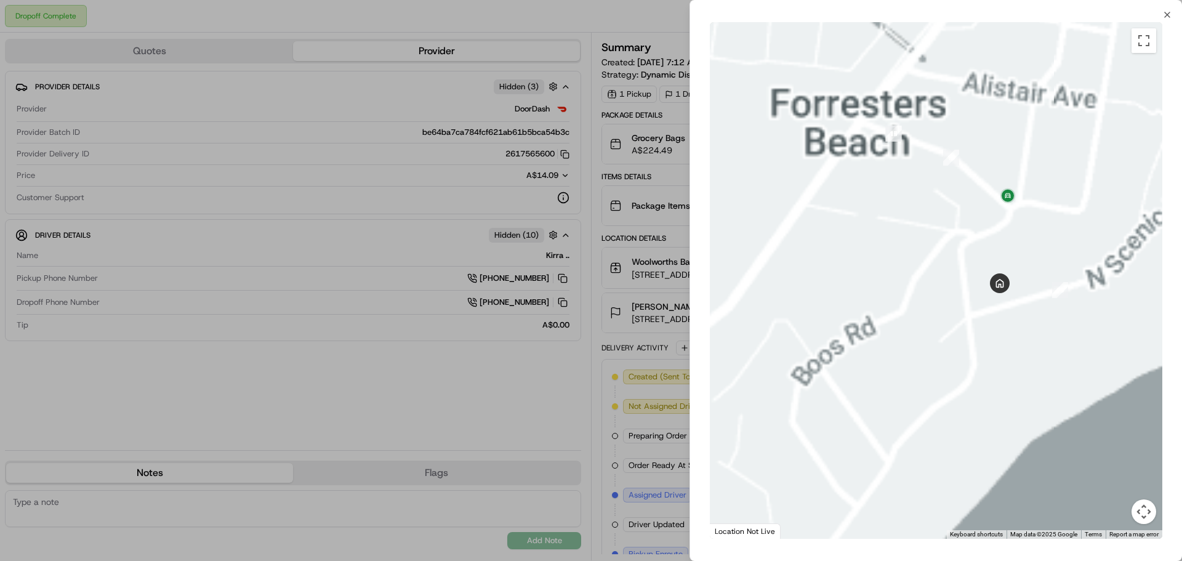
drag, startPoint x: 978, startPoint y: 211, endPoint x: 880, endPoint y: 189, distance: 100.9
click at [880, 189] on div at bounding box center [936, 280] width 452 height 516
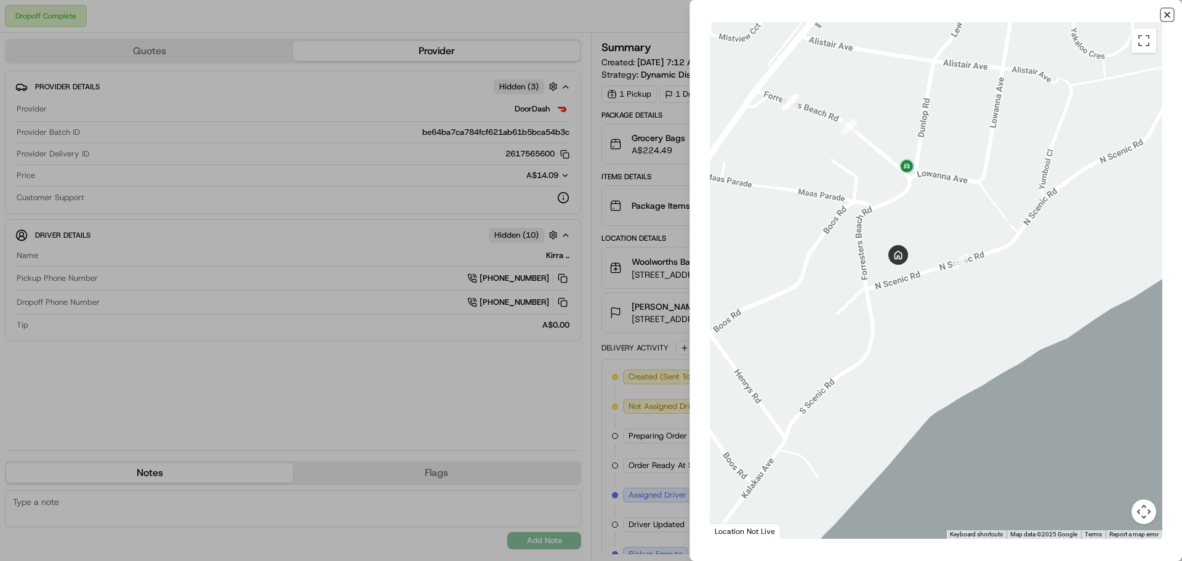
click at [1168, 17] on icon "button" at bounding box center [1167, 15] width 10 height 10
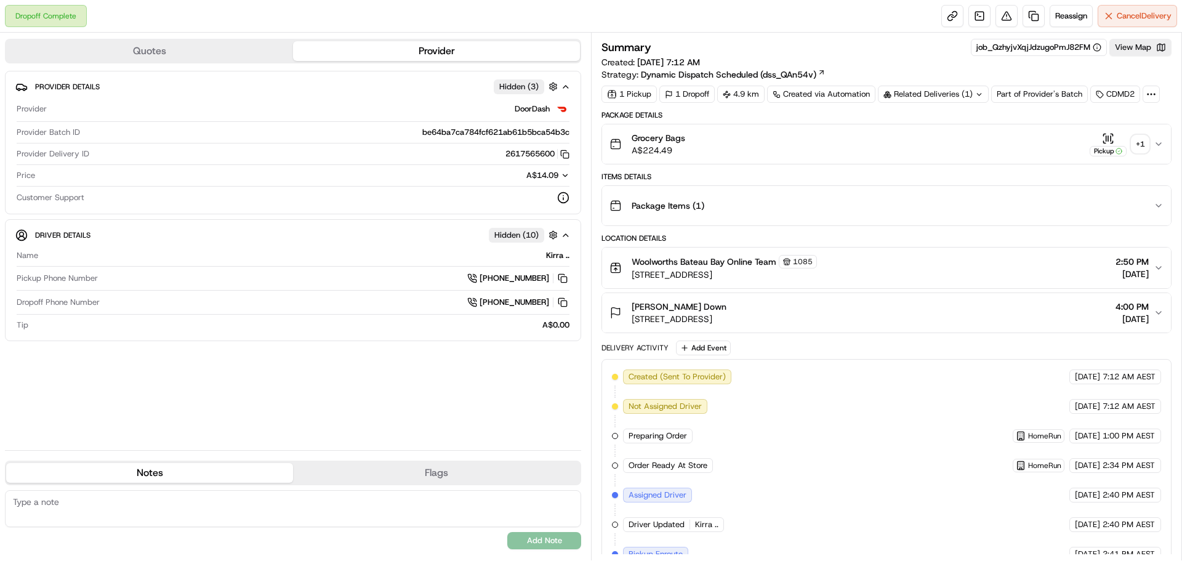
click at [1149, 142] on div "Grocery Bags A$224.49 Pickup + 1" at bounding box center [881, 144] width 544 height 25
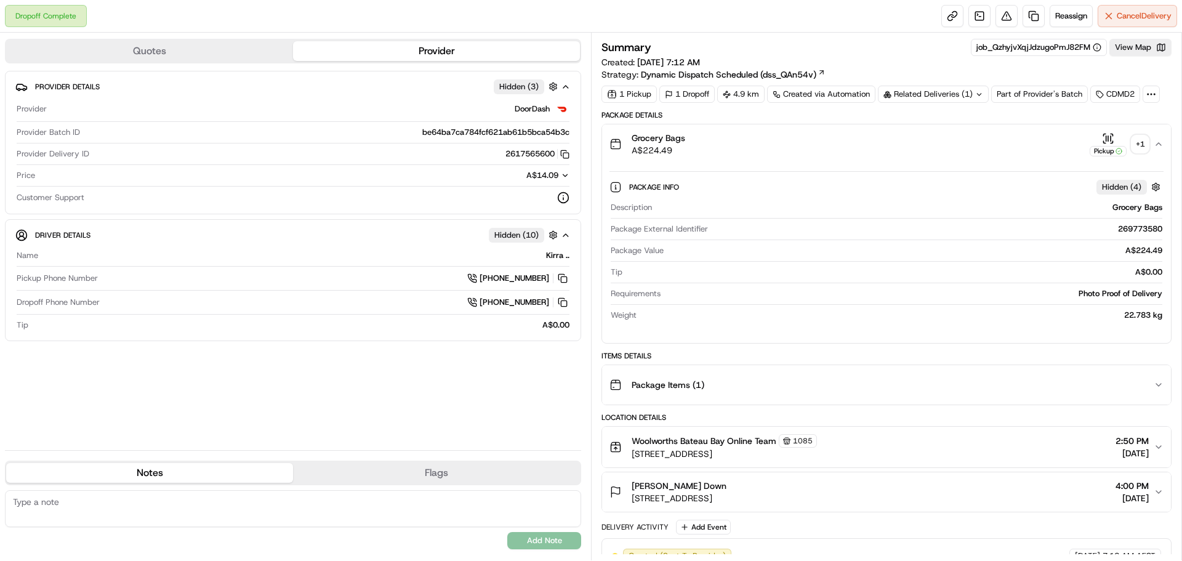
click at [1145, 36] on div "Summary job_QzhyjvXqjJdzugoPmJ82FM View Map Created: [DATE] 7:12 AM Strategy: D…" at bounding box center [886, 296] width 591 height 527
click at [1145, 48] on button "View Map" at bounding box center [1140, 47] width 62 height 17
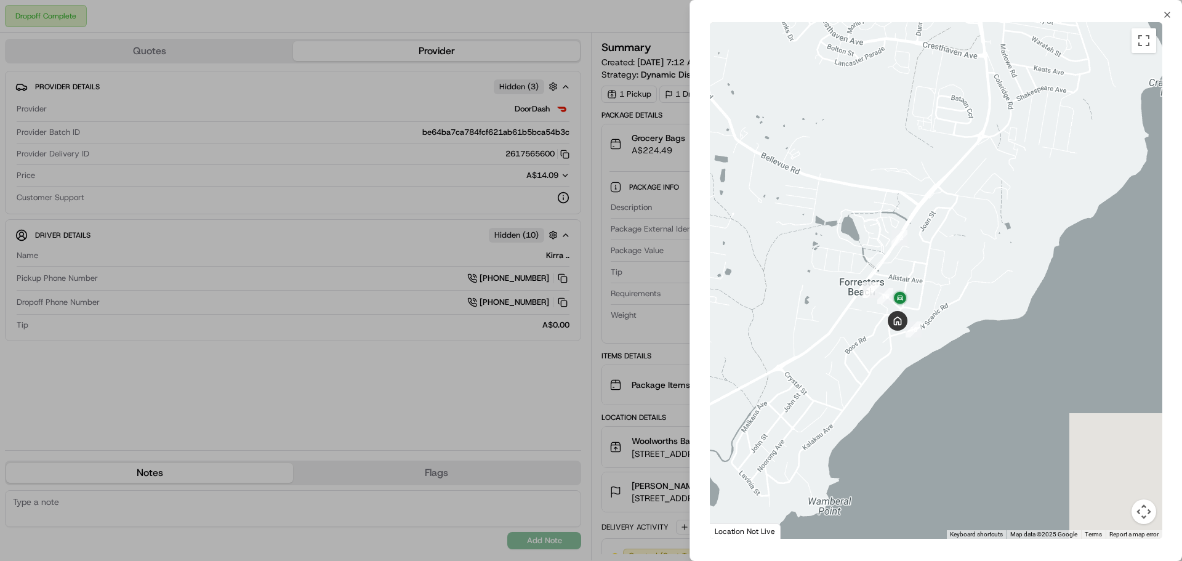
drag, startPoint x: 952, startPoint y: 267, endPoint x: 973, endPoint y: 9, distance: 259.4
click at [973, 9] on div "Close ← Move left → Move right ↑ Move up ↓ Move down + Zoom in - Zoom out Home …" at bounding box center [935, 280] width 492 height 561
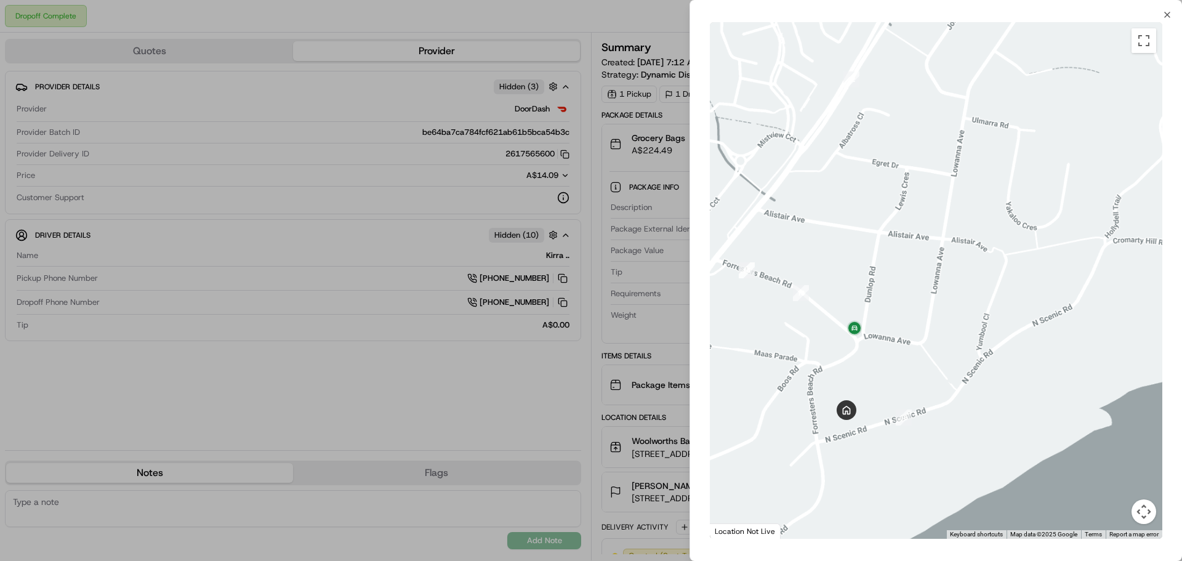
drag, startPoint x: 887, startPoint y: 330, endPoint x: 921, endPoint y: 119, distance: 213.9
click at [921, 119] on div at bounding box center [936, 280] width 452 height 516
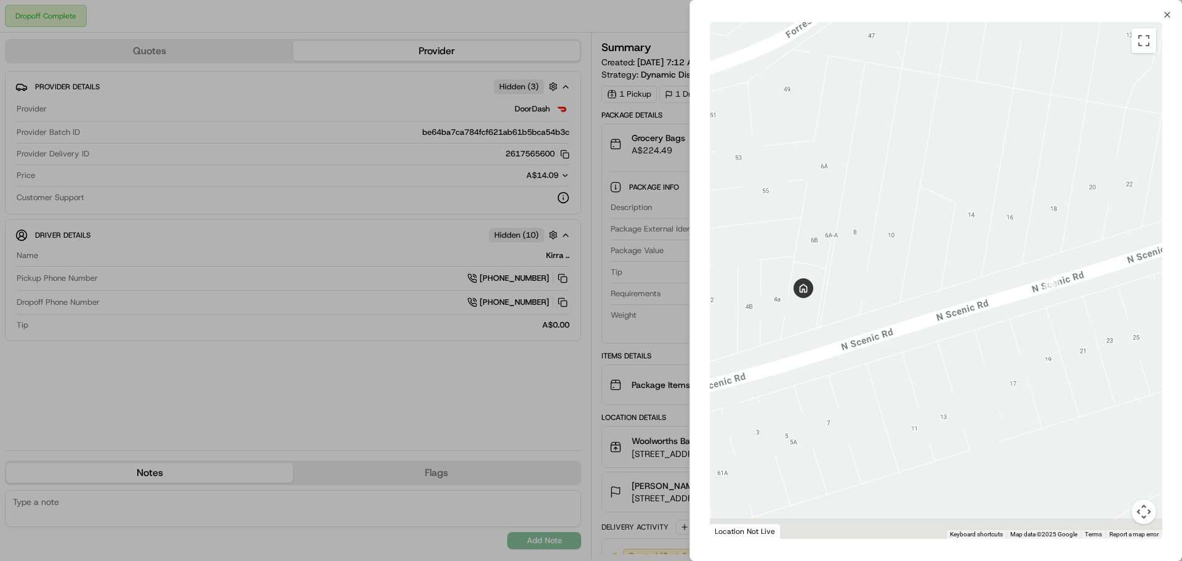
drag, startPoint x: 935, startPoint y: 262, endPoint x: 940, endPoint y: 247, distance: 15.8
click at [940, 247] on div at bounding box center [936, 280] width 452 height 516
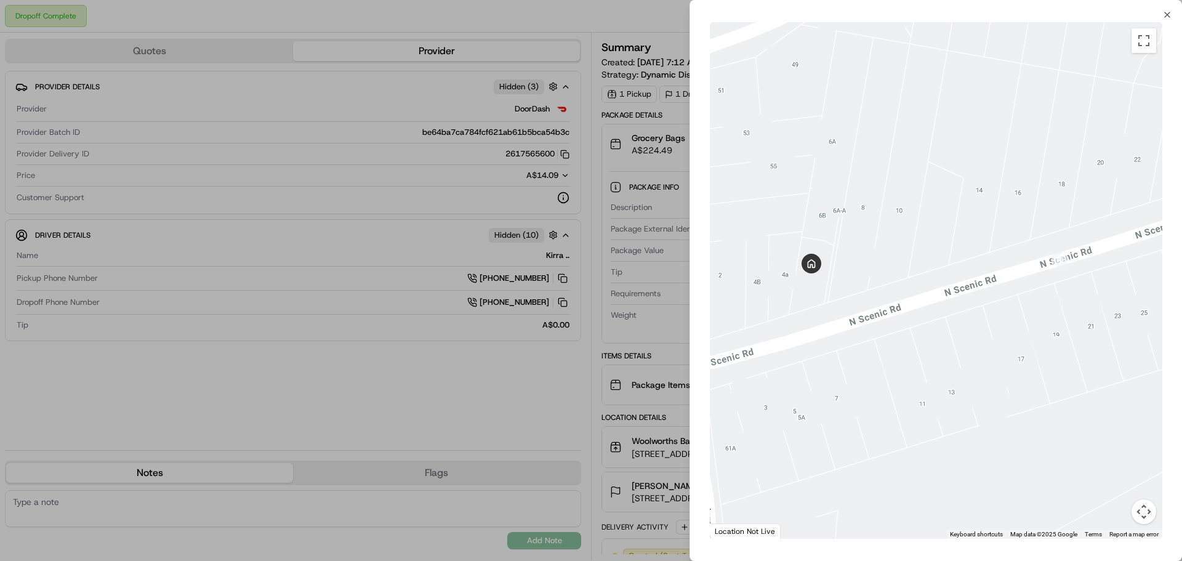
click at [1172, 14] on div "Close ← Move left → Move right ↑ Move up ↓ Move down + Zoom in - Zoom out Home …" at bounding box center [935, 280] width 492 height 561
click at [1166, 14] on icon "button" at bounding box center [1167, 14] width 5 height 5
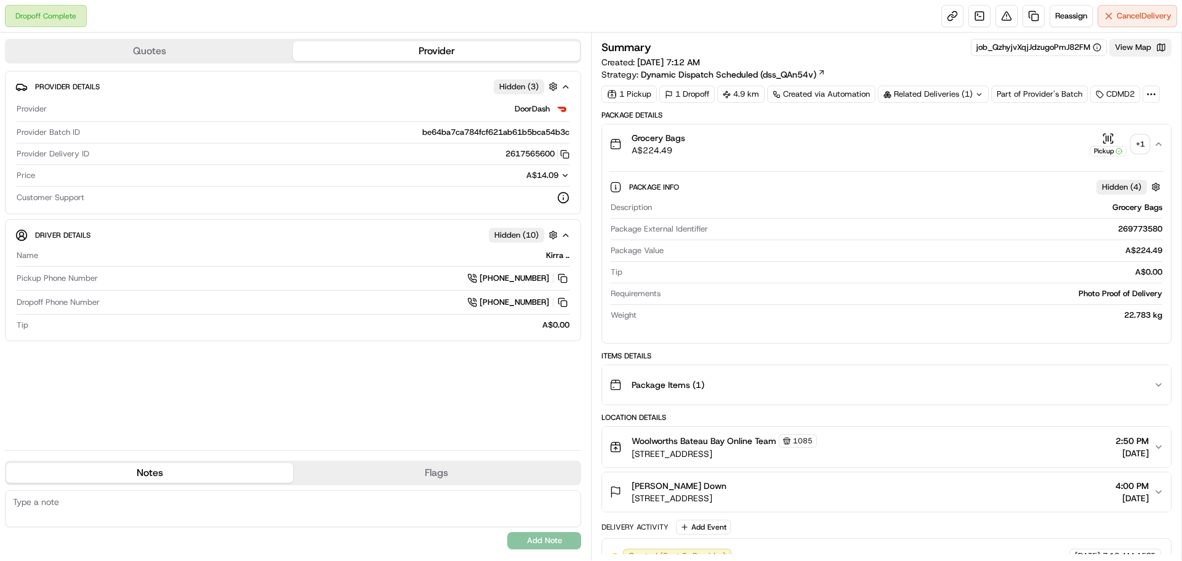
click at [1144, 42] on button "View Map" at bounding box center [1140, 47] width 62 height 17
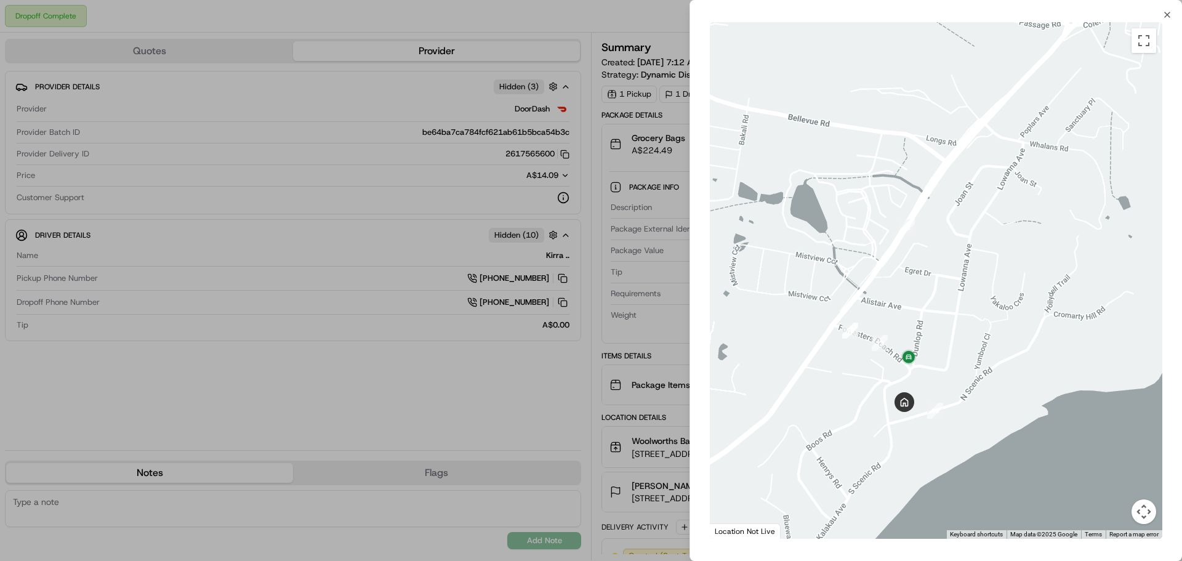
drag, startPoint x: 880, startPoint y: 430, endPoint x: 815, endPoint y: 253, distance: 188.7
click at [817, 254] on div at bounding box center [936, 280] width 452 height 516
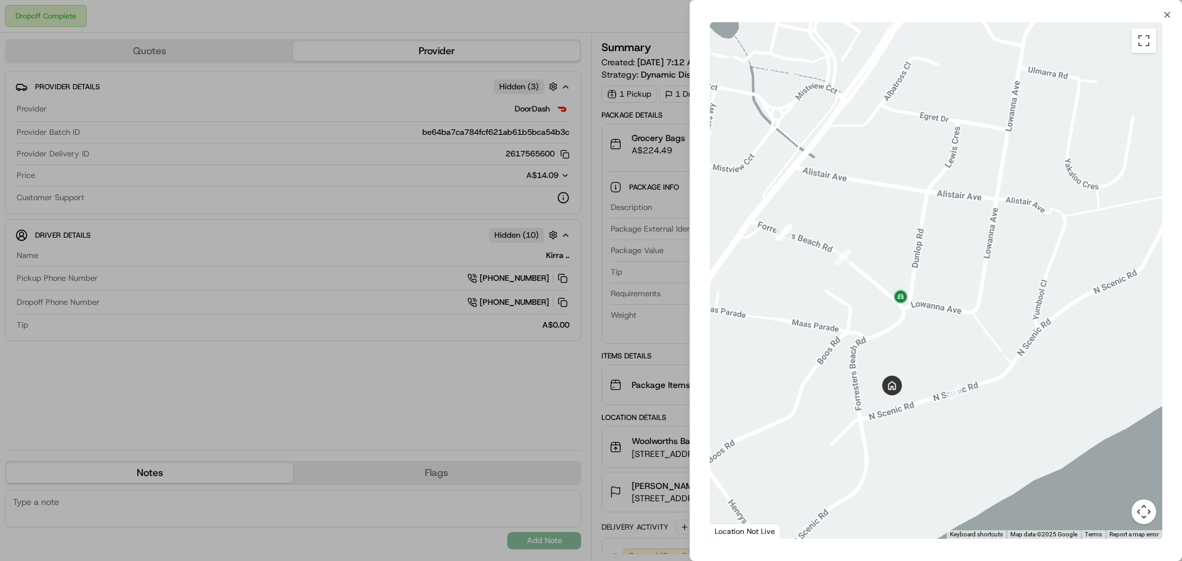
drag, startPoint x: 907, startPoint y: 214, endPoint x: 904, endPoint y: 167, distance: 46.9
click at [904, 167] on div at bounding box center [936, 280] width 452 height 516
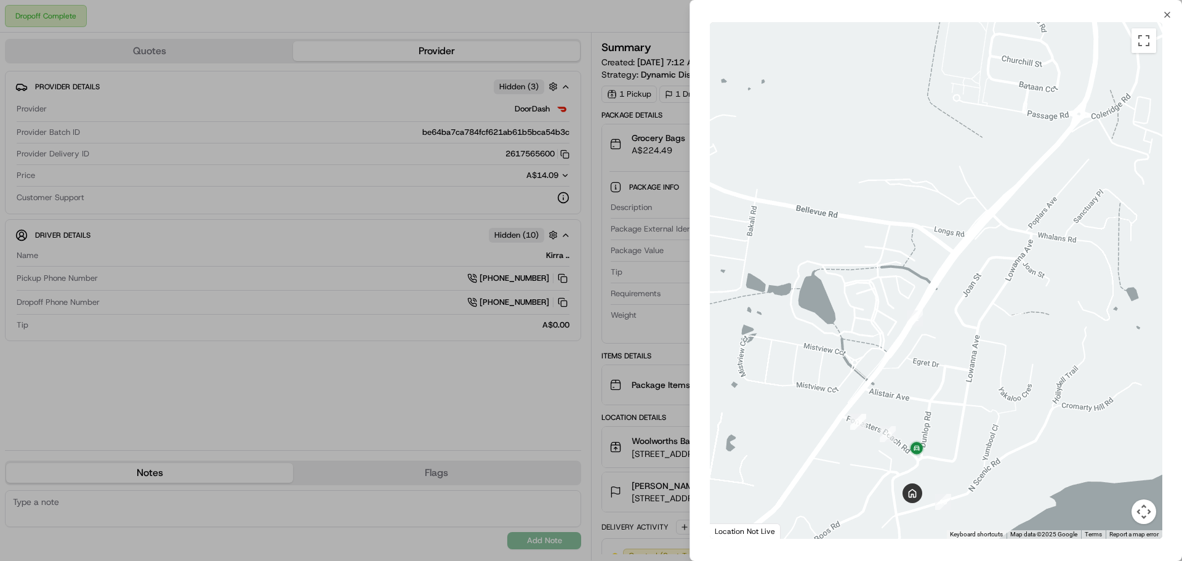
drag, startPoint x: 971, startPoint y: 150, endPoint x: 952, endPoint y: 349, distance: 200.3
click at [961, 346] on div at bounding box center [936, 280] width 452 height 516
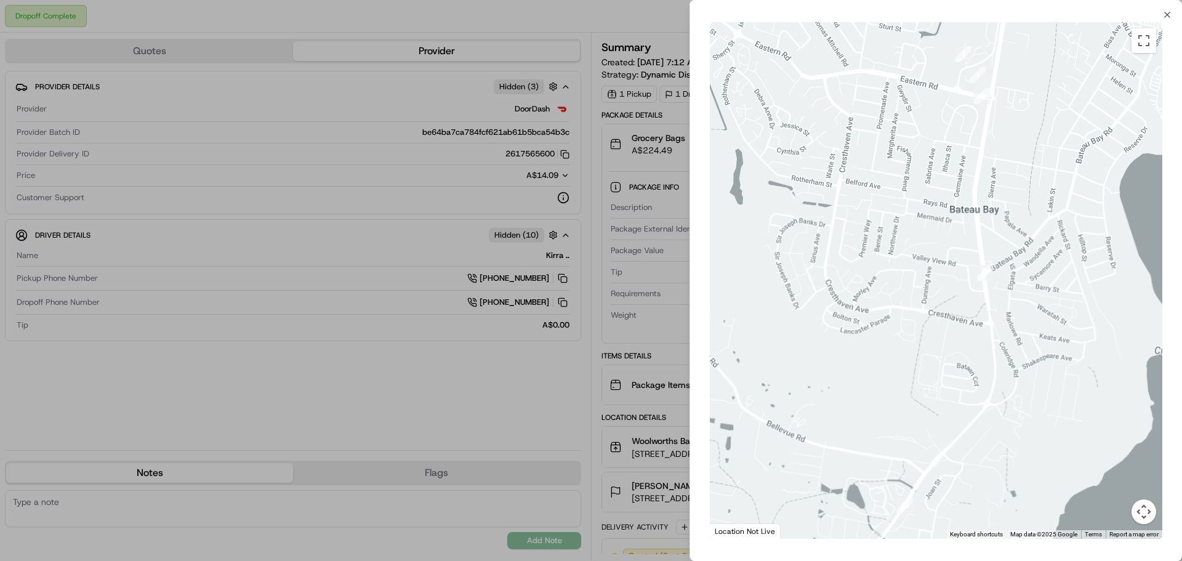
drag, startPoint x: 1051, startPoint y: 186, endPoint x: 973, endPoint y: 430, distance: 255.8
click at [973, 430] on div at bounding box center [936, 280] width 452 height 516
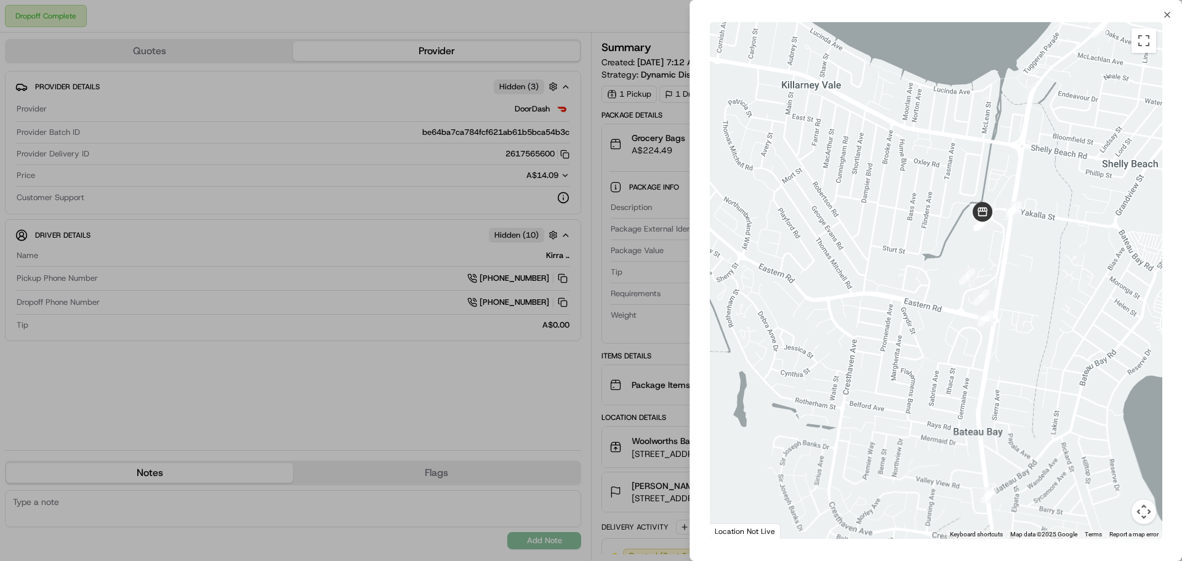
drag, startPoint x: 1025, startPoint y: 170, endPoint x: 1028, endPoint y: 396, distance: 225.9
click at [1028, 396] on div at bounding box center [936, 280] width 452 height 516
click at [1169, 14] on icon "button" at bounding box center [1167, 15] width 10 height 10
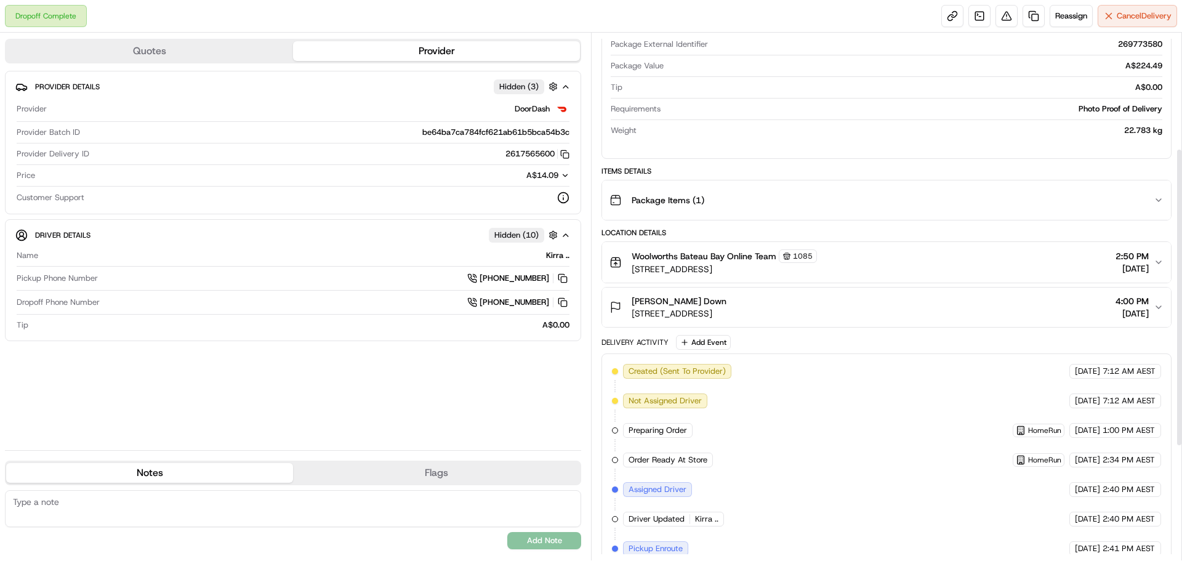
scroll to position [404, 0]
